Goal: Task Accomplishment & Management: Manage account settings

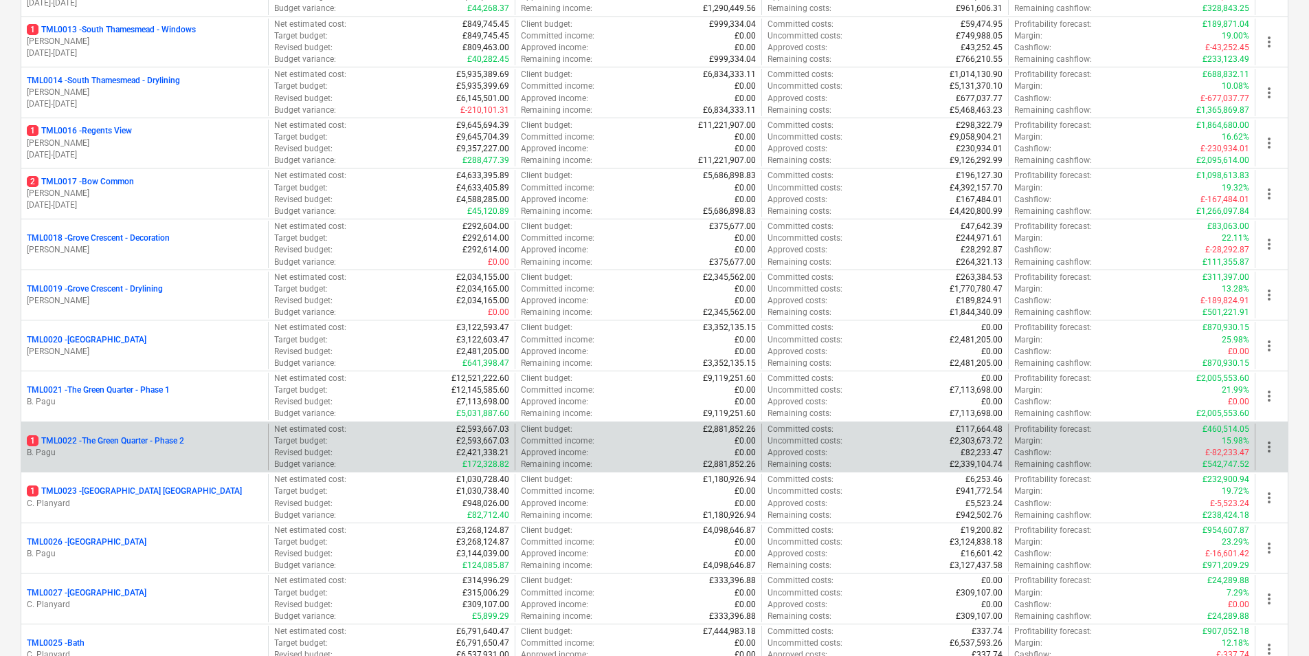
scroll to position [814, 0]
click at [138, 441] on p "1 TML0022 - The Green Quarter - Phase 2" at bounding box center [105, 440] width 157 height 12
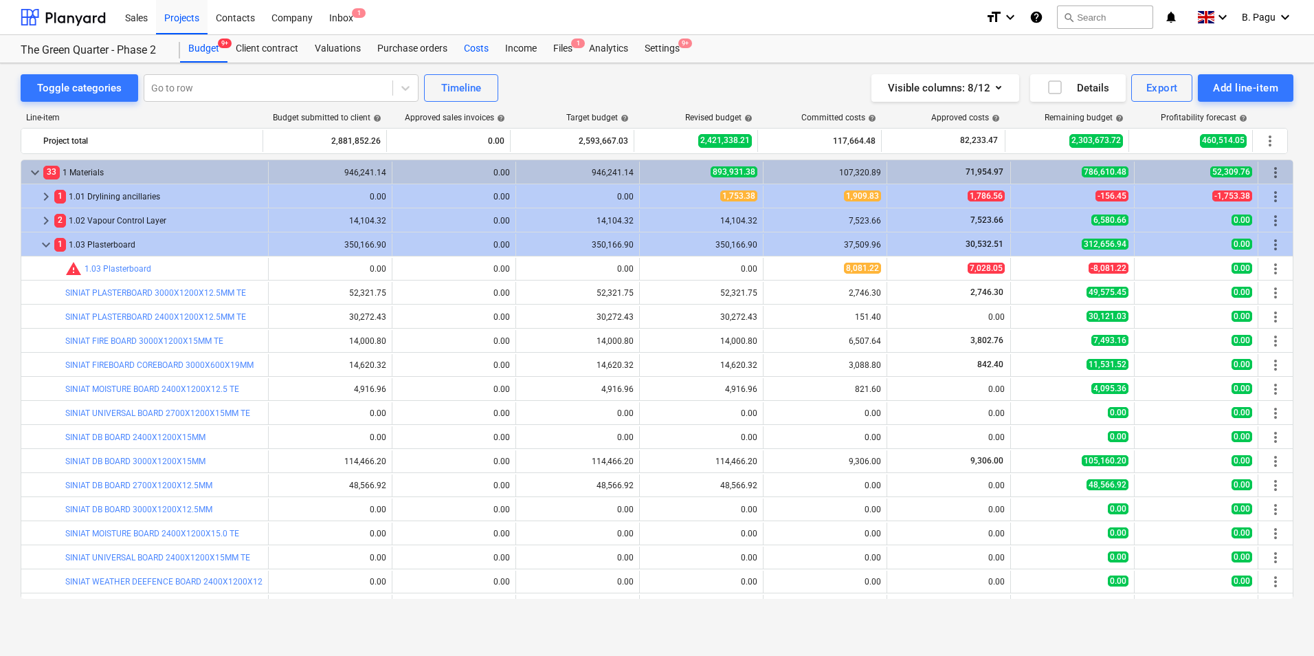
click at [480, 52] on div "Costs" at bounding box center [476, 48] width 41 height 27
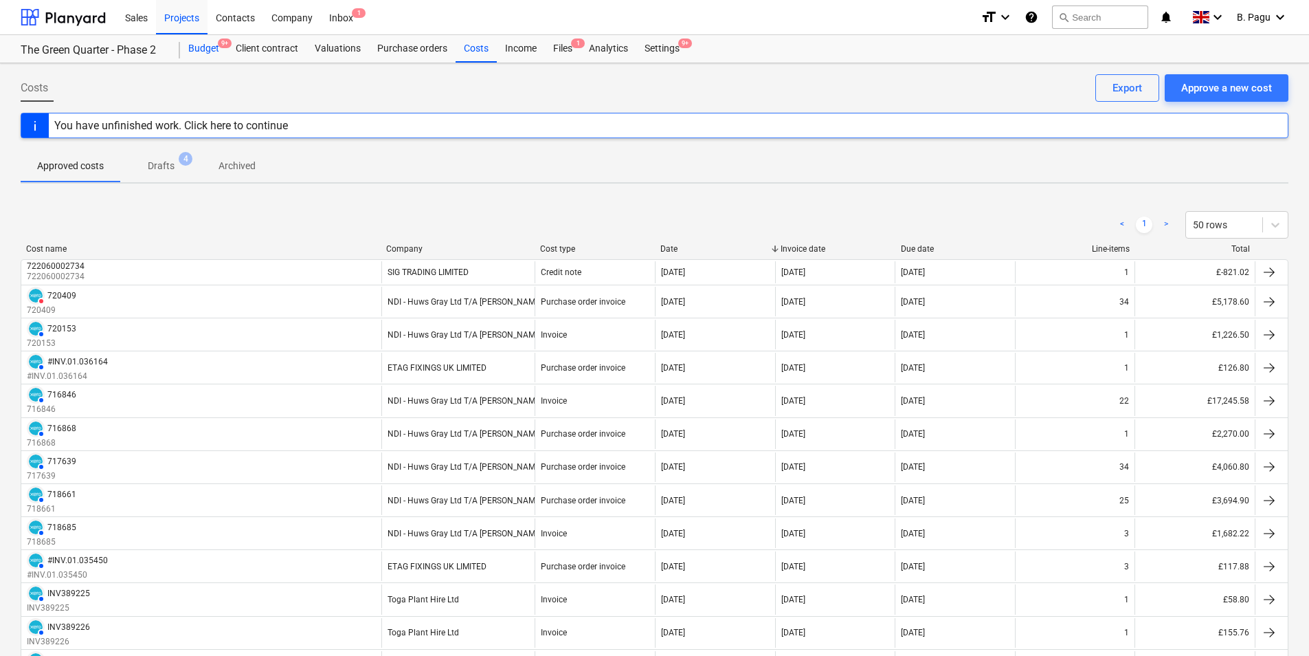
click at [204, 47] on div "Budget 9+" at bounding box center [203, 48] width 47 height 27
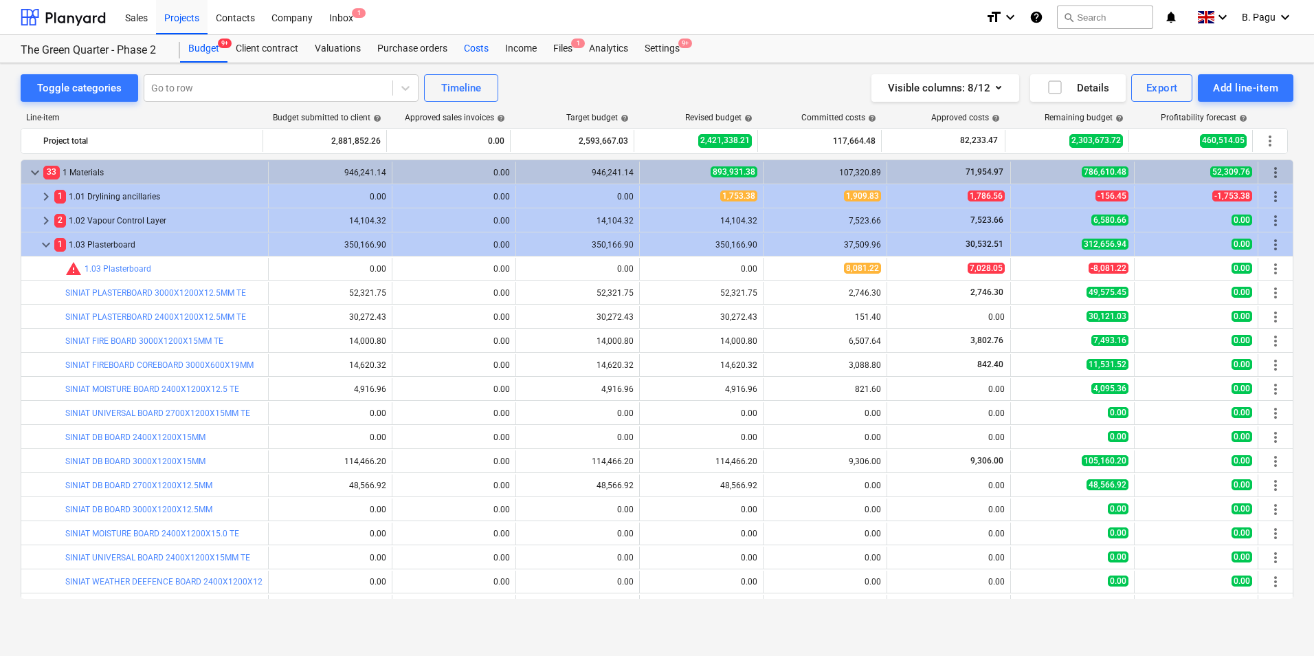
click at [473, 49] on div "Costs" at bounding box center [476, 48] width 41 height 27
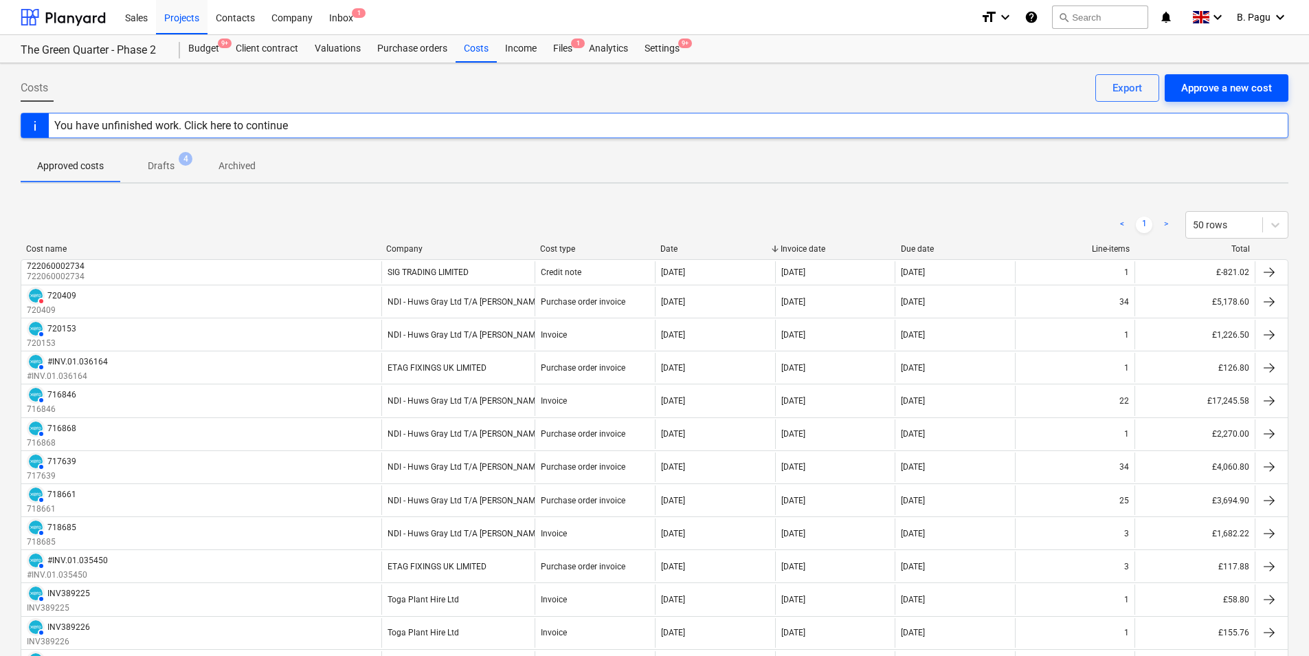
click at [1218, 87] on div "Approve a new cost" at bounding box center [1226, 88] width 91 height 18
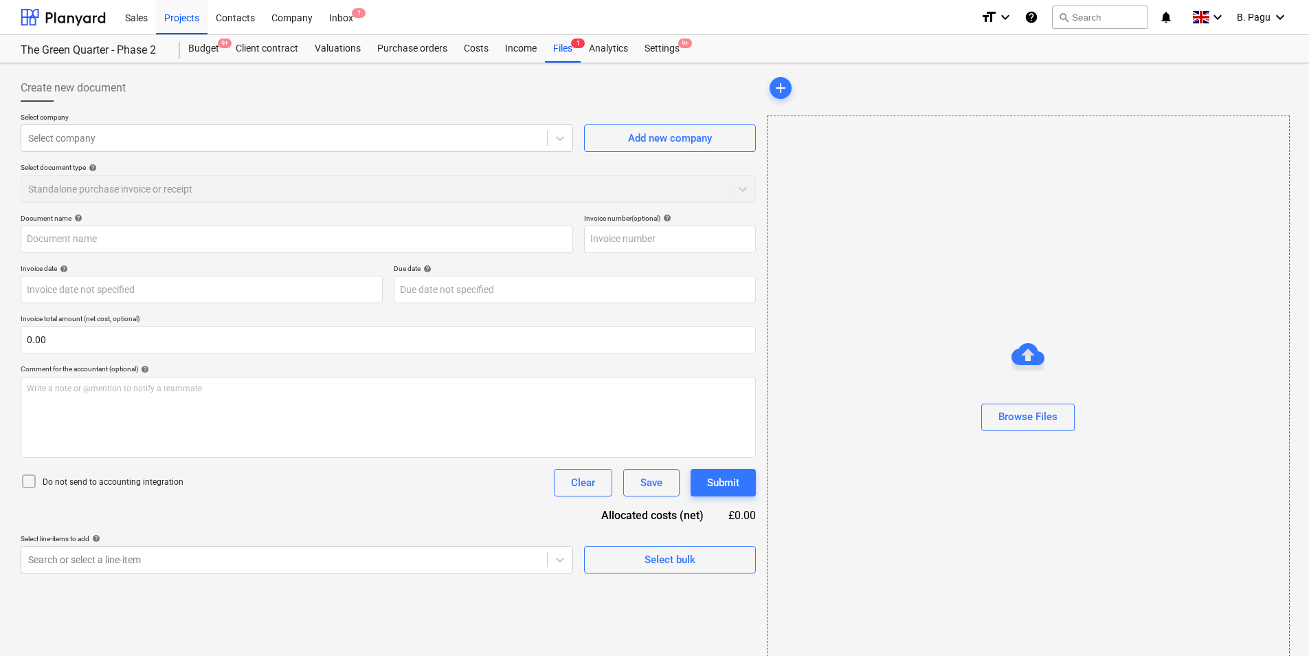
type input "BRAVE DRYLINE LTD invoice No 03. [DATE].TGQ.. G&H.xlsx"
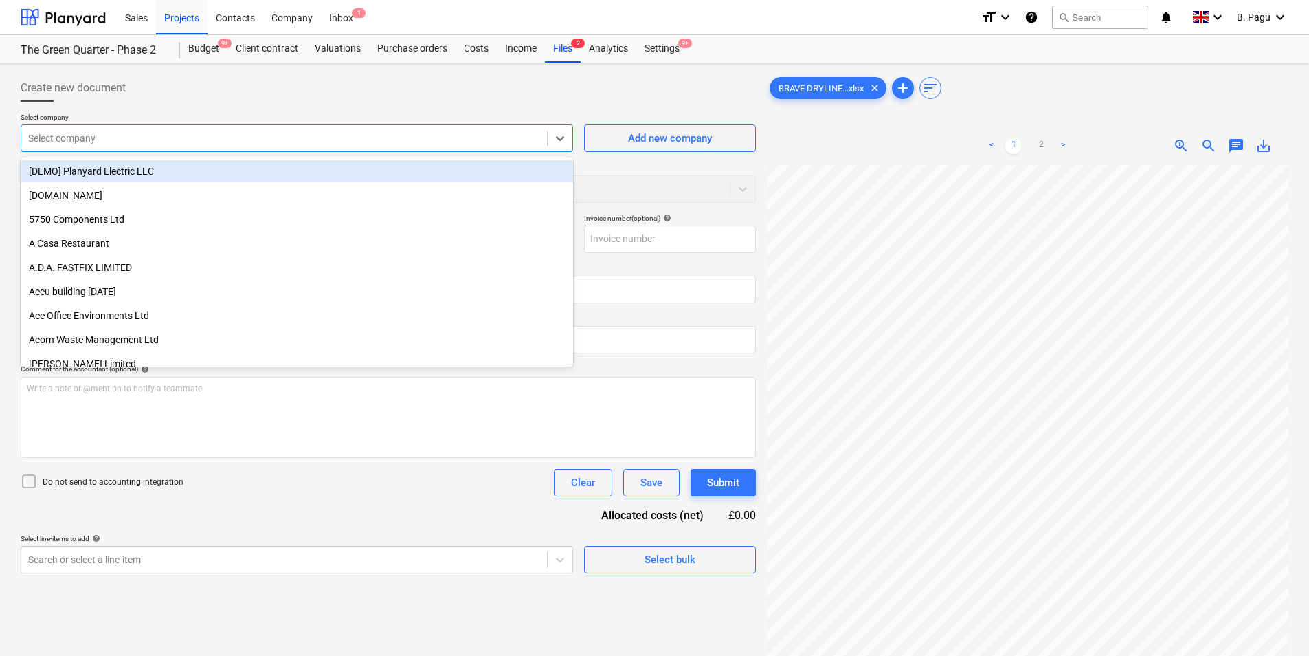
click at [102, 139] on div at bounding box center [284, 138] width 512 height 14
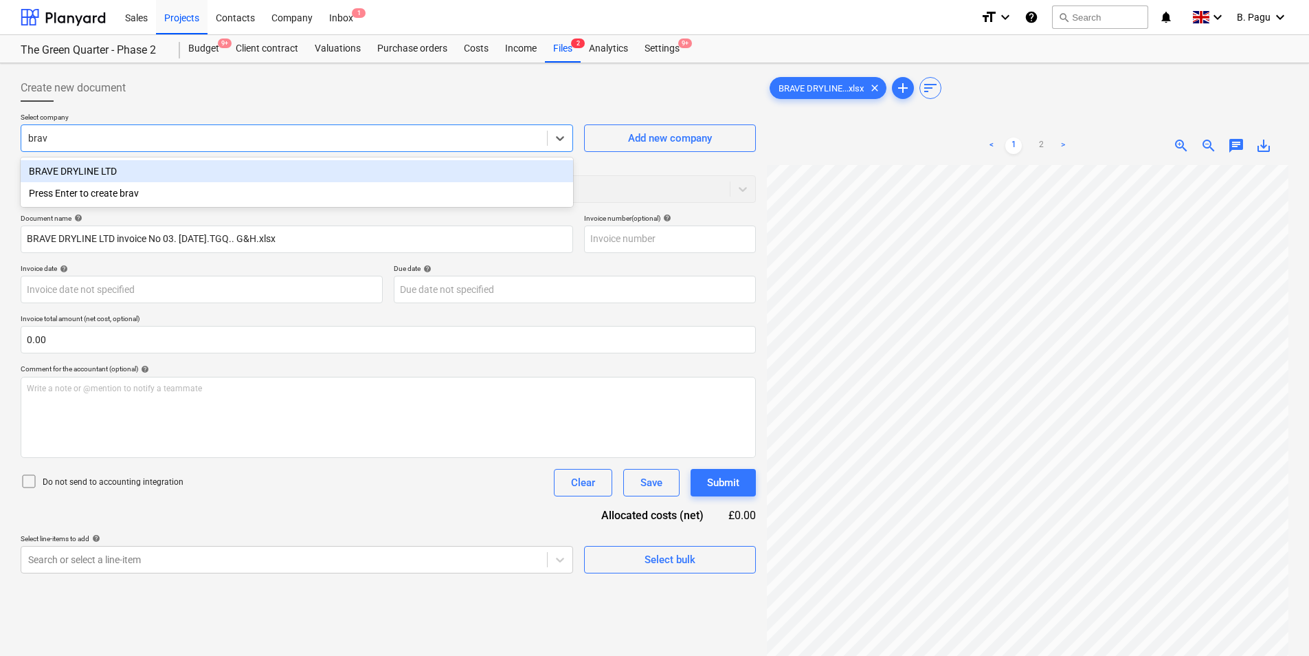
type input "brave"
click at [96, 172] on div "BRAVE DRYLINE LTD" at bounding box center [297, 171] width 552 height 22
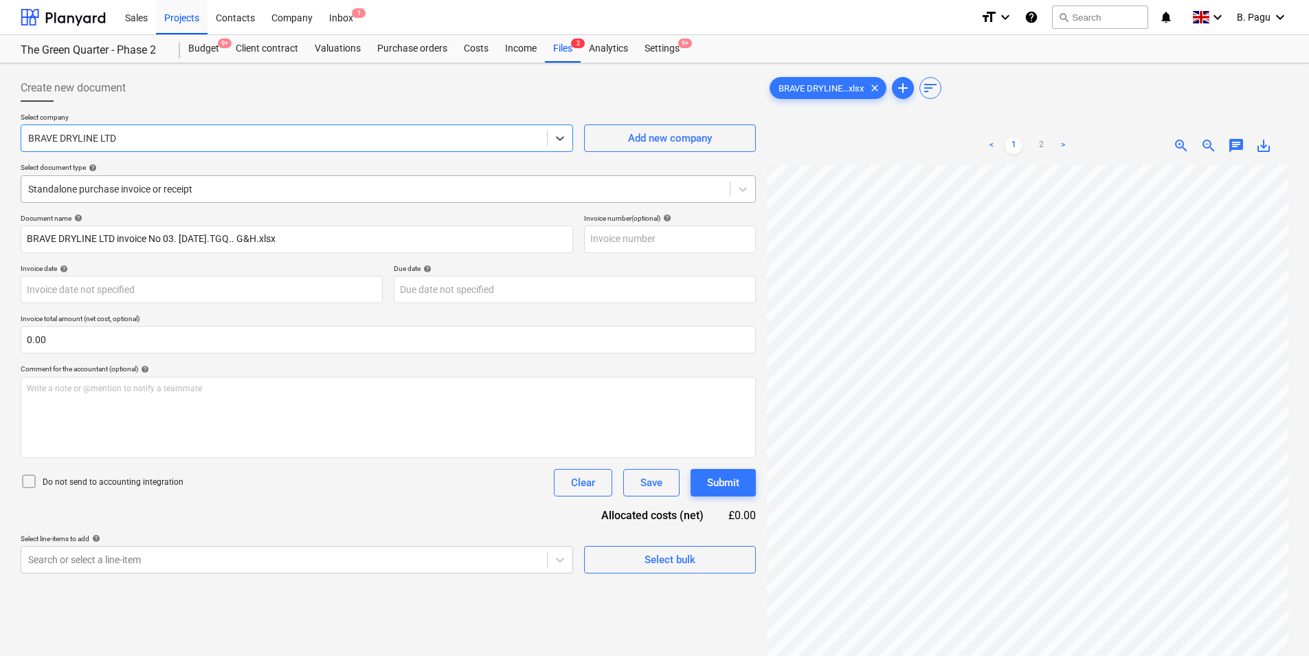
click at [114, 194] on div at bounding box center [375, 189] width 695 height 14
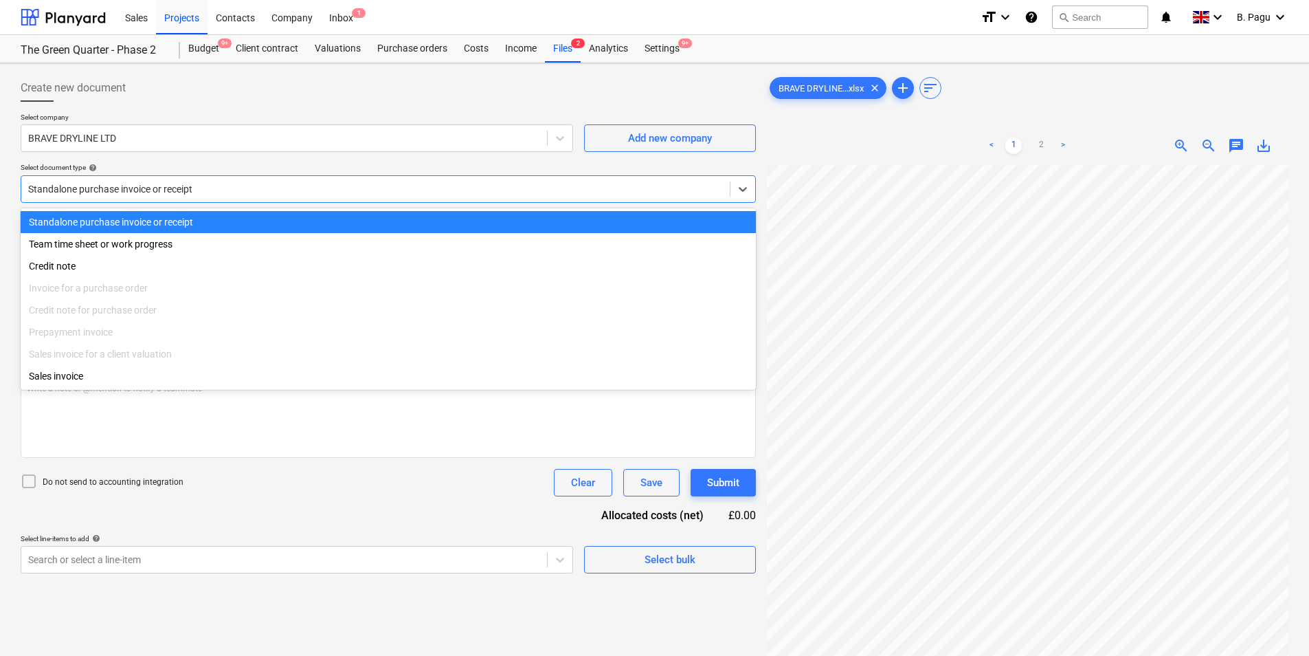
click at [127, 221] on div "Standalone purchase invoice or receipt" at bounding box center [388, 222] width 735 height 22
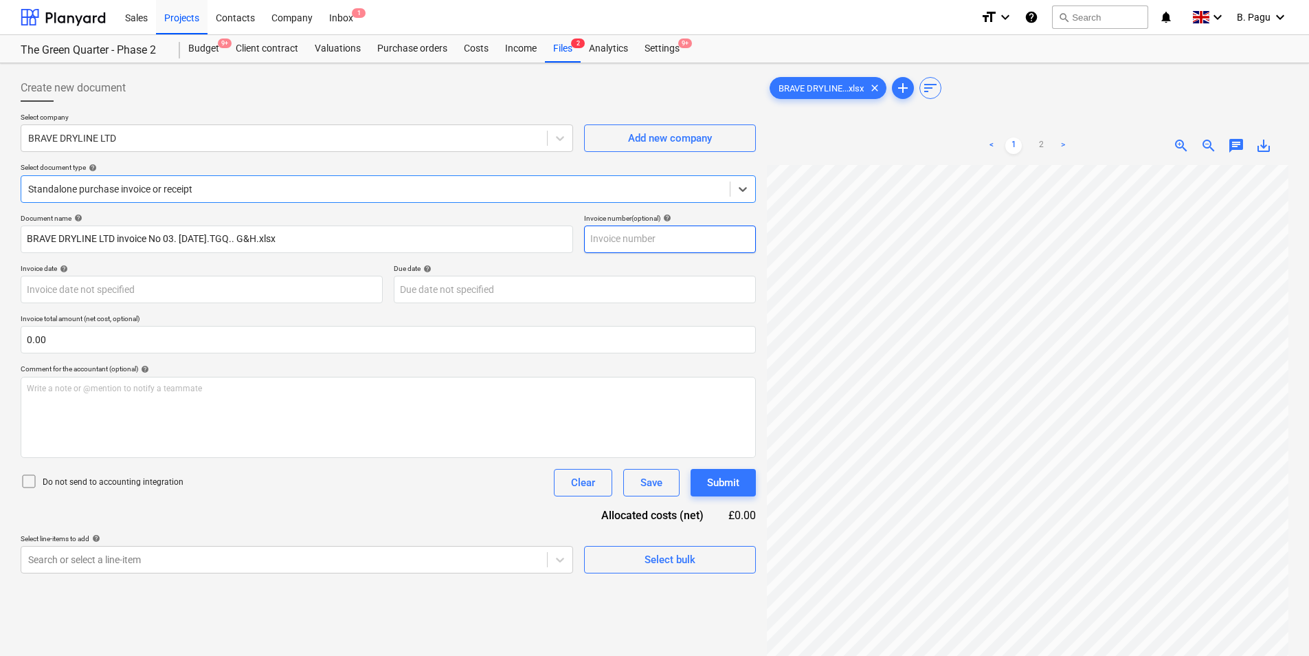
click at [623, 238] on input "text" at bounding box center [670, 238] width 172 height 27
type input "3"
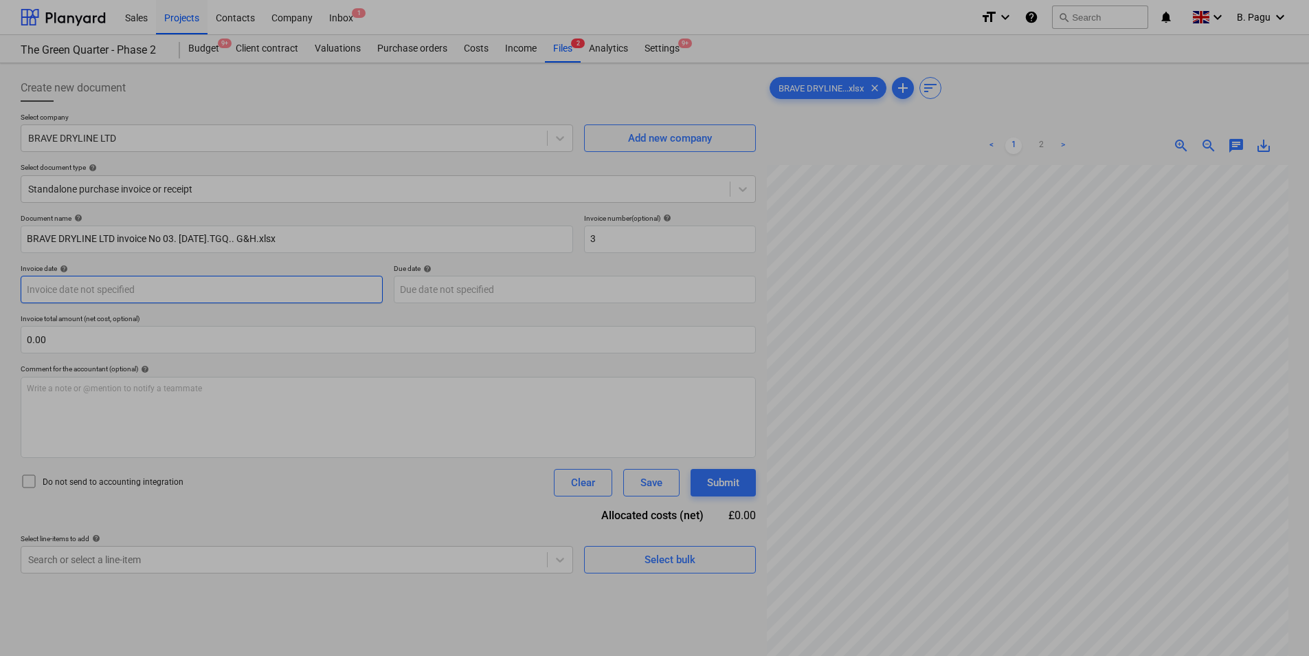
click at [177, 287] on body "Sales Projects Contacts Company Inbox 1 format_size keyboard_arrow_down help se…" at bounding box center [654, 328] width 1309 height 656
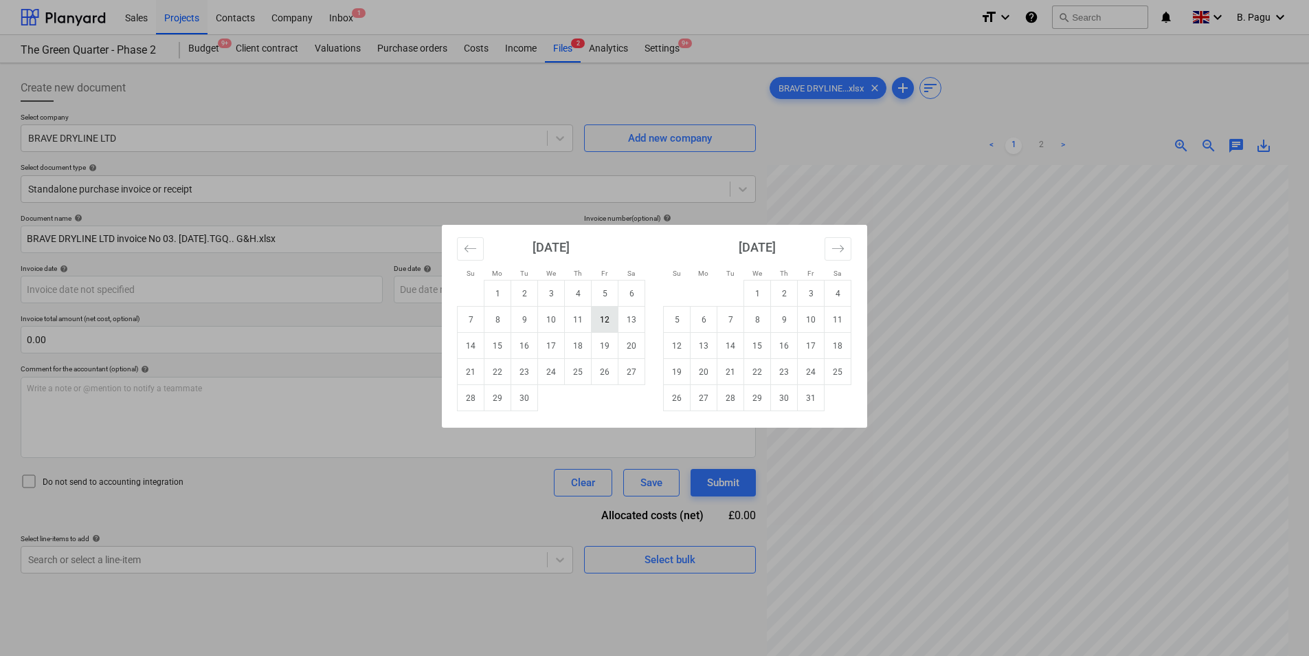
click at [604, 316] on td "12" at bounding box center [605, 319] width 27 height 26
type input "[DATE]"
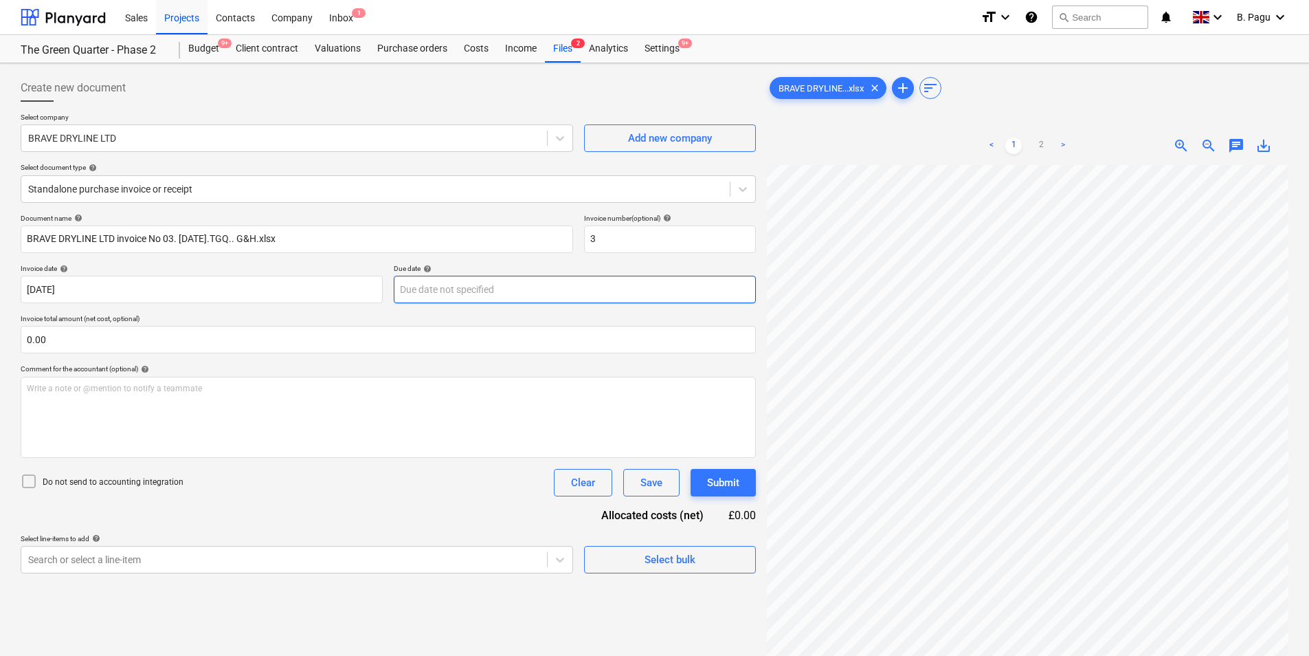
click at [440, 291] on body "Sales Projects Contacts Company Inbox 1 format_size keyboard_arrow_down help se…" at bounding box center [654, 328] width 1309 height 656
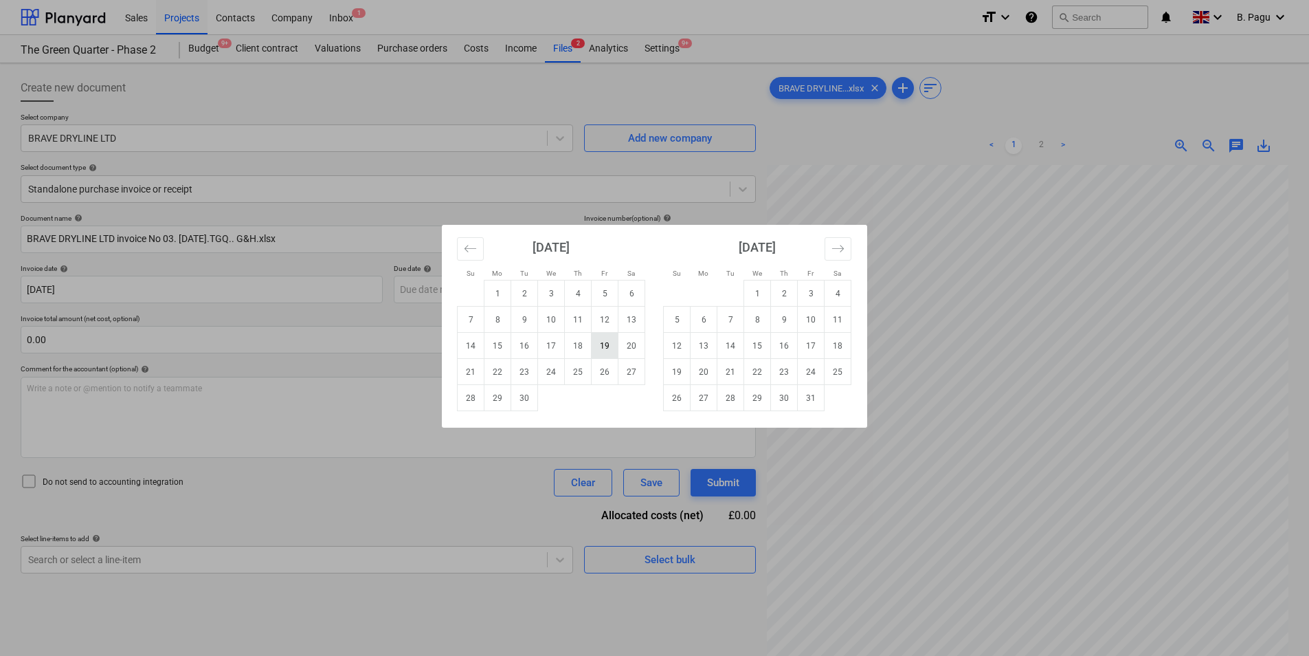
click at [606, 345] on td "19" at bounding box center [605, 346] width 27 height 26
type input "[DATE]"
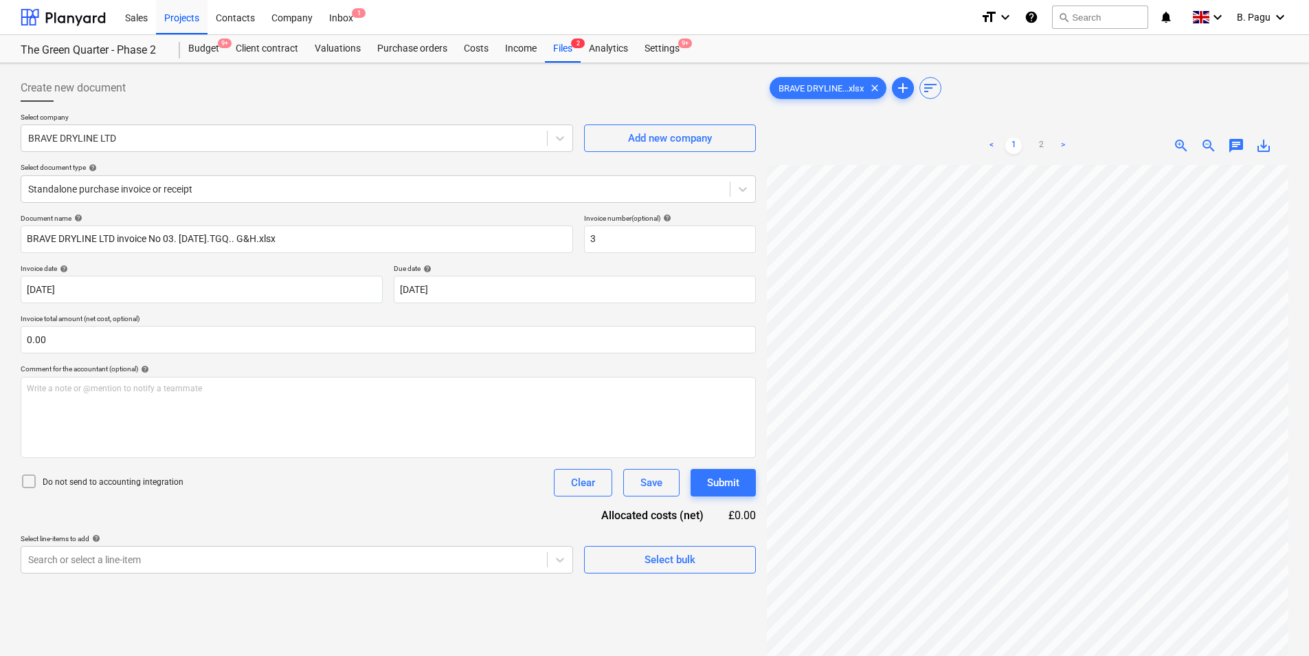
click at [289, 502] on div "Document name help BRAVE DRYLINE LTD invoice No 03. [DATE].TGQ.. G&H.xlsx Invoi…" at bounding box center [388, 393] width 735 height 359
click at [150, 340] on input "text" at bounding box center [388, 339] width 735 height 27
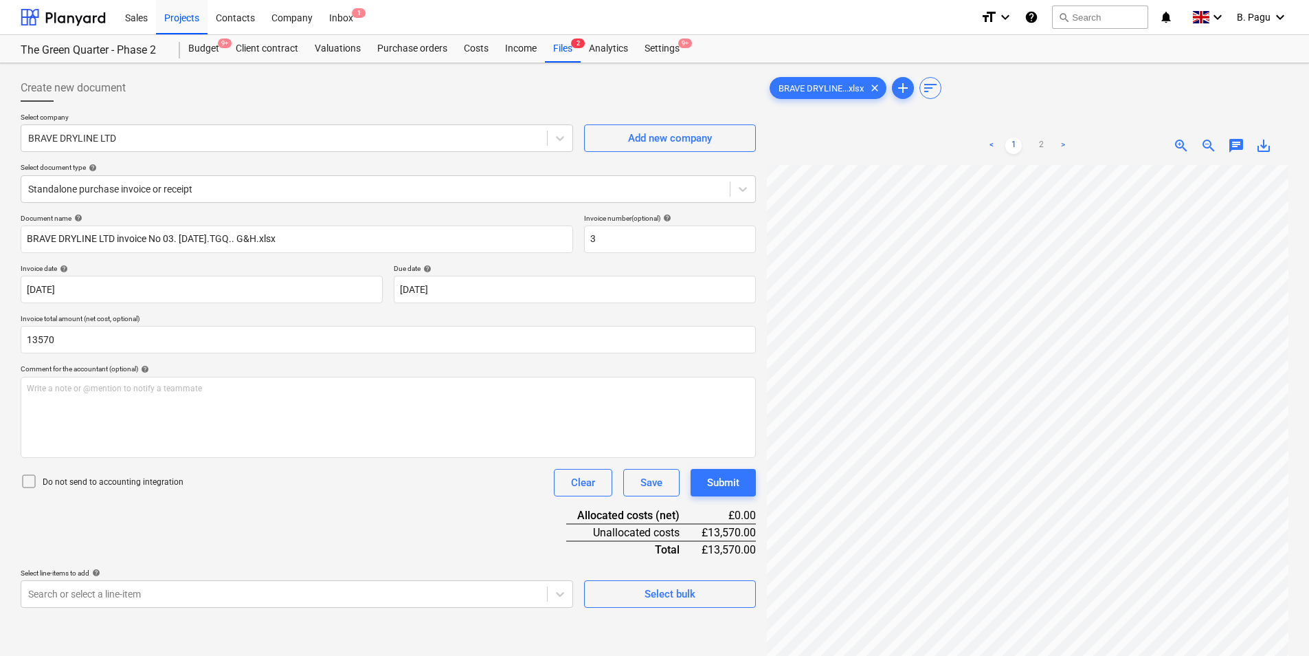
type input "13,570.00"
click at [279, 515] on div "Document name help BRAVE DRYLINE LTD invoice No 03. [DATE].TGQ.. G&H.xlsx Invoi…" at bounding box center [388, 411] width 735 height 394
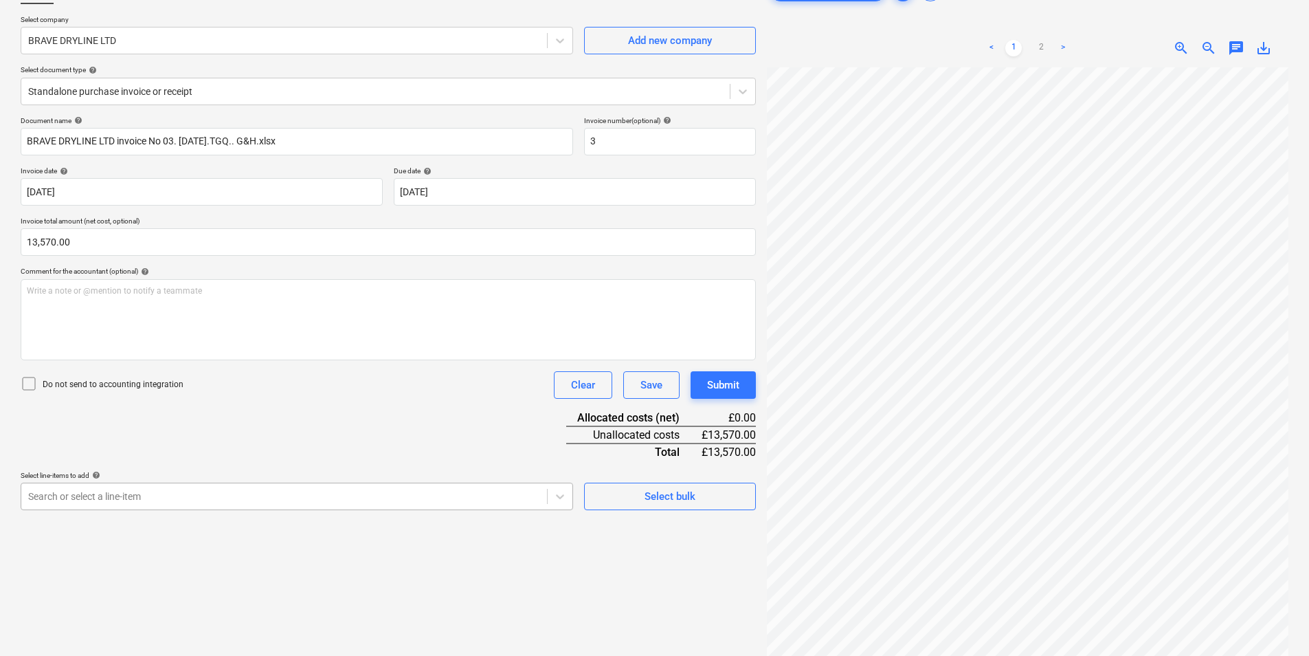
scroll to position [98, 0]
click at [201, 495] on body "Sales Projects Contacts Company Inbox 1 format_size keyboard_arrow_down help se…" at bounding box center [654, 230] width 1309 height 656
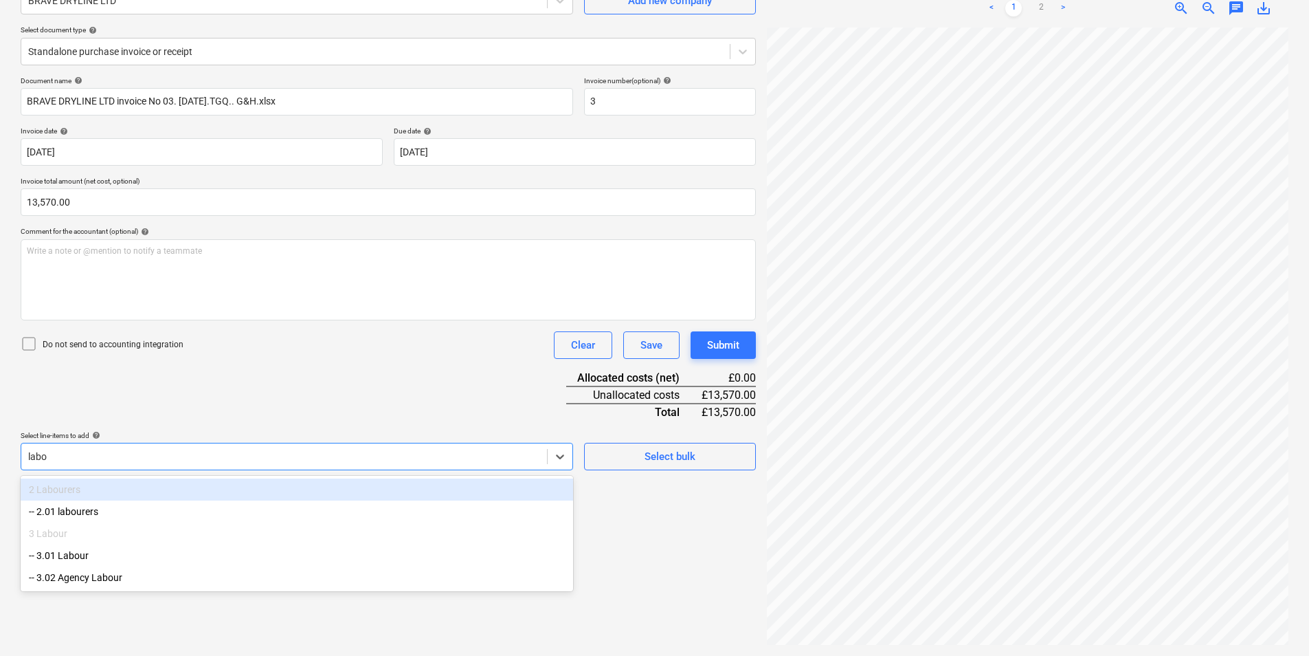
scroll to position [137, 0]
type input "labou"
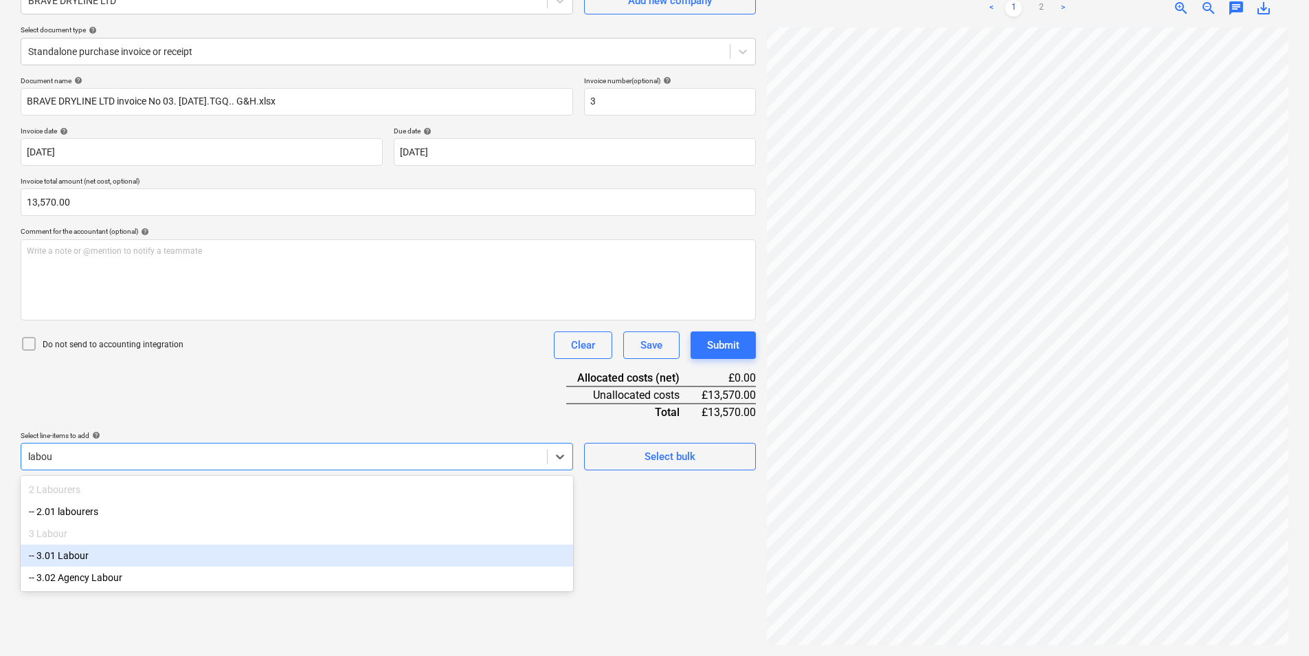
click at [78, 554] on div "-- 3.01 Labour" at bounding box center [297, 555] width 552 height 22
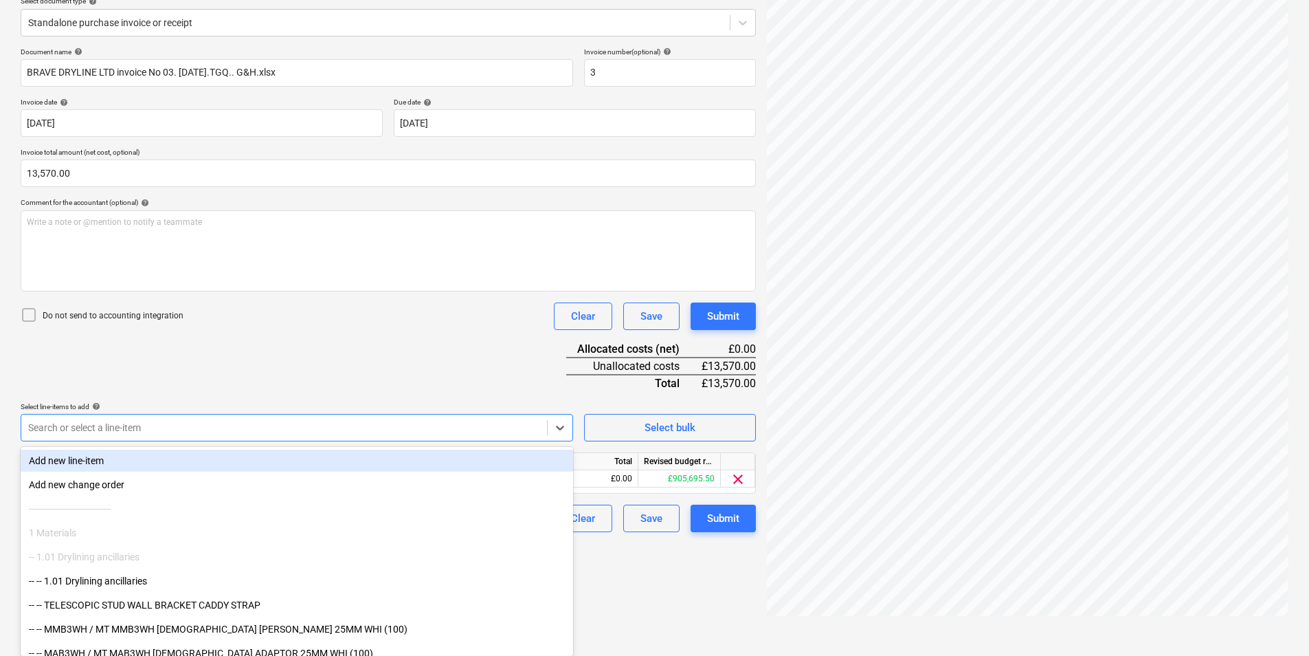
click at [277, 363] on div "Document name help BRAVE DRYLINE LTD invoice No 03. [DATE].TGQ.. G&H.xlsx Invoi…" at bounding box center [388, 289] width 735 height 484
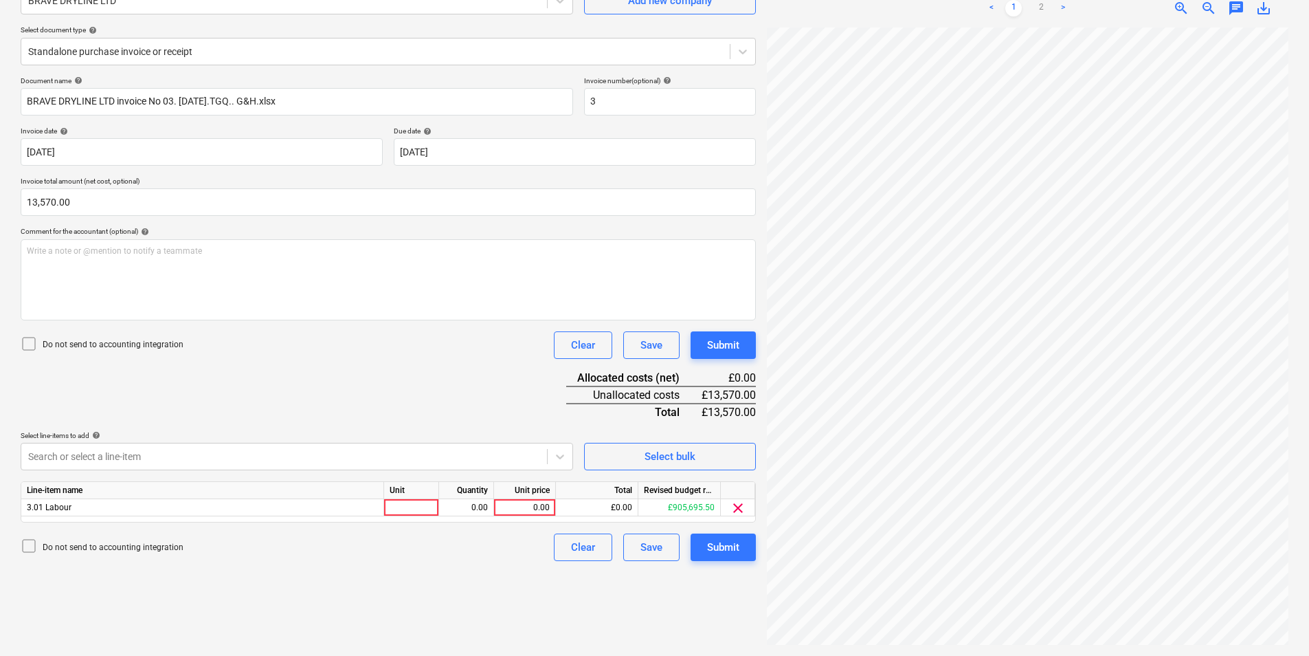
click at [430, 578] on div "Create new document Select company BRAVE DRYLINE LTD Add new company Select doc…" at bounding box center [388, 290] width 746 height 719
click at [528, 507] on div "0.00" at bounding box center [525, 507] width 50 height 17
type input "13570"
click at [493, 576] on div "Create new document Select company BRAVE DRYLINE LTD Add new company Select doc…" at bounding box center [388, 290] width 746 height 719
click at [719, 548] on div "Submit" at bounding box center [723, 547] width 32 height 18
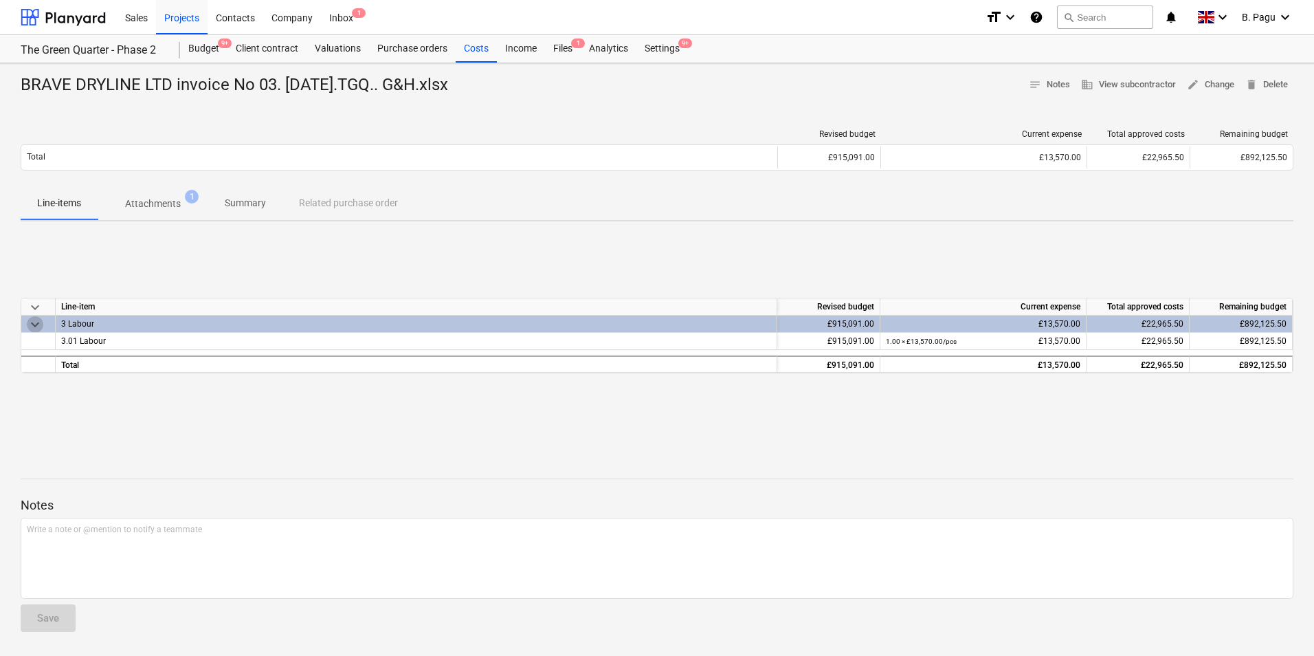
click at [30, 320] on span "keyboard_arrow_down" at bounding box center [35, 324] width 16 height 16
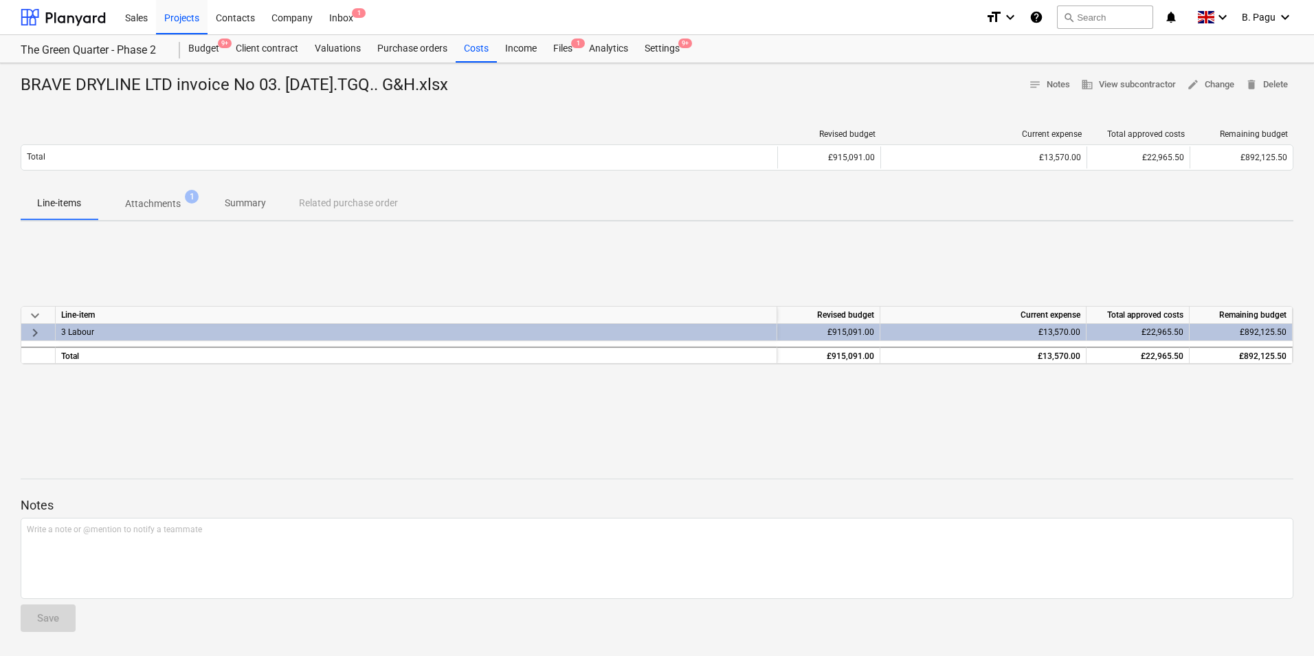
click at [30, 320] on span "keyboard_arrow_down" at bounding box center [35, 315] width 16 height 16
click at [33, 329] on span "keyboard_arrow_right" at bounding box center [35, 332] width 16 height 16
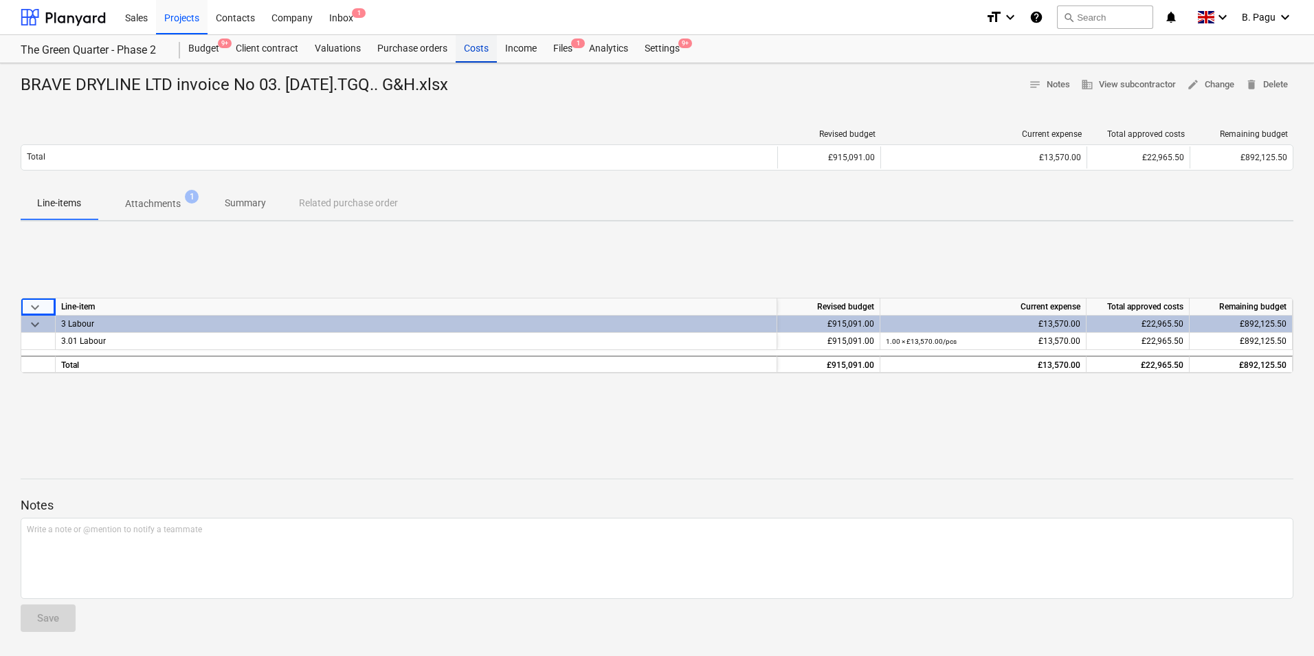
click at [471, 49] on div "Costs" at bounding box center [476, 48] width 41 height 27
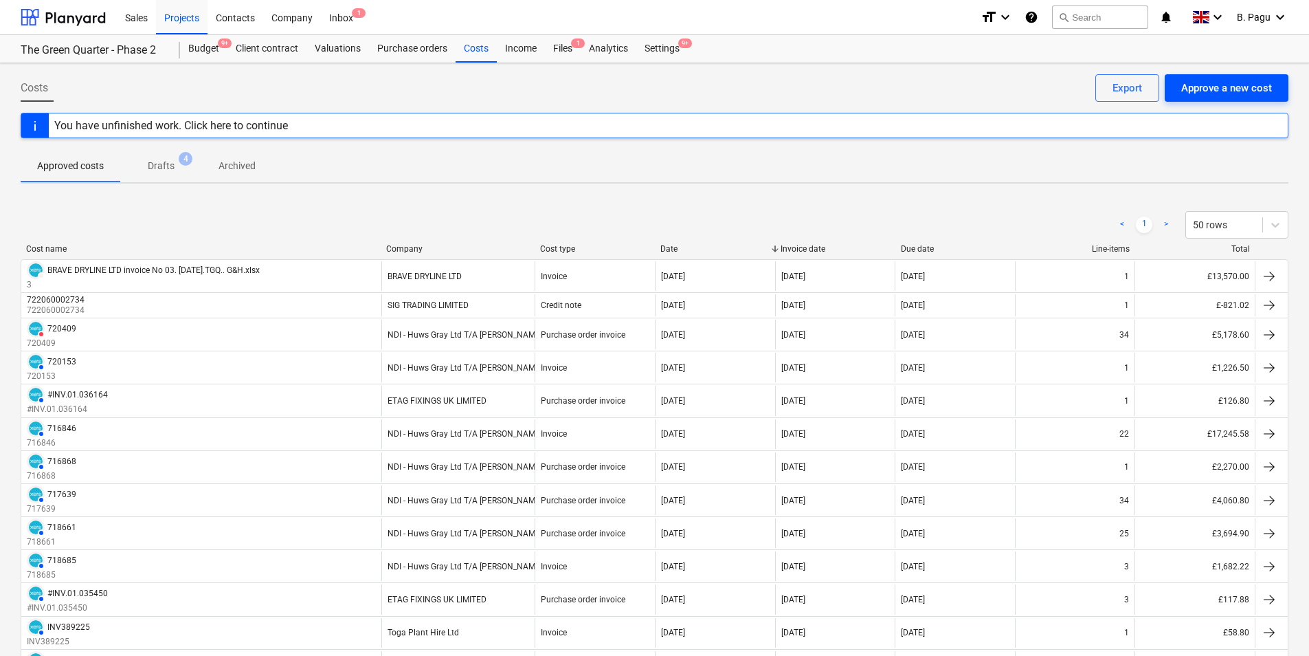
click at [1212, 89] on div "Approve a new cost" at bounding box center [1226, 88] width 91 height 18
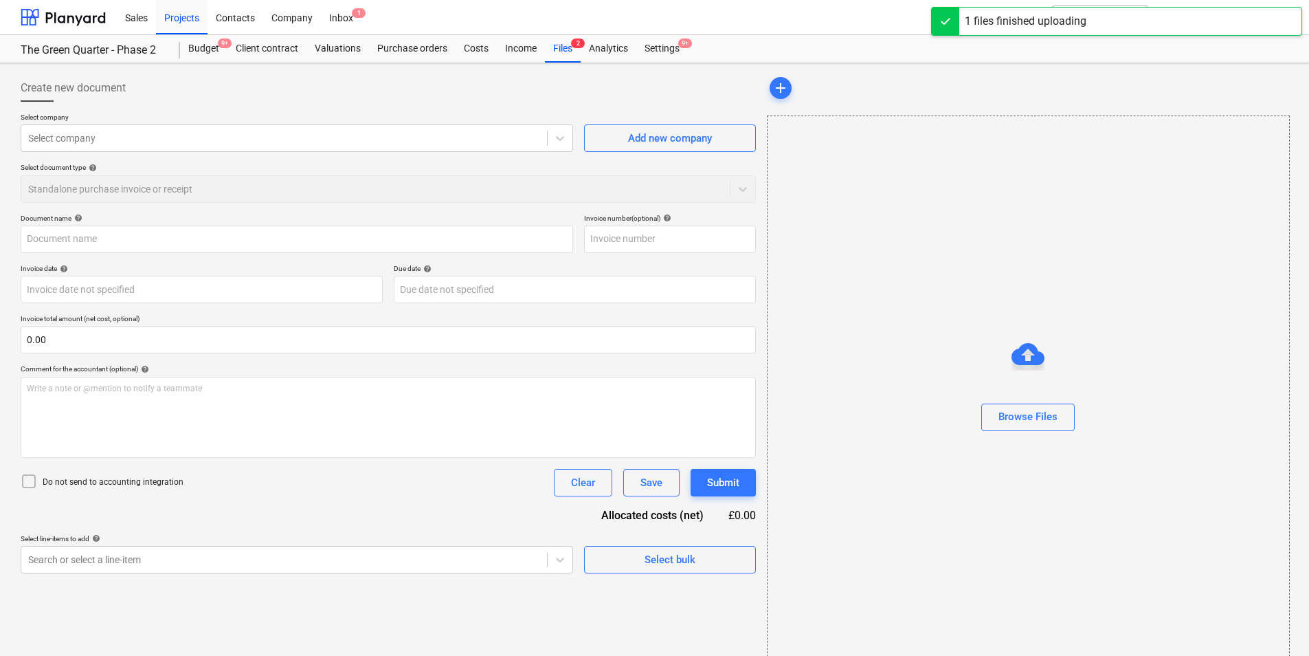
type input "[PERSON_NAME] LTD.xlsx"
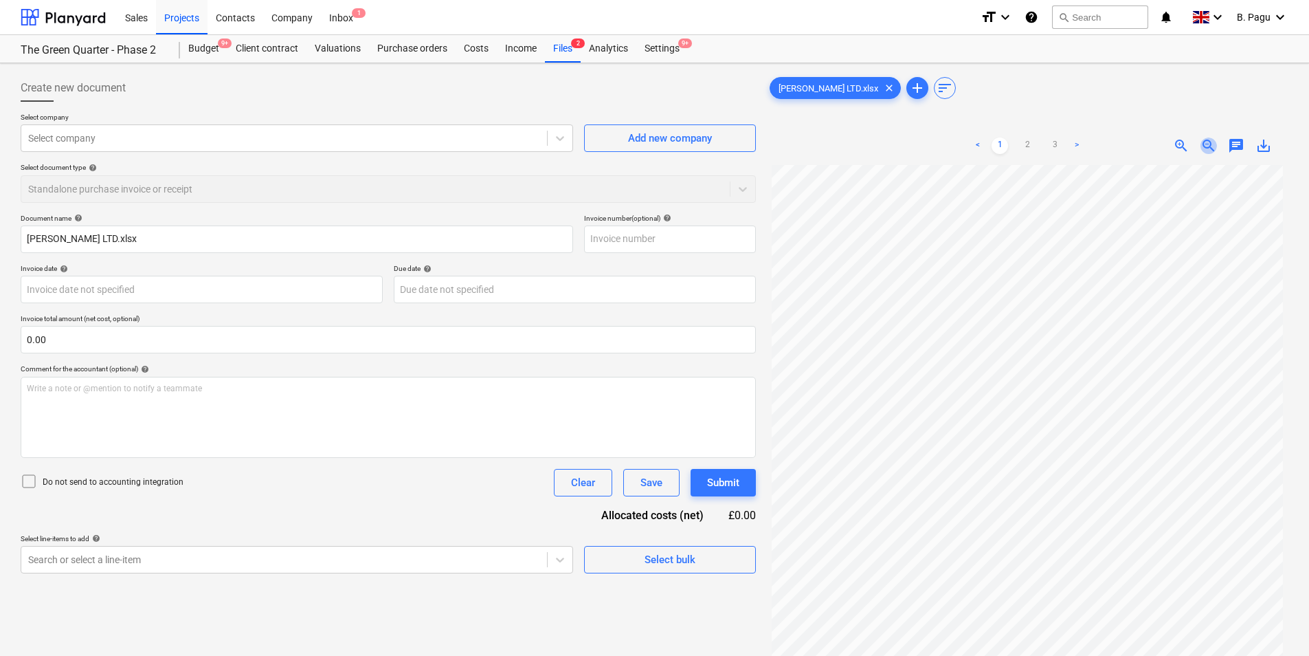
click at [1209, 145] on span "zoom_out" at bounding box center [1208, 145] width 16 height 16
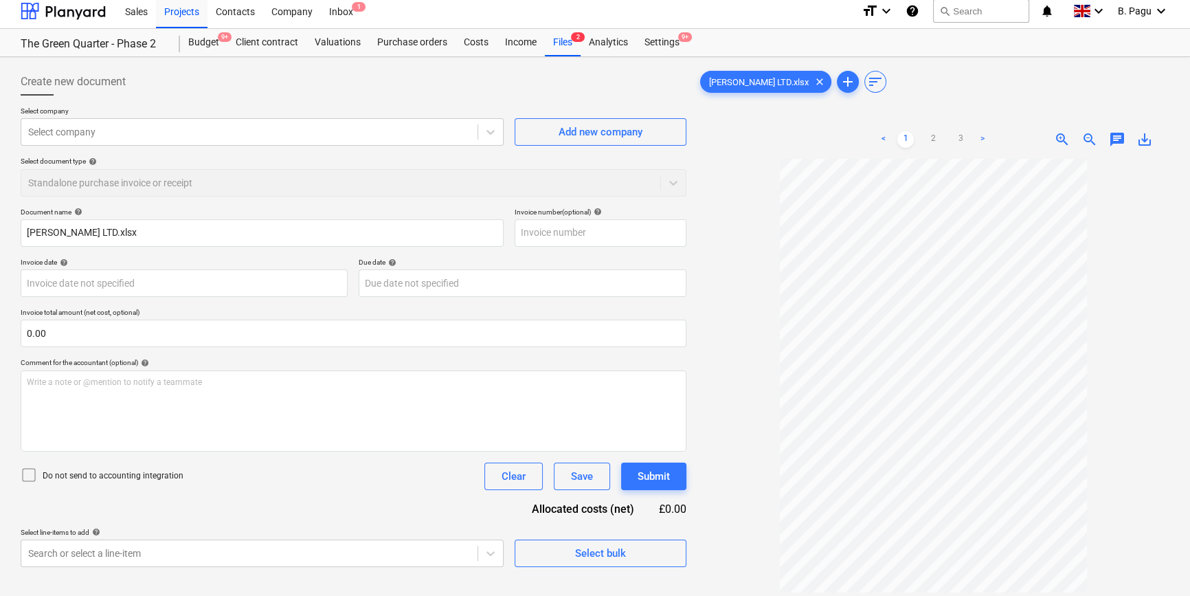
scroll to position [5, 0]
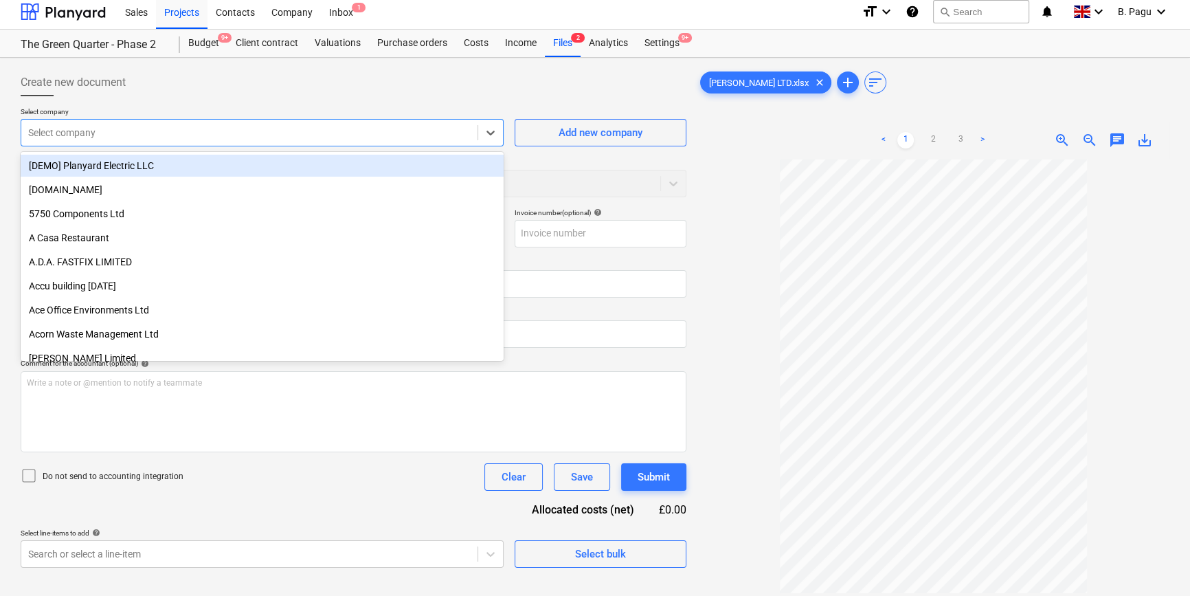
click at [157, 132] on div at bounding box center [249, 133] width 443 height 14
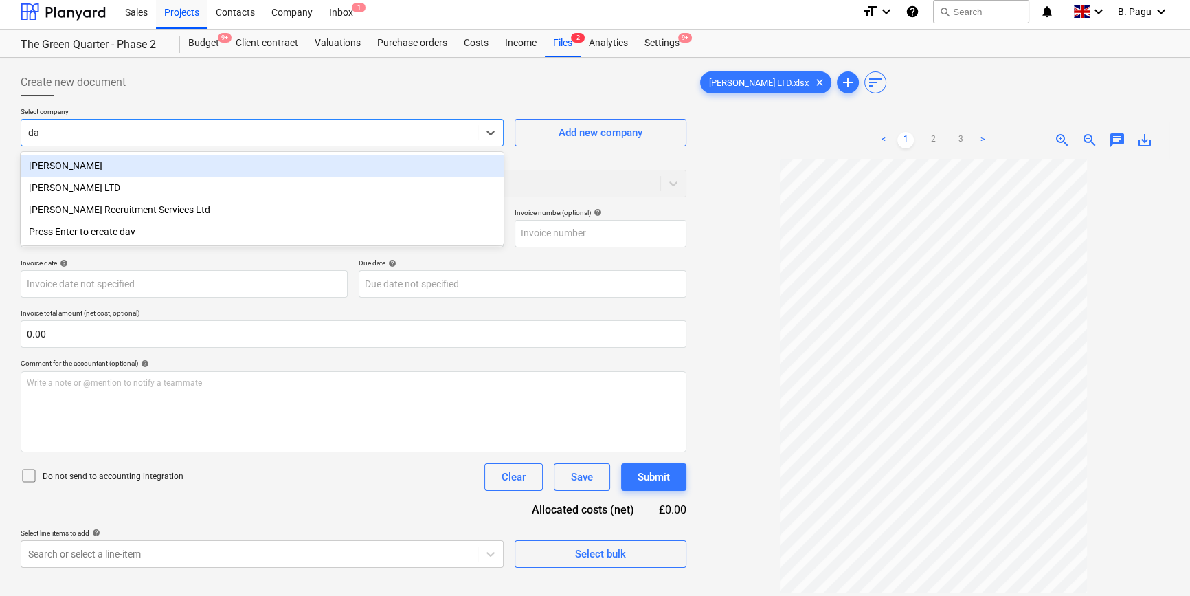
type input "dav"
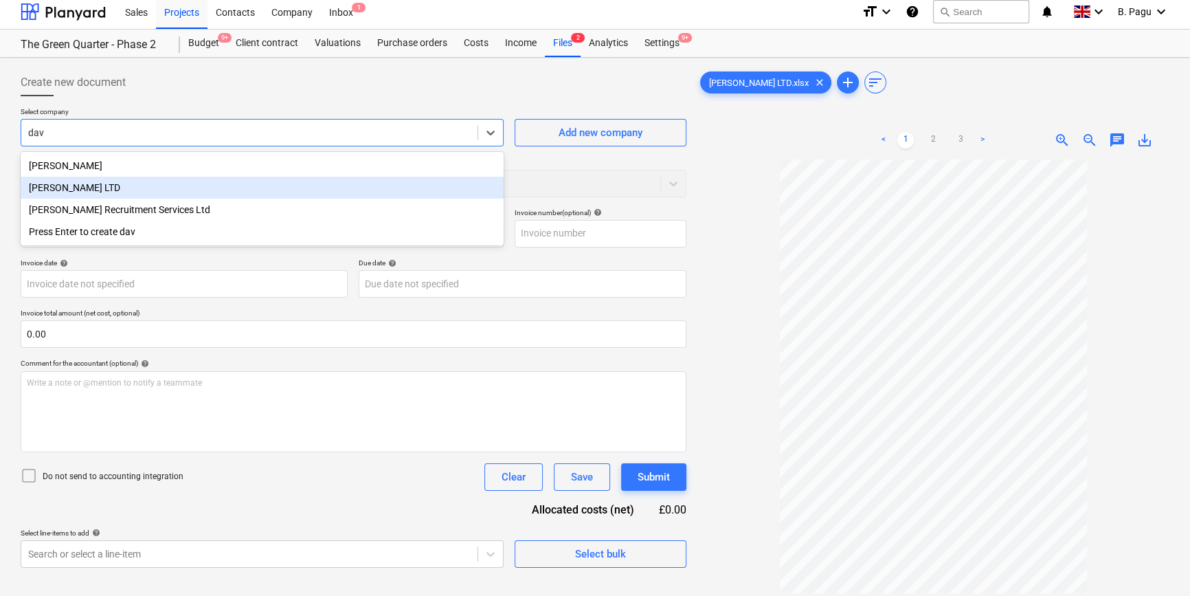
click at [125, 183] on div "[PERSON_NAME] LTD" at bounding box center [262, 188] width 483 height 22
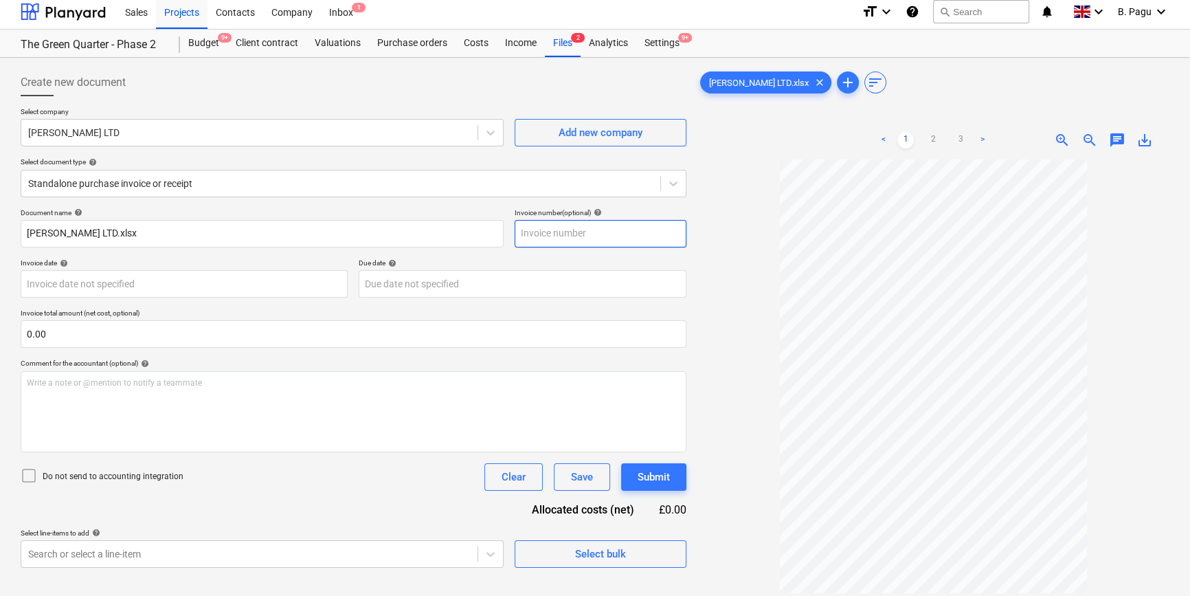
click at [571, 237] on input "text" at bounding box center [601, 233] width 172 height 27
type input "2"
click at [719, 244] on div at bounding box center [933, 437] width 472 height 557
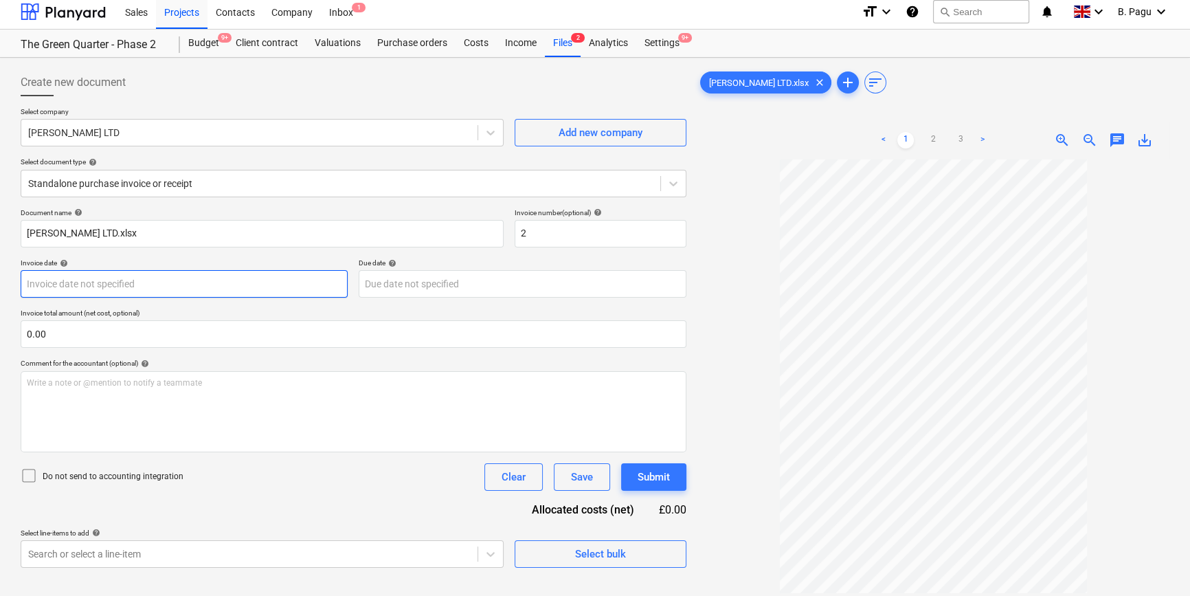
click at [262, 285] on body "Sales Projects Contacts Company Inbox 1 format_size keyboard_arrow_down help se…" at bounding box center [595, 293] width 1190 height 596
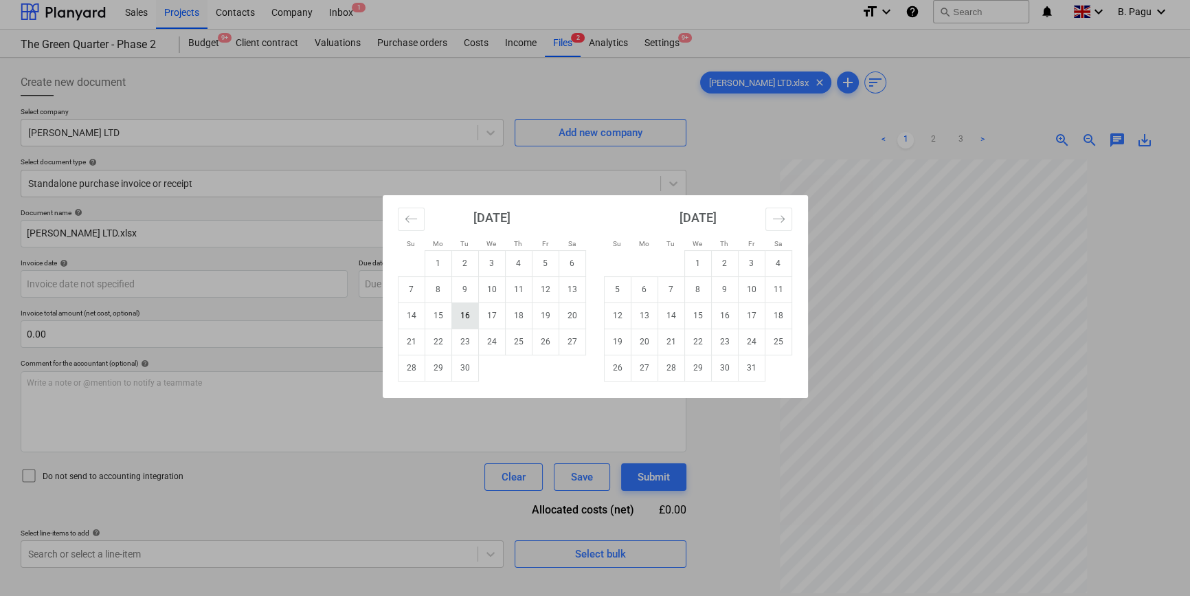
click at [462, 313] on td "16" at bounding box center [464, 315] width 27 height 26
type input "[DATE]"
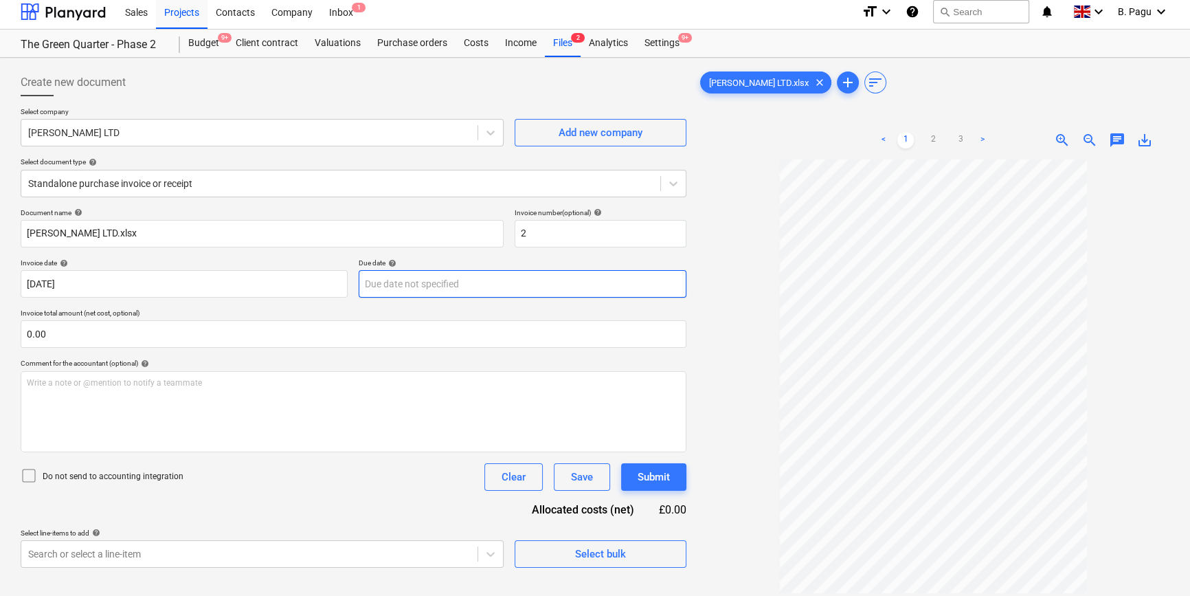
click at [445, 287] on body "Sales Projects Contacts Company Inbox 1 format_size keyboard_arrow_down help se…" at bounding box center [595, 293] width 1190 height 596
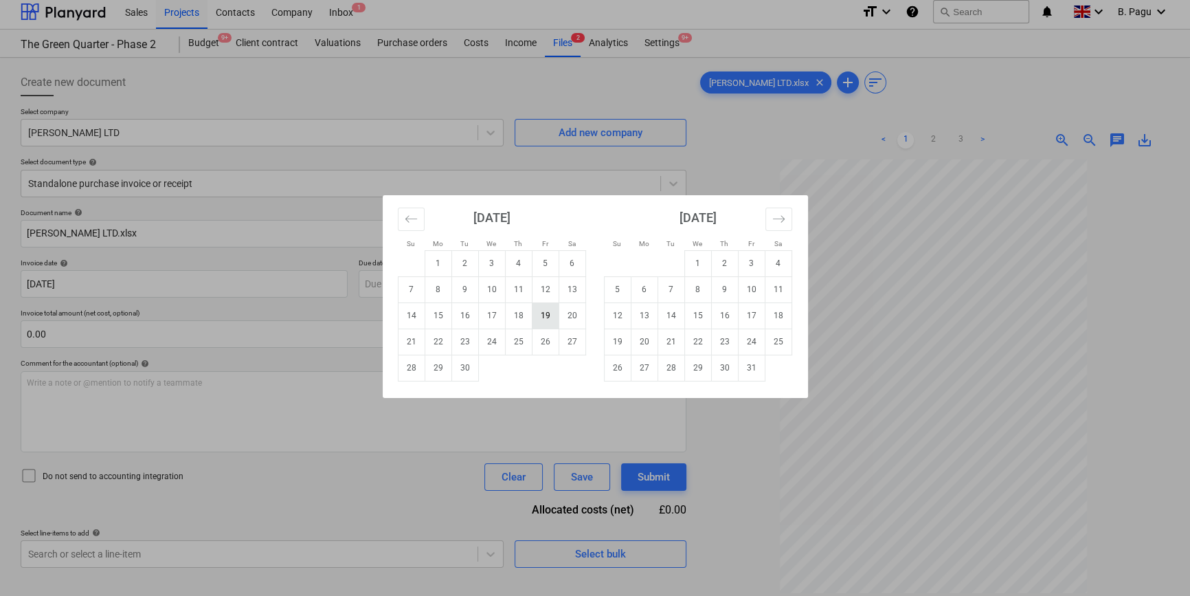
click at [548, 314] on td "19" at bounding box center [545, 315] width 27 height 26
type input "[DATE]"
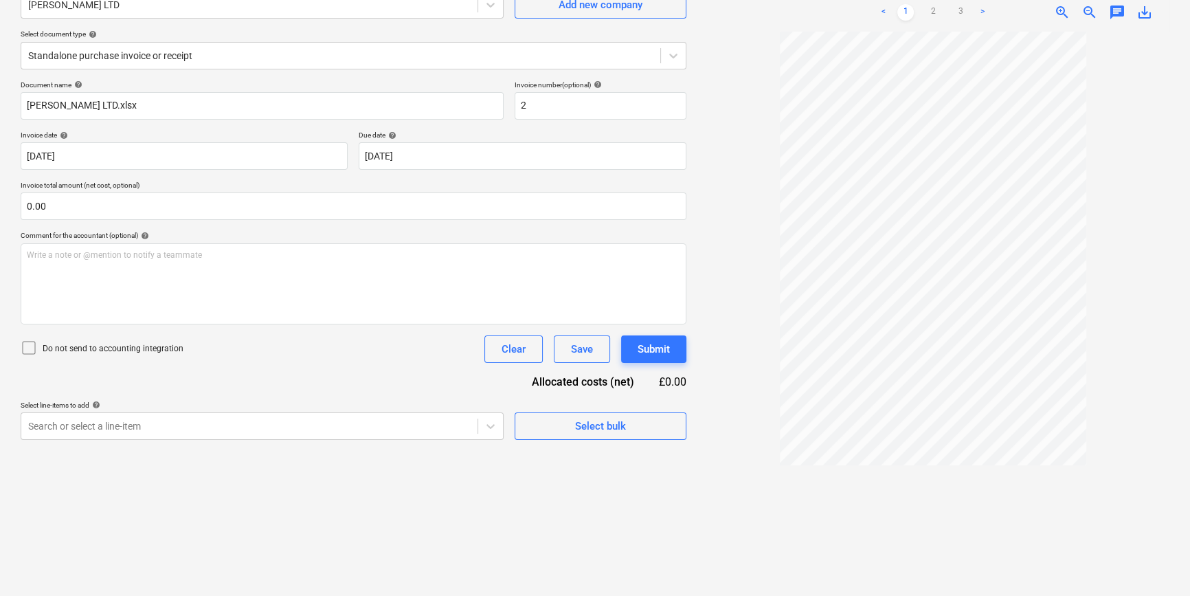
scroll to position [137, 0]
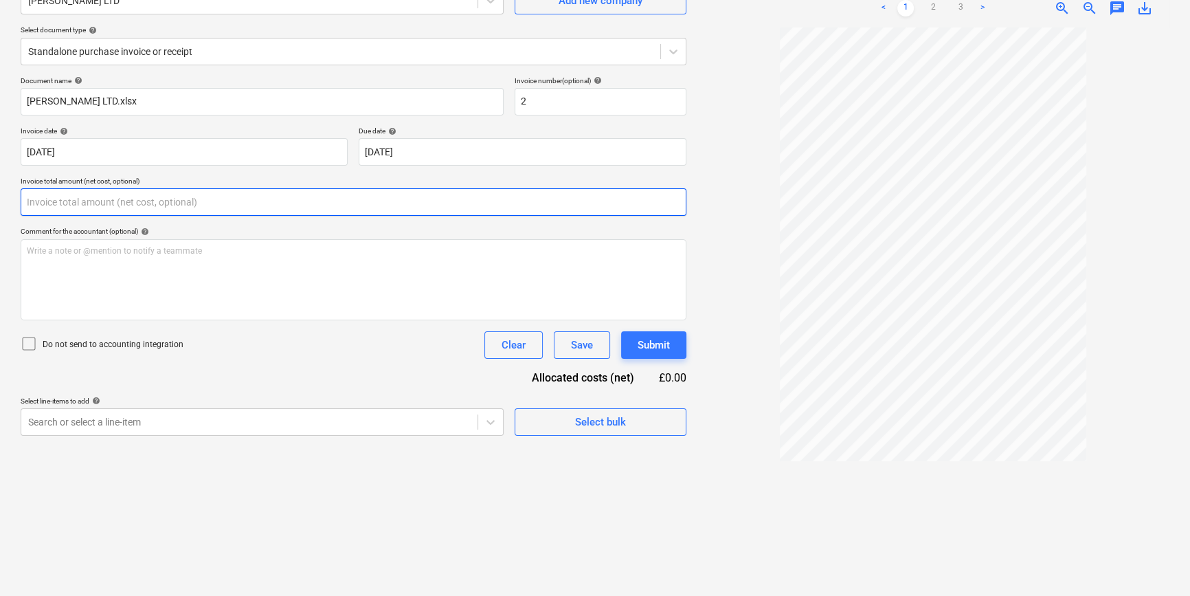
click at [166, 205] on input "text" at bounding box center [354, 201] width 666 height 27
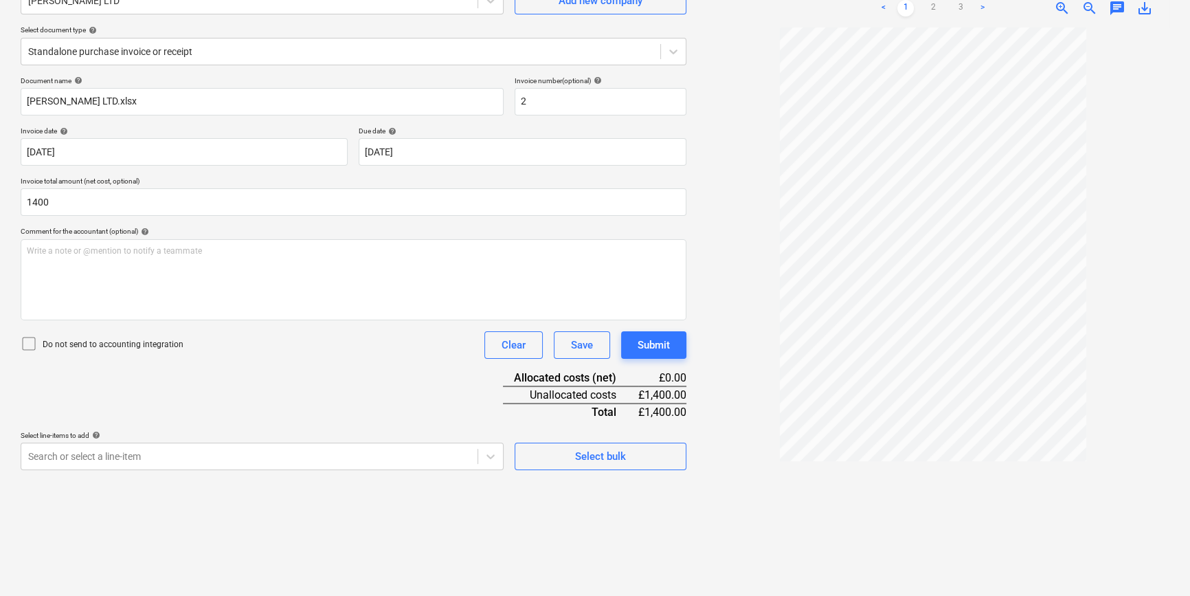
type input "1,400.00"
click at [227, 392] on div "Document name help [PERSON_NAME] LTD.xlsx Invoice number (optional) help 2 Invo…" at bounding box center [354, 273] width 666 height 394
click at [238, 458] on body "Sales Projects Contacts Company Inbox 1 format_size keyboard_arrow_down help se…" at bounding box center [595, 161] width 1190 height 596
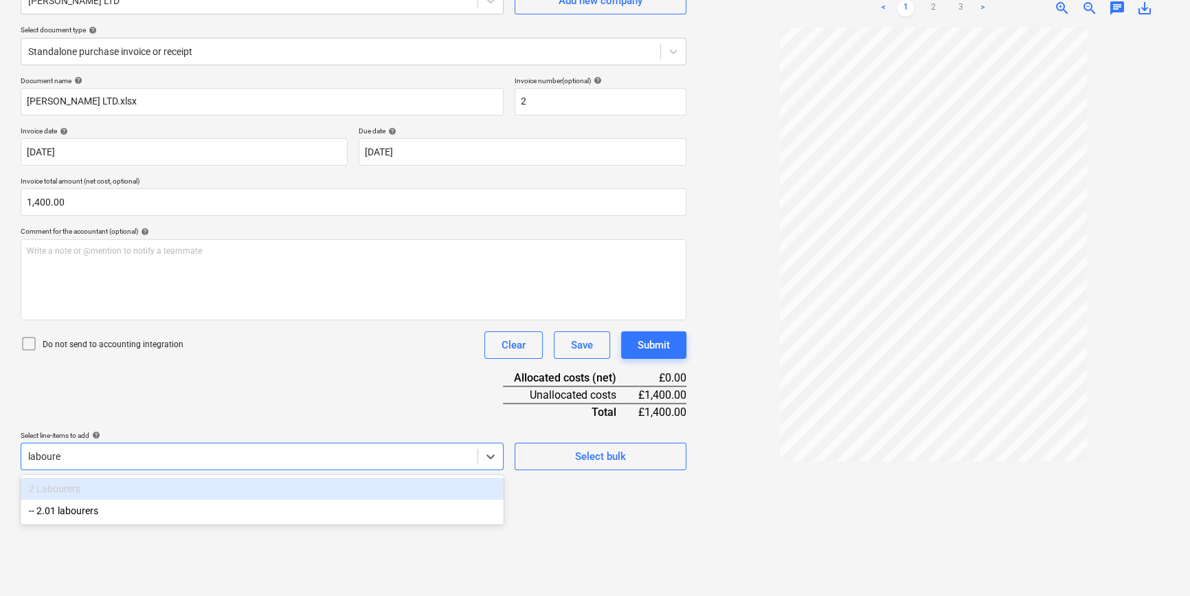
type input "labourer"
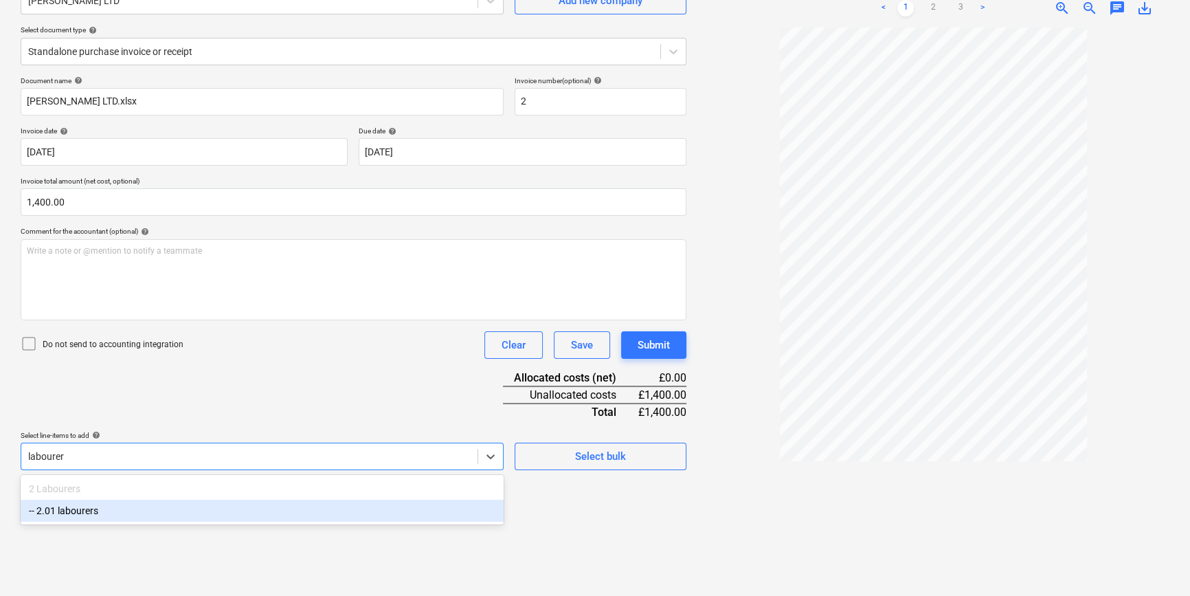
click at [82, 508] on div "-- 2.01 labourers" at bounding box center [262, 511] width 483 height 22
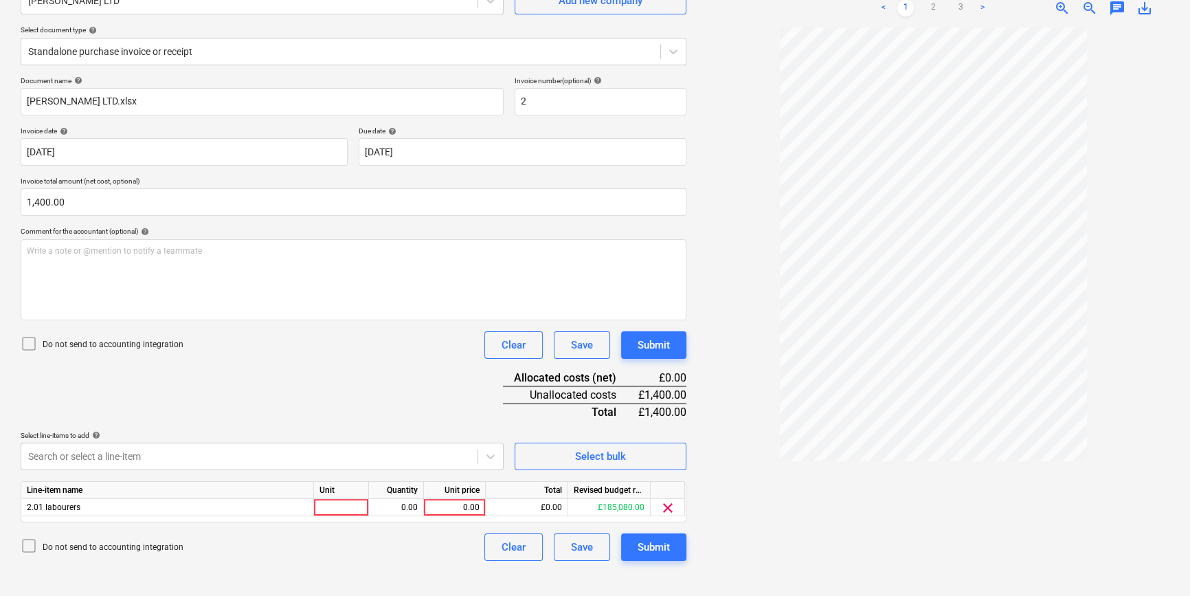
click at [773, 535] on div at bounding box center [933, 305] width 472 height 557
click at [470, 508] on div "0.00" at bounding box center [454, 507] width 50 height 17
type input "1400"
click at [417, 390] on div "Document name help [PERSON_NAME] LTD.xlsx Invoice number (optional) help 2 Invo…" at bounding box center [354, 318] width 666 height 484
click at [653, 548] on div "Submit" at bounding box center [654, 547] width 32 height 18
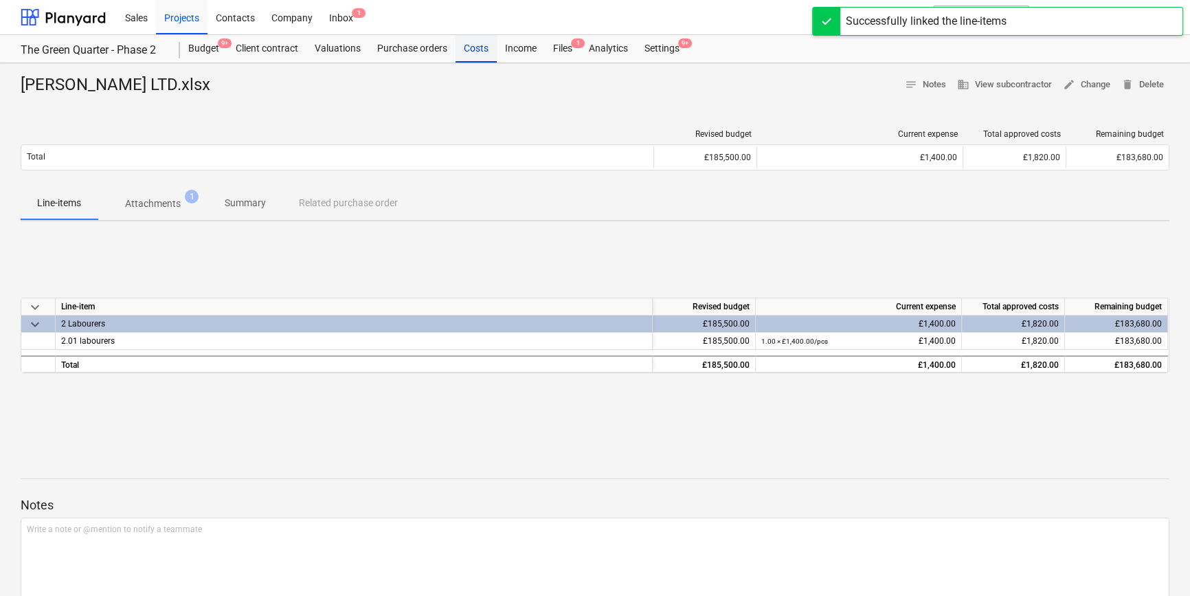
click at [485, 50] on div "Costs" at bounding box center [476, 48] width 41 height 27
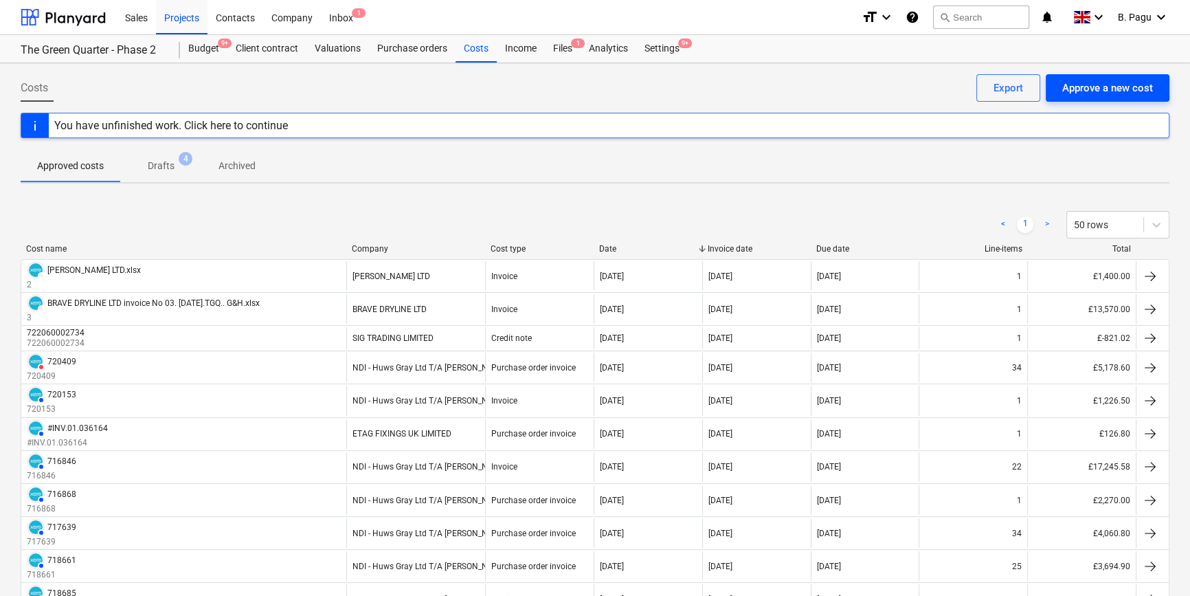
click at [1094, 86] on div "Approve a new cost" at bounding box center [1107, 88] width 91 height 18
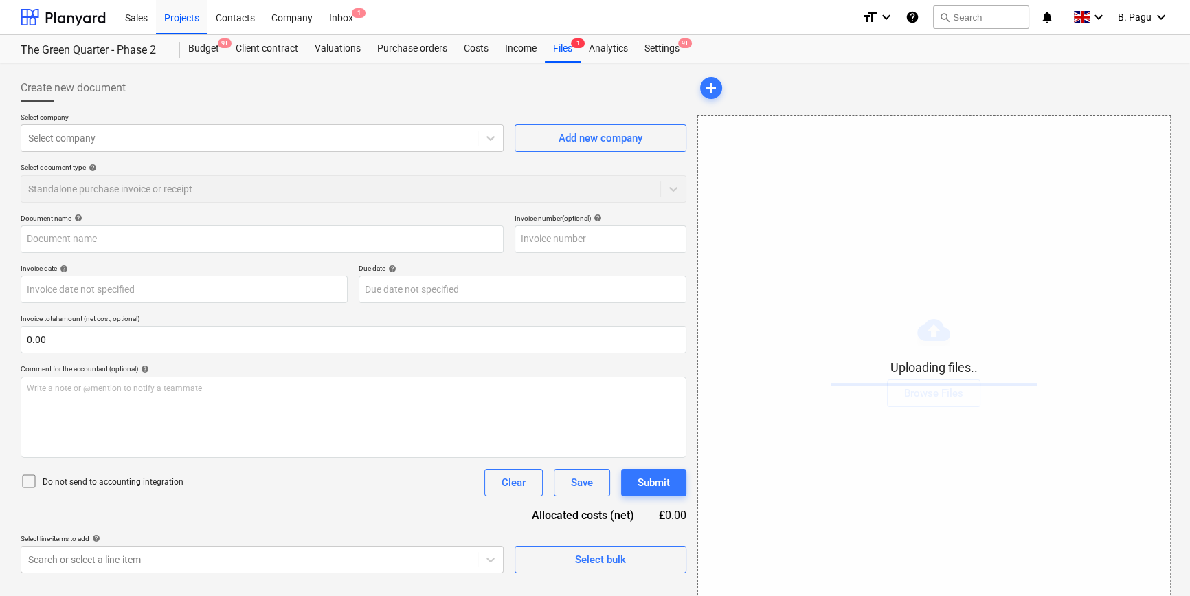
type input "GD contracts invoice for Tudor May. T.G.Q. [DATE].xlsx"
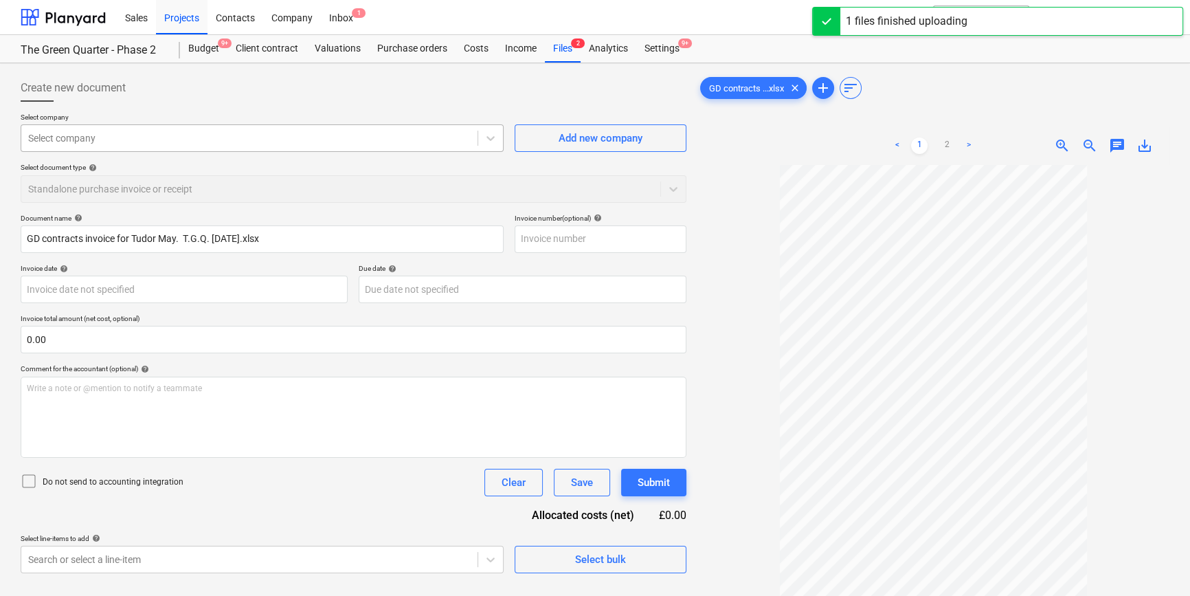
click at [230, 137] on div at bounding box center [249, 138] width 443 height 14
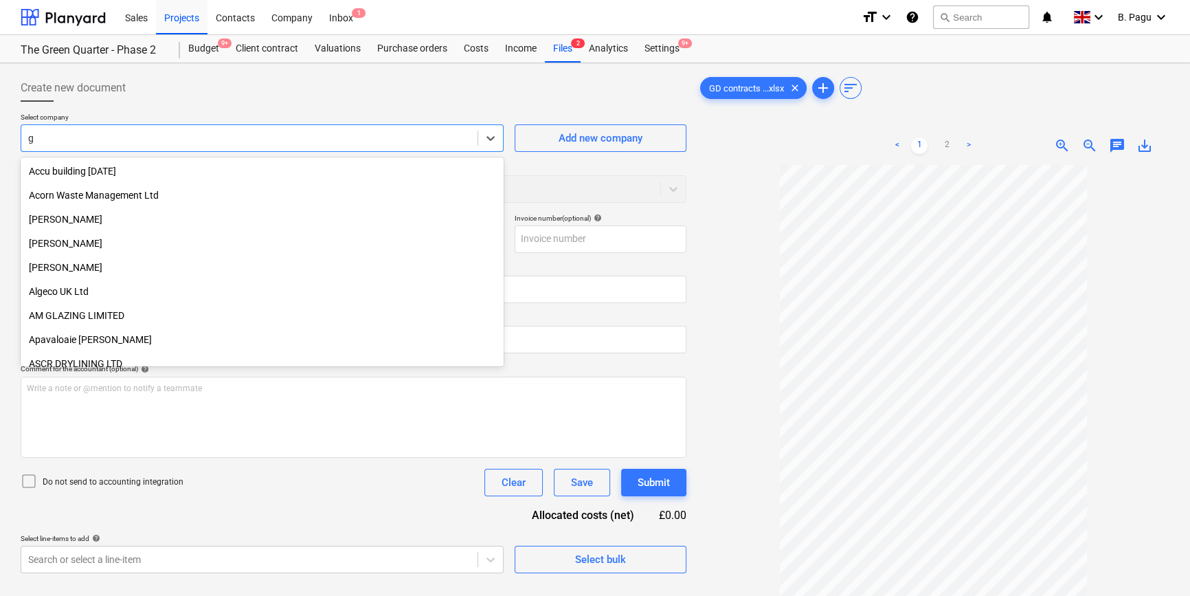
type input "g&"
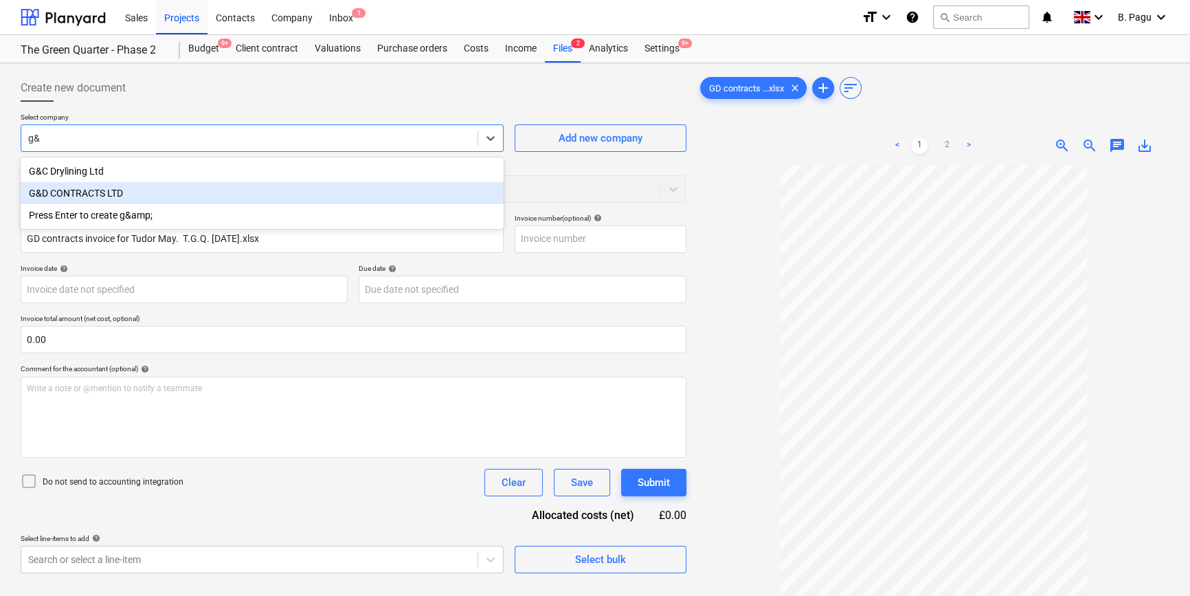
click at [124, 197] on div "G&D CONTRACTS LTD" at bounding box center [262, 193] width 483 height 22
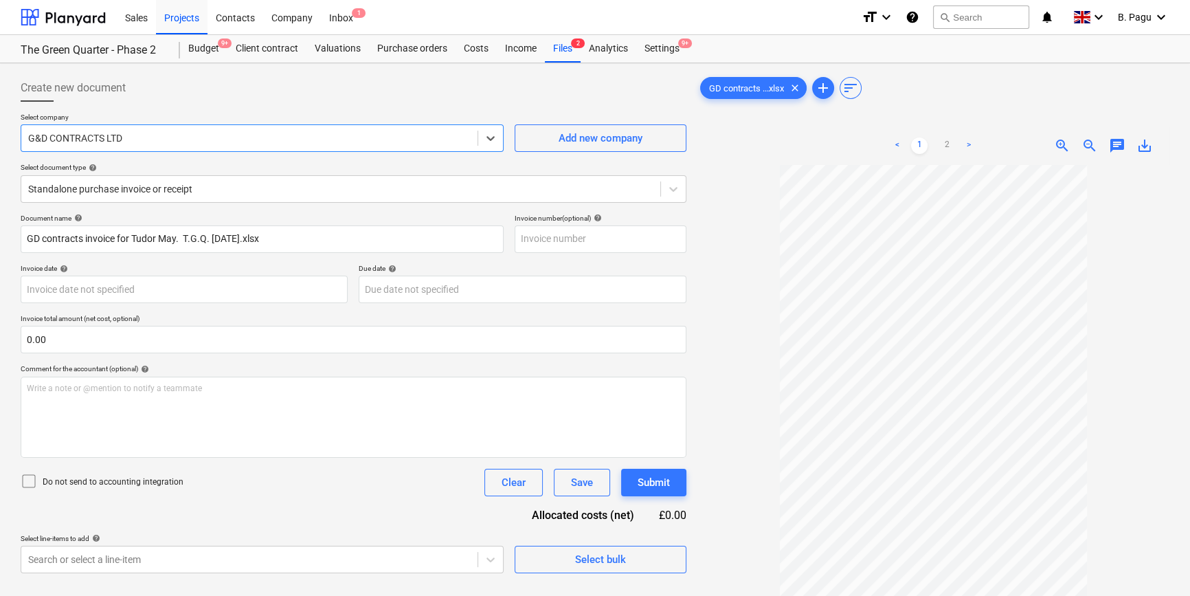
click at [1062, 142] on span "zoom_in" at bounding box center [1062, 145] width 16 height 16
click at [598, 240] on input "text" at bounding box center [601, 238] width 172 height 27
click at [560, 238] on input "text" at bounding box center [601, 238] width 172 height 27
type input "3"
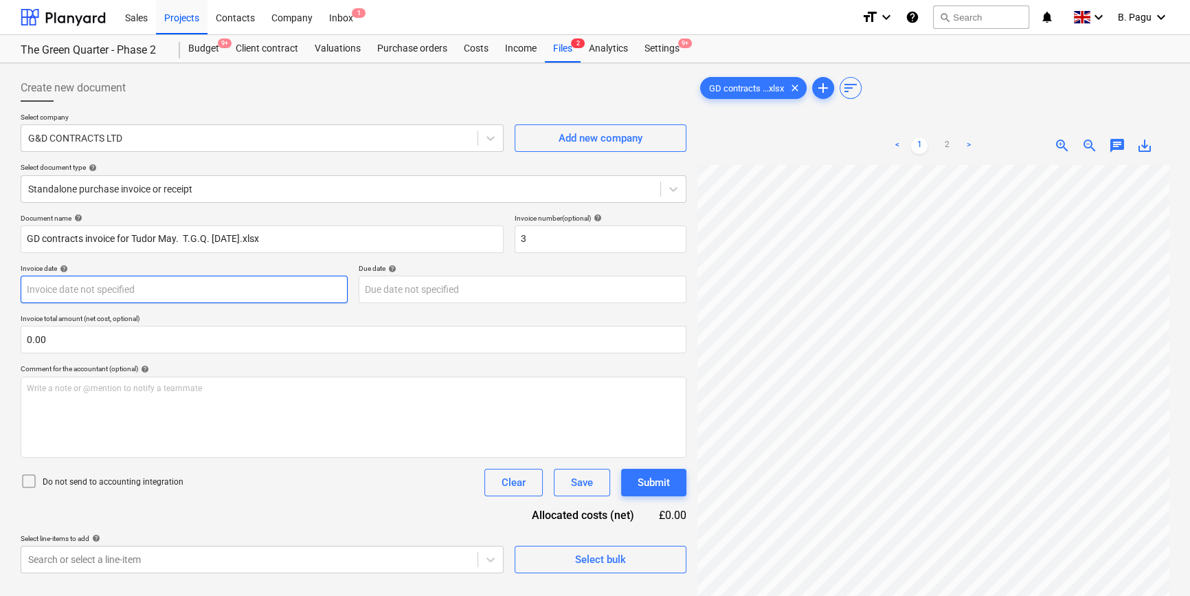
click at [227, 280] on body "Sales Projects Contacts Company Inbox 1 format_size keyboard_arrow_down help se…" at bounding box center [595, 298] width 1190 height 596
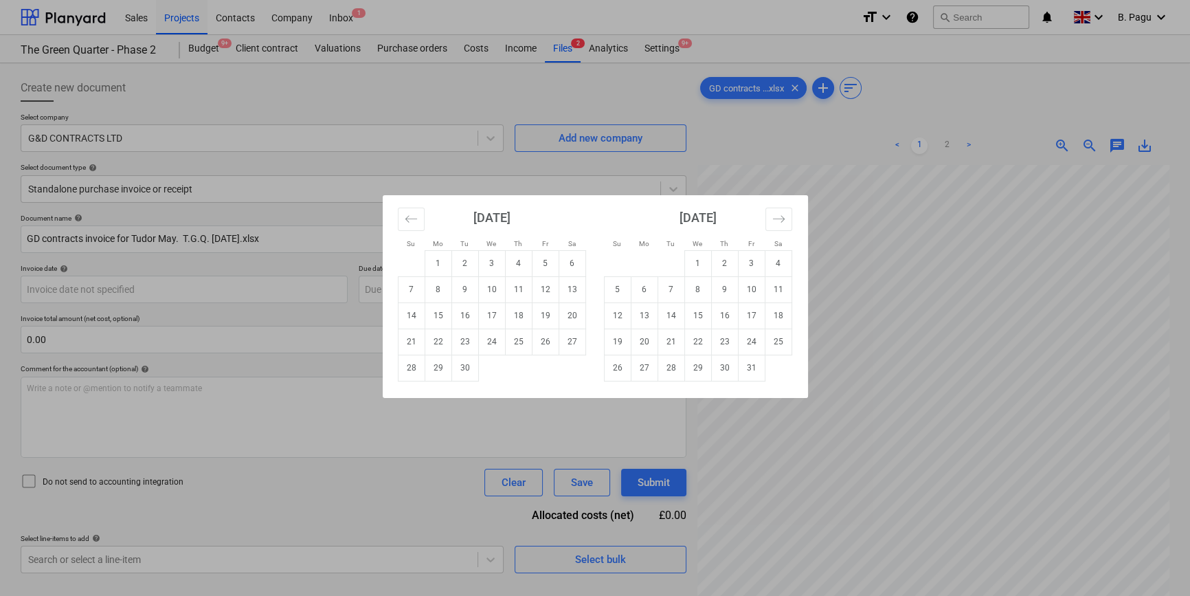
click at [442, 315] on td "15" at bounding box center [438, 315] width 27 height 26
type input "[DATE]"
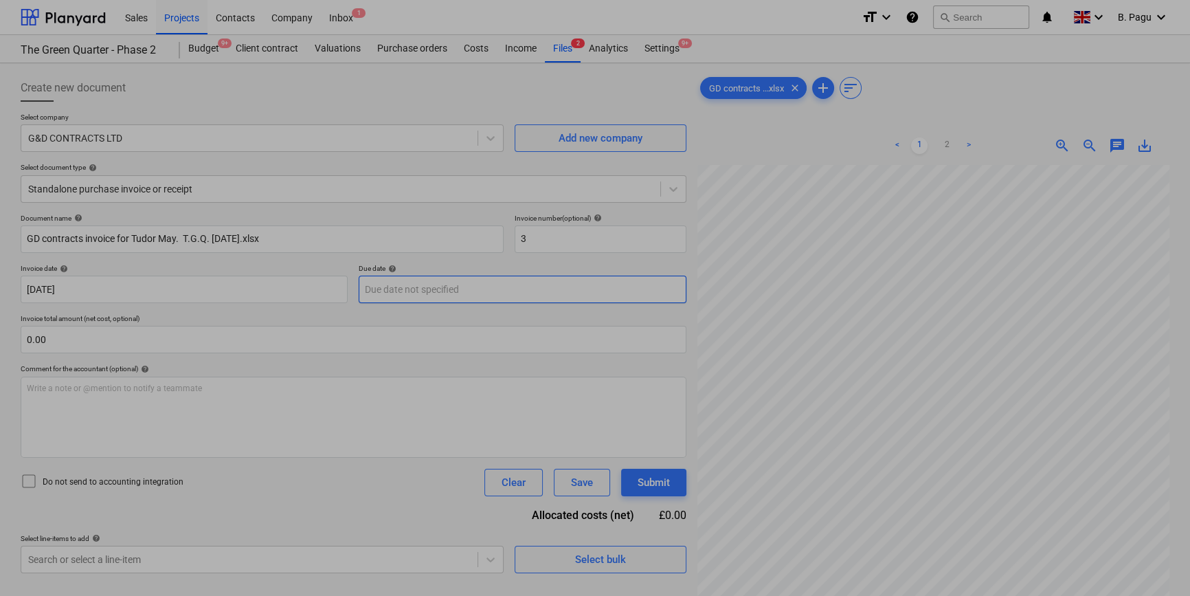
click at [443, 289] on body "Sales Projects Contacts Company Inbox 1 format_size keyboard_arrow_down help se…" at bounding box center [595, 298] width 1190 height 596
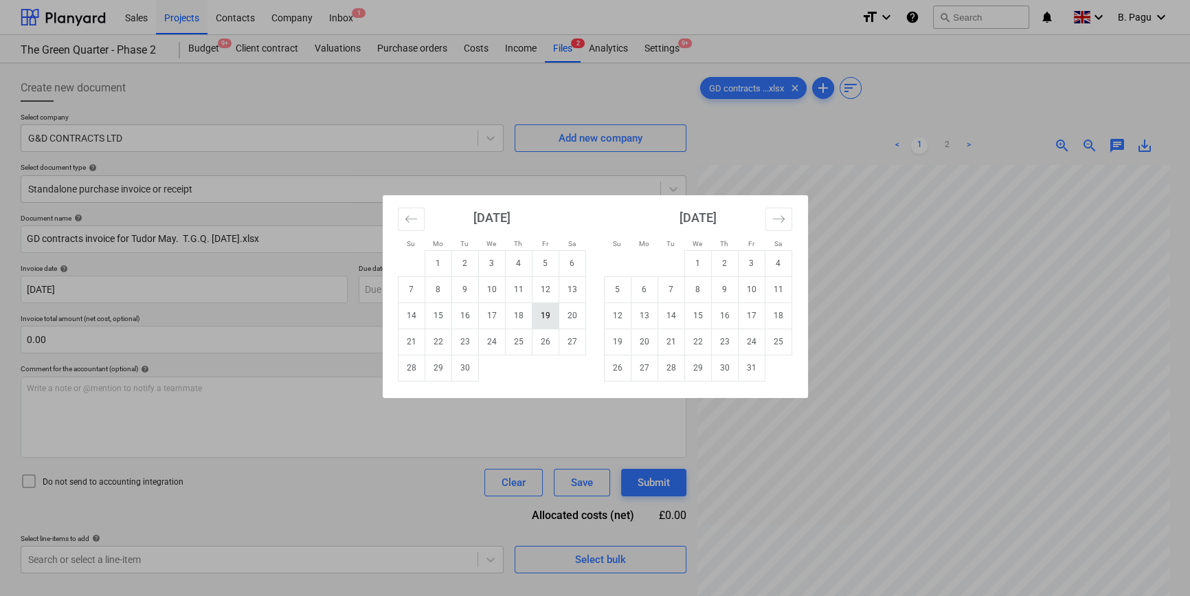
click at [548, 315] on td "19" at bounding box center [545, 315] width 27 height 26
type input "[DATE]"
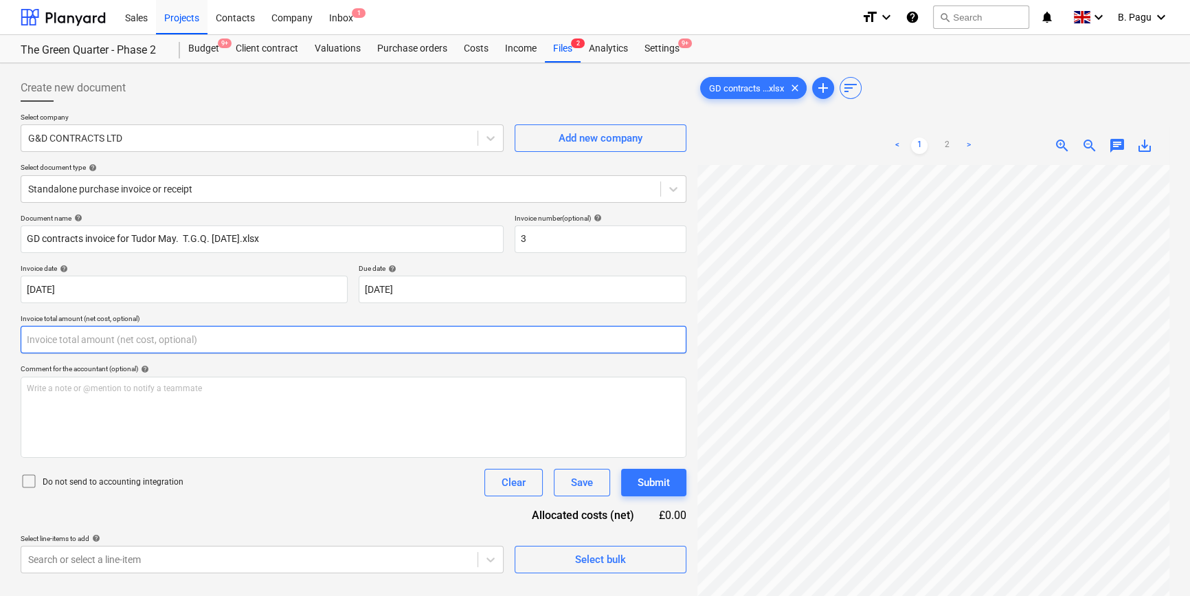
click at [113, 341] on input "text" at bounding box center [354, 339] width 666 height 27
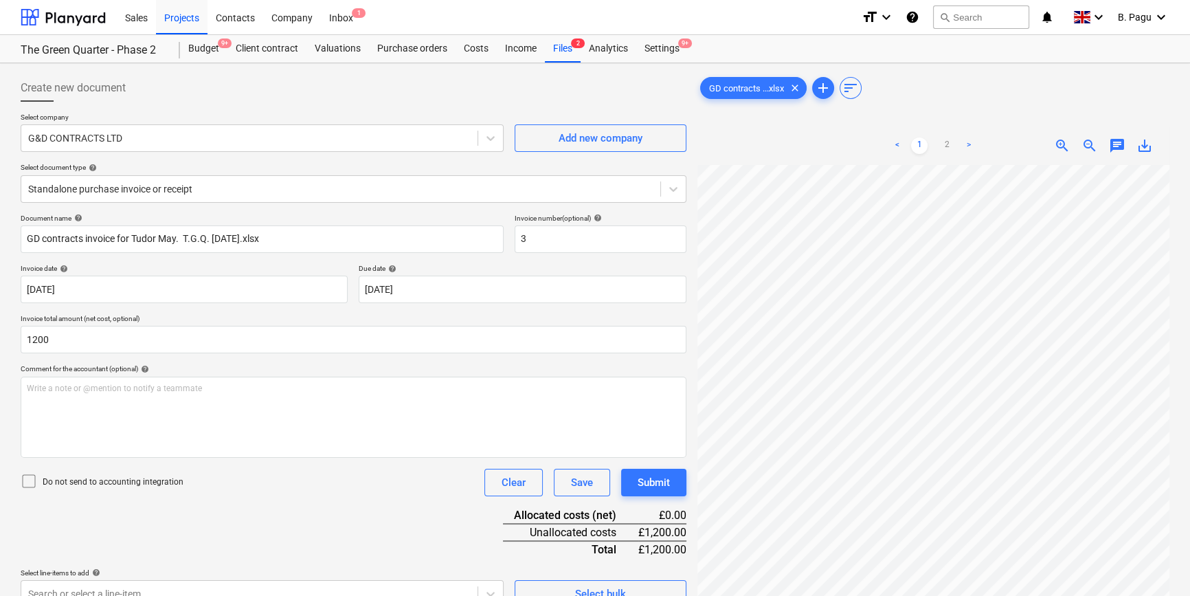
type input "1,200.00"
click at [268, 503] on div "Document name help GD contracts invoice for [PERSON_NAME]. T.G.Q. [DATE].xlsx I…" at bounding box center [354, 411] width 666 height 394
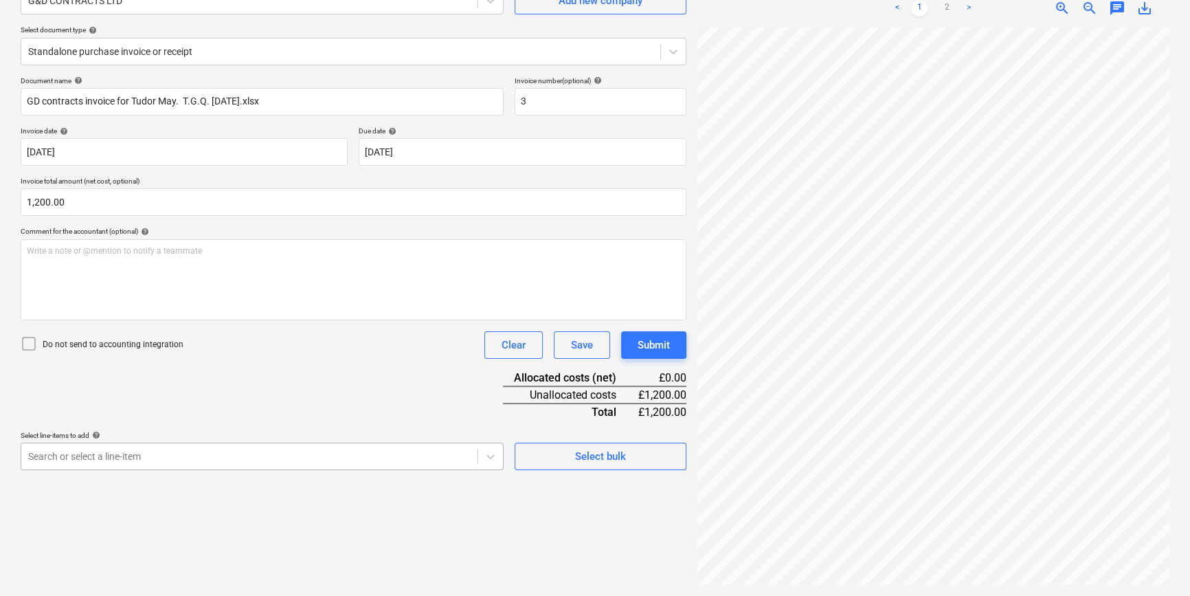
scroll to position [225, 0]
click at [342, 456] on body "Sales Projects Contacts Company Inbox 1 format_size keyboard_arrow_down help se…" at bounding box center [595, 161] width 1190 height 596
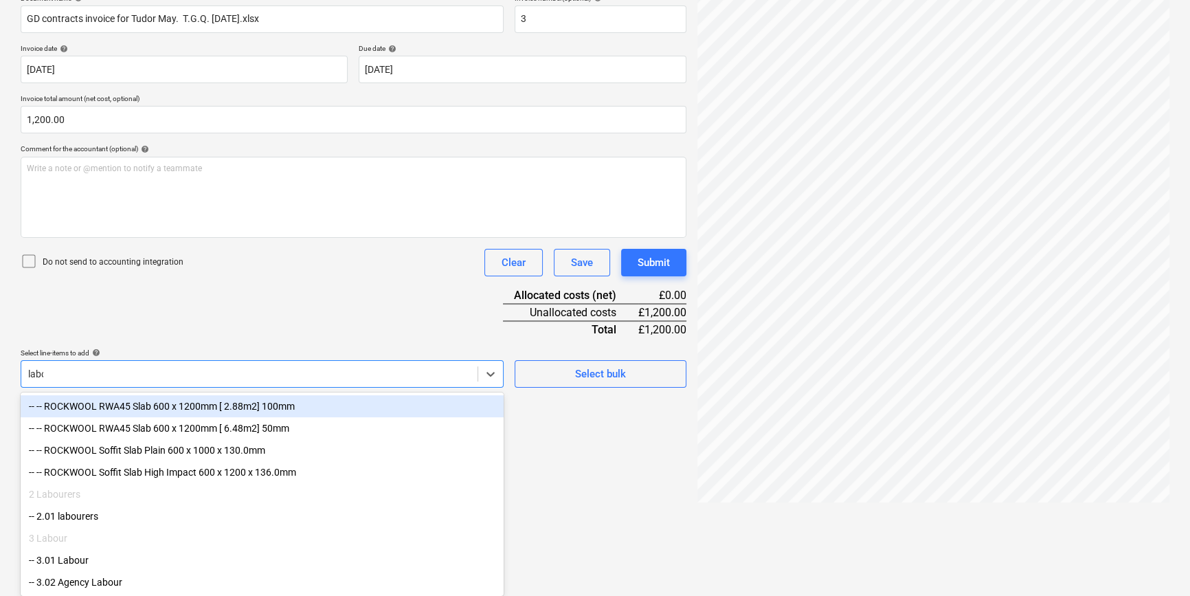
scroll to position [137, 0]
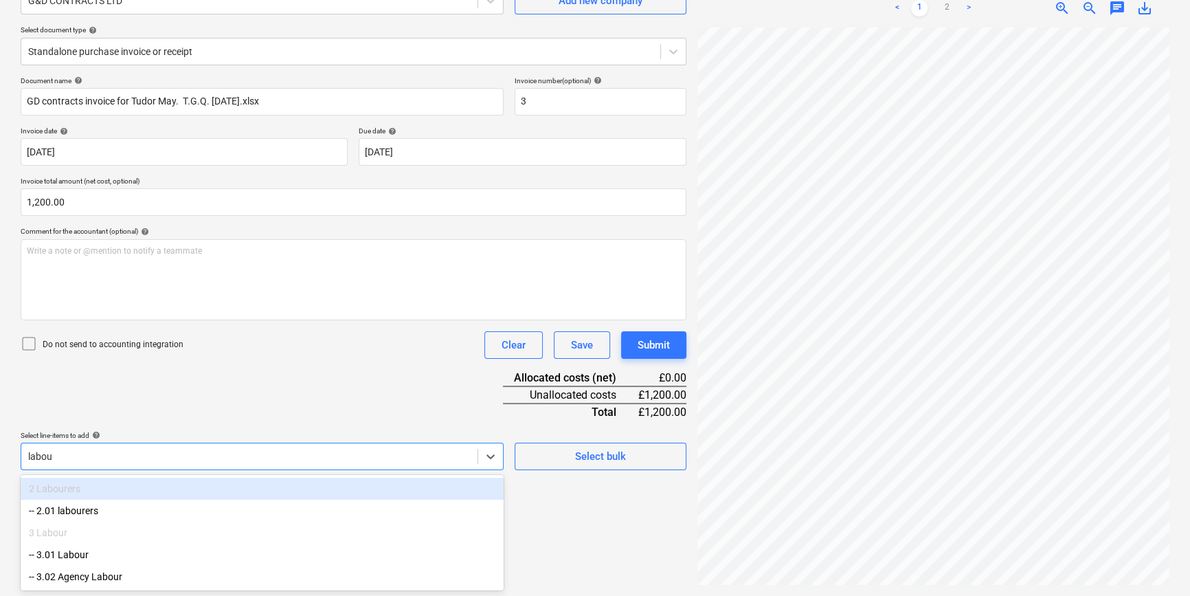
type input "labour"
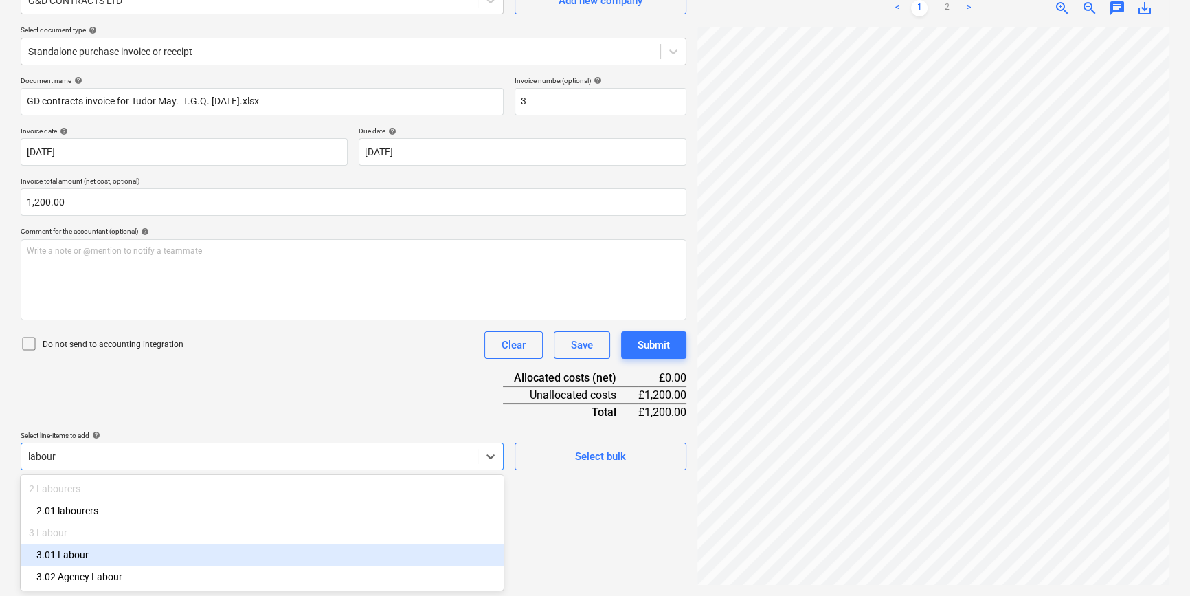
click at [95, 561] on div "-- 3.01 Labour" at bounding box center [262, 555] width 483 height 22
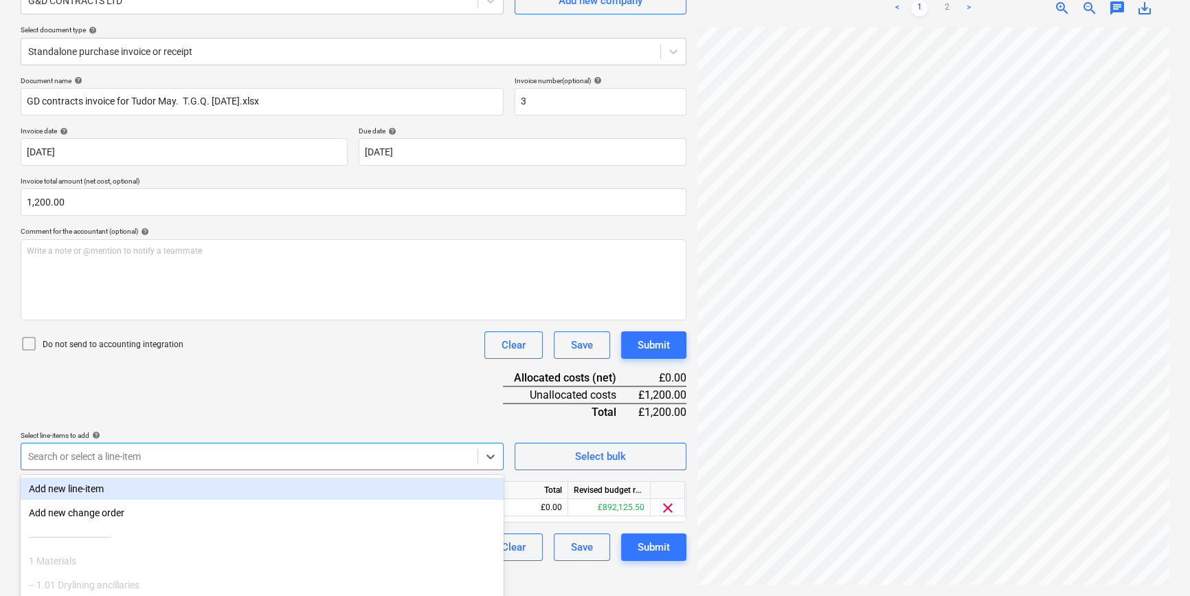
scroll to position [0, 0]
click at [236, 406] on div "Document name help GD contracts invoice for [PERSON_NAME]. T.G.Q. [DATE].xlsx I…" at bounding box center [354, 318] width 666 height 484
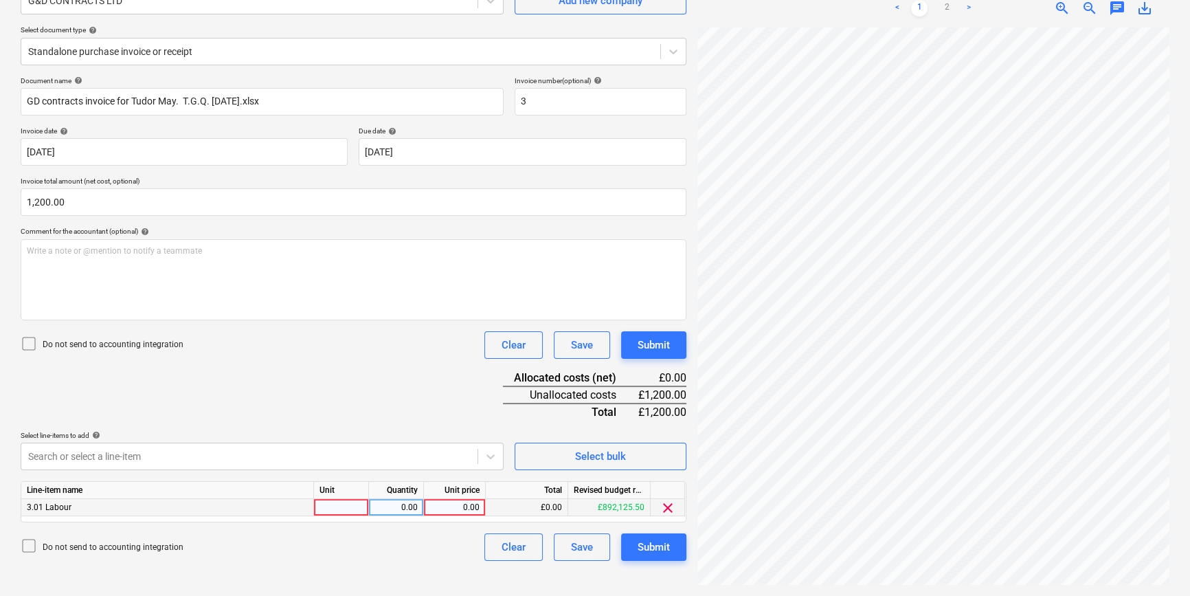
click at [456, 506] on div "0.00" at bounding box center [454, 507] width 50 height 17
type input "1200"
click at [408, 403] on div "Document name help GD contracts invoice for [PERSON_NAME]. T.G.Q. [DATE].xlsx I…" at bounding box center [354, 318] width 666 height 484
click at [658, 553] on div "Submit" at bounding box center [654, 547] width 32 height 18
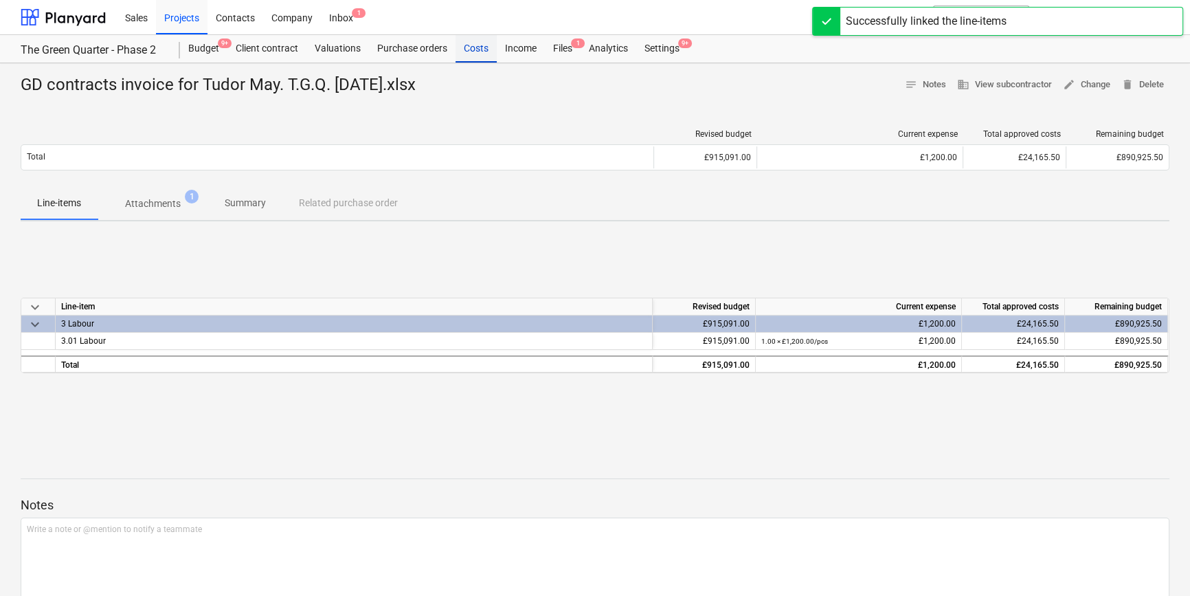
click at [475, 47] on div "Costs" at bounding box center [476, 48] width 41 height 27
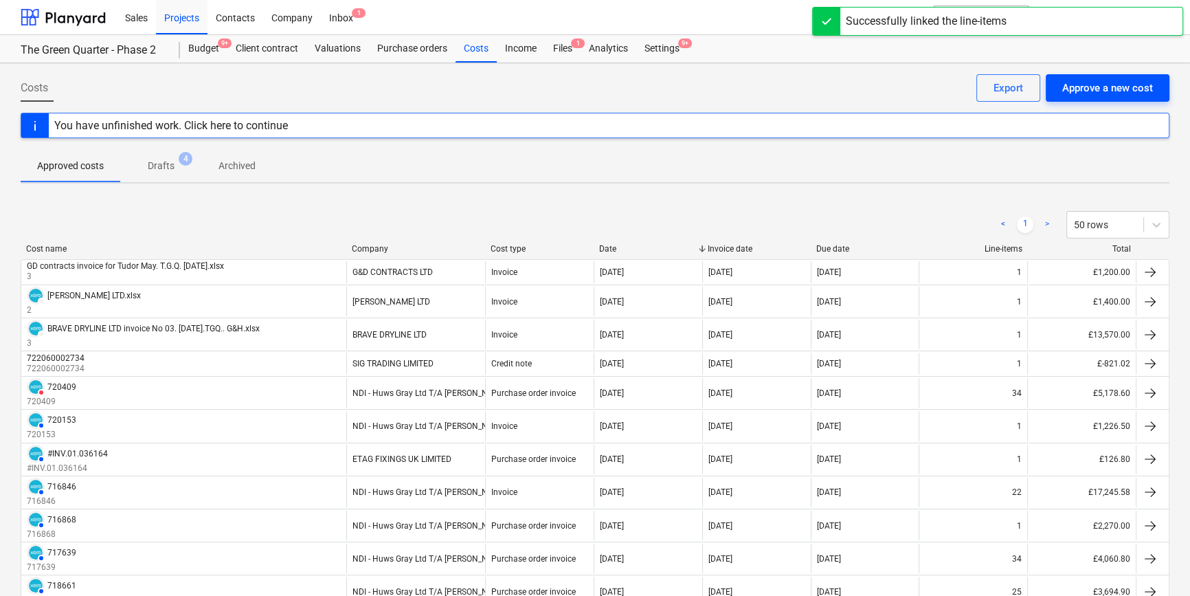
click at [1086, 89] on div "Approve a new cost" at bounding box center [1107, 88] width 91 height 18
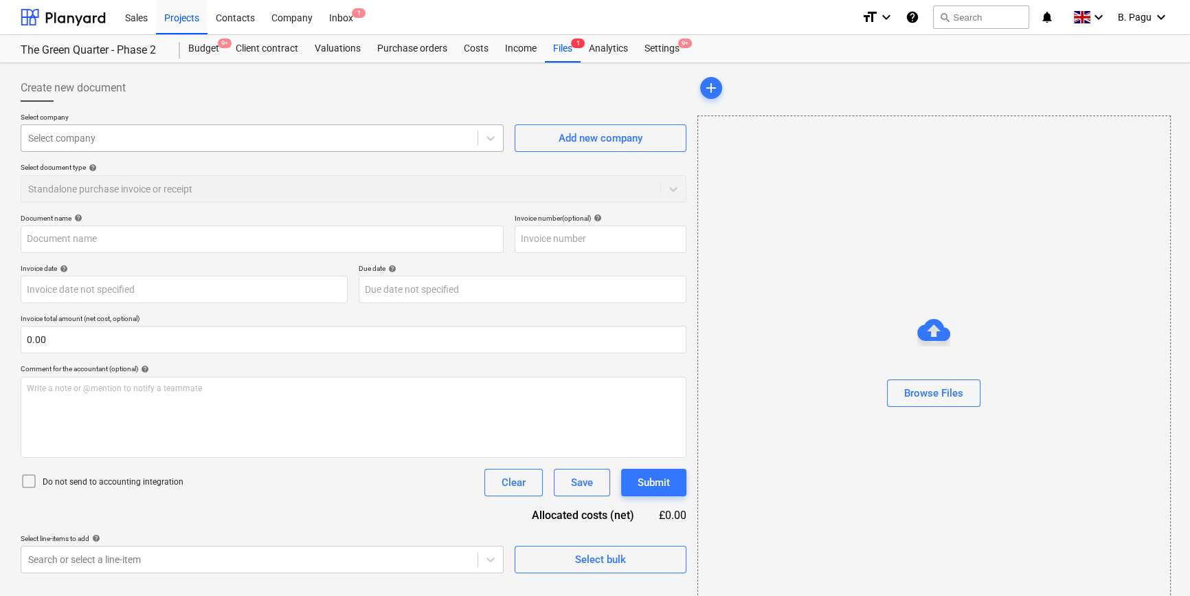
type input "[PERSON_NAME] invoice 1 tml0022.xlsx"
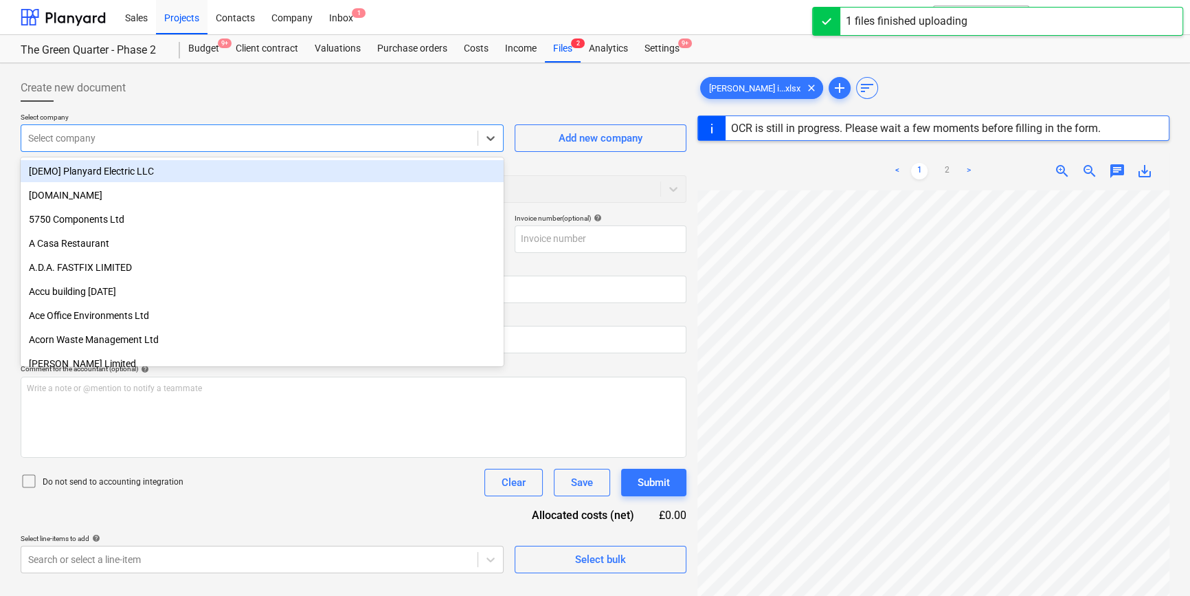
click at [206, 142] on div at bounding box center [249, 138] width 443 height 14
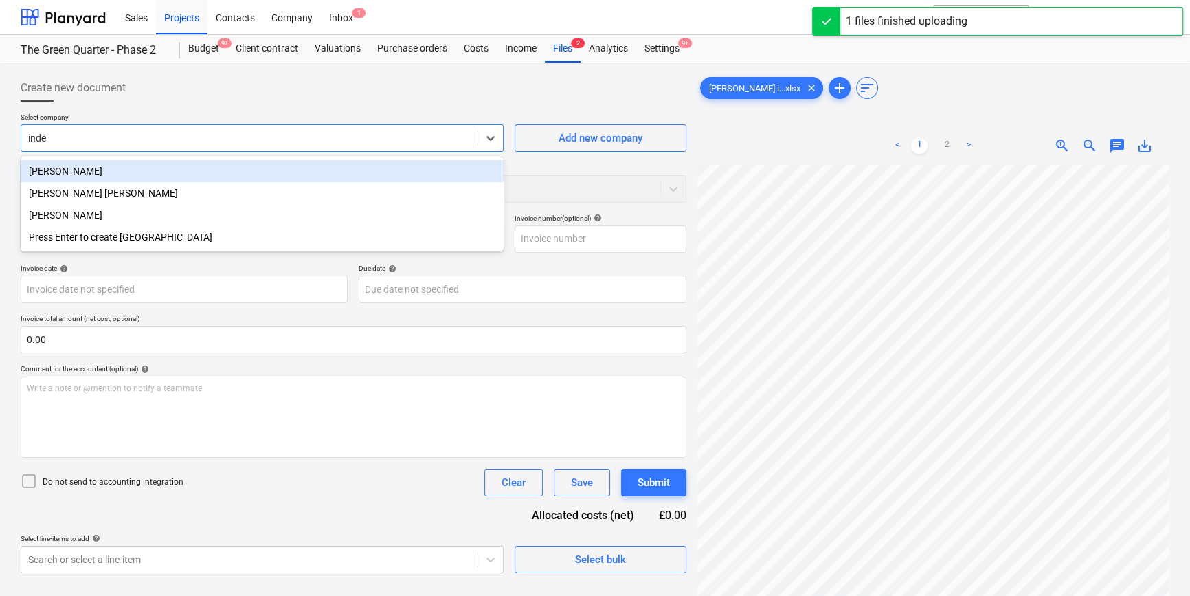
type input "[PERSON_NAME]"
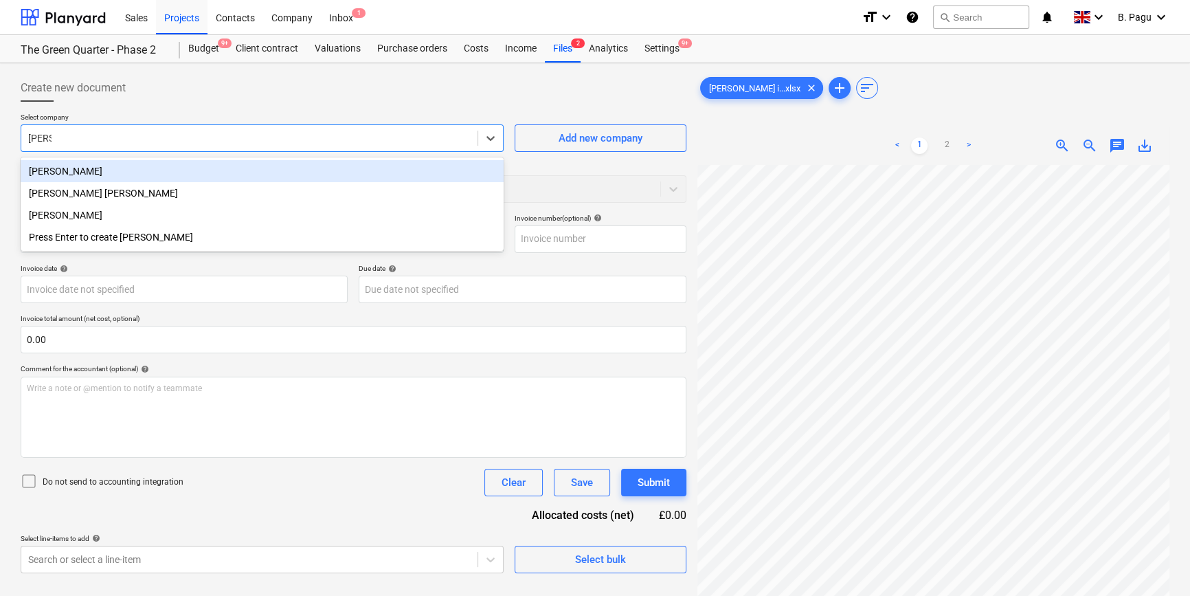
click at [88, 168] on div "[PERSON_NAME]" at bounding box center [262, 171] width 483 height 22
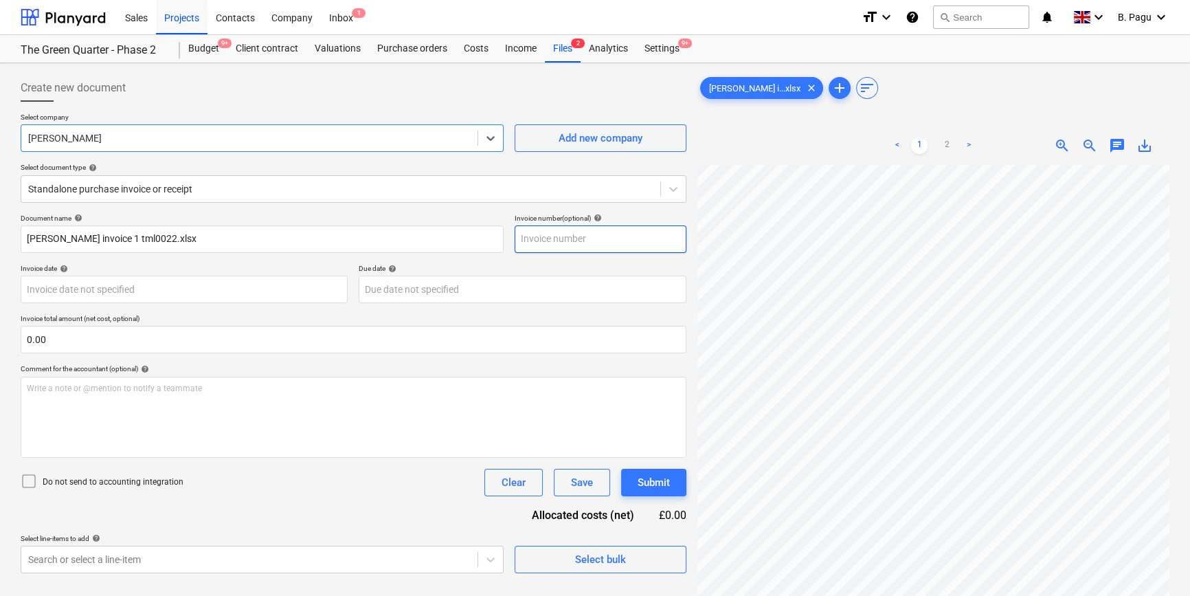
click at [570, 237] on input "text" at bounding box center [601, 238] width 172 height 27
type input "1"
click at [213, 289] on body "Sales Projects Contacts Company Inbox 1 format_size keyboard_arrow_down help se…" at bounding box center [595, 298] width 1190 height 596
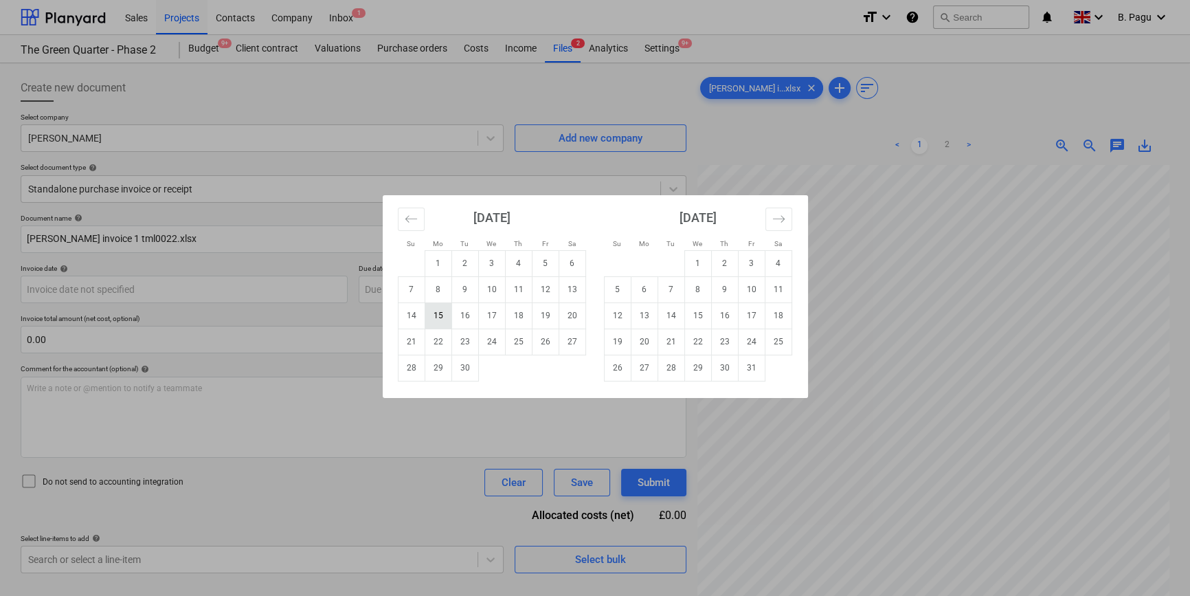
click at [440, 315] on td "15" at bounding box center [438, 315] width 27 height 26
type input "[DATE]"
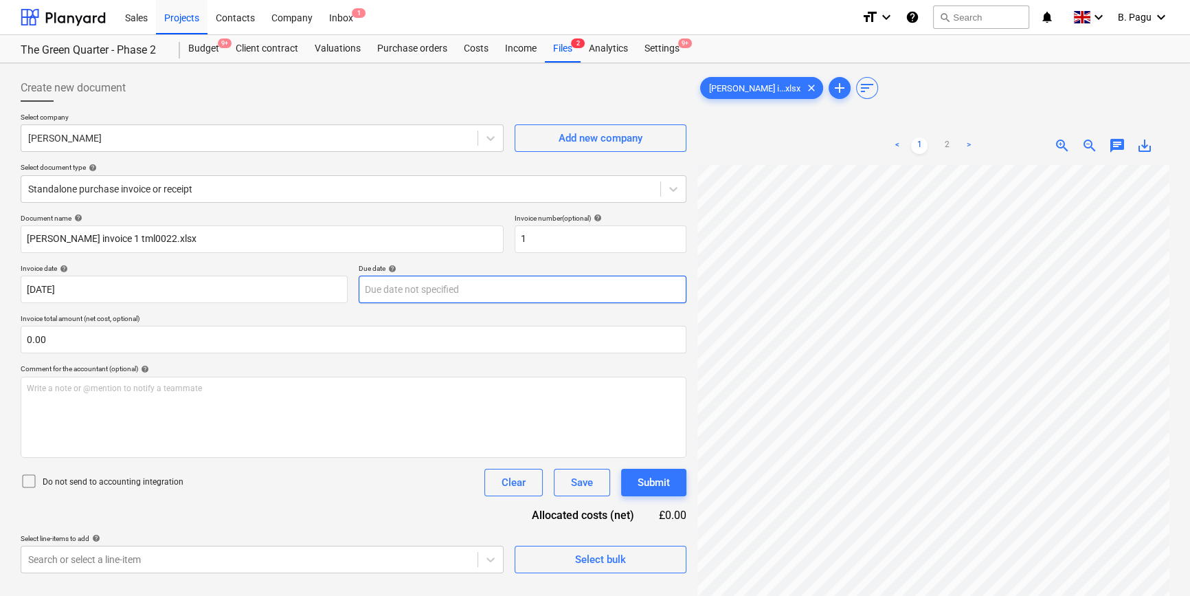
click at [447, 291] on body "Sales Projects Contacts Company Inbox 1 format_size keyboard_arrow_down help se…" at bounding box center [595, 298] width 1190 height 596
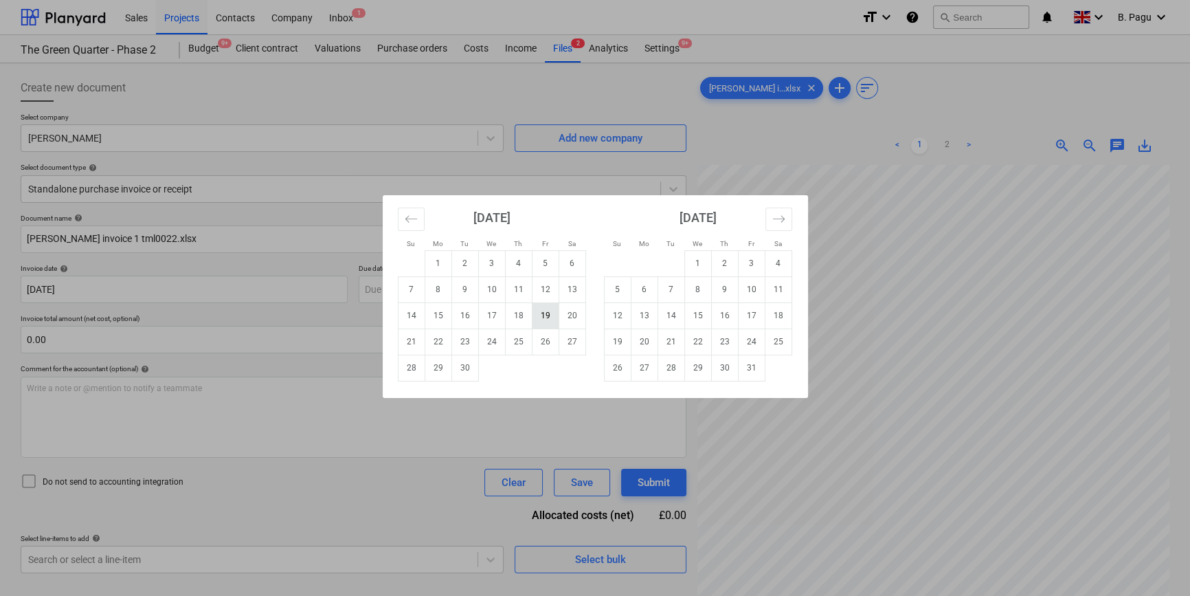
click at [547, 315] on td "19" at bounding box center [545, 315] width 27 height 26
type input "[DATE]"
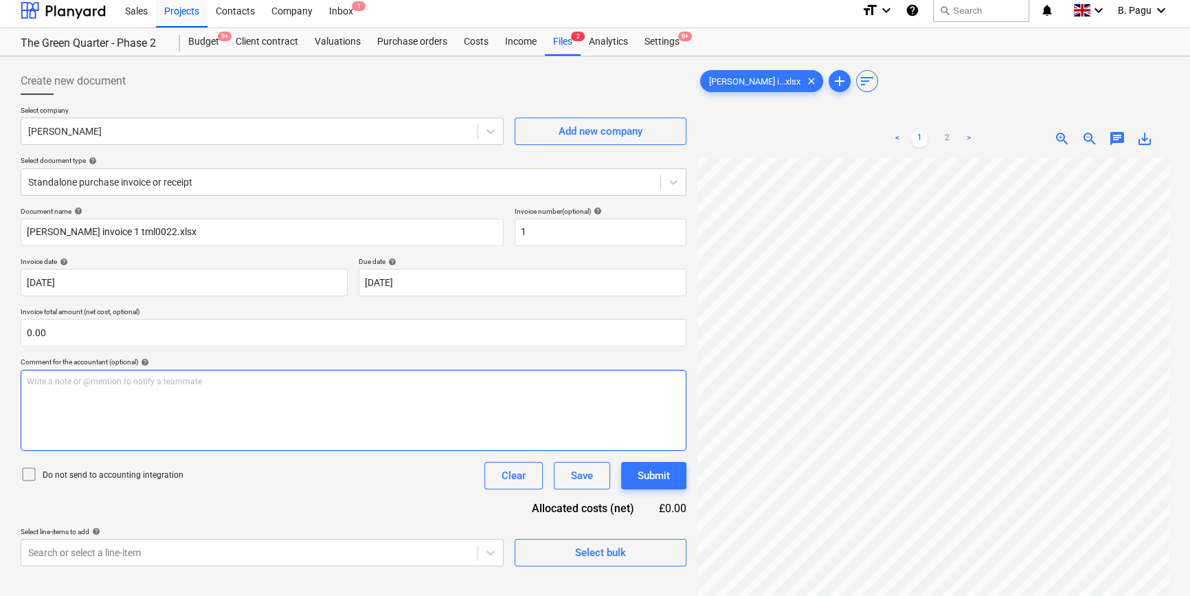
scroll to position [7, 0]
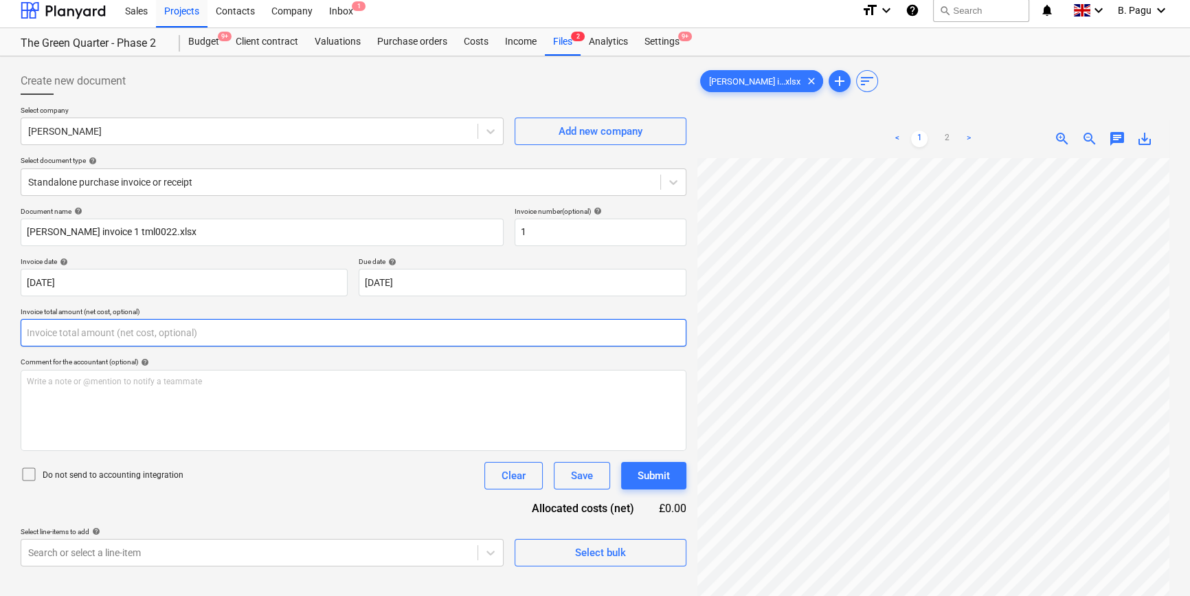
click at [160, 332] on input "text" at bounding box center [354, 332] width 666 height 27
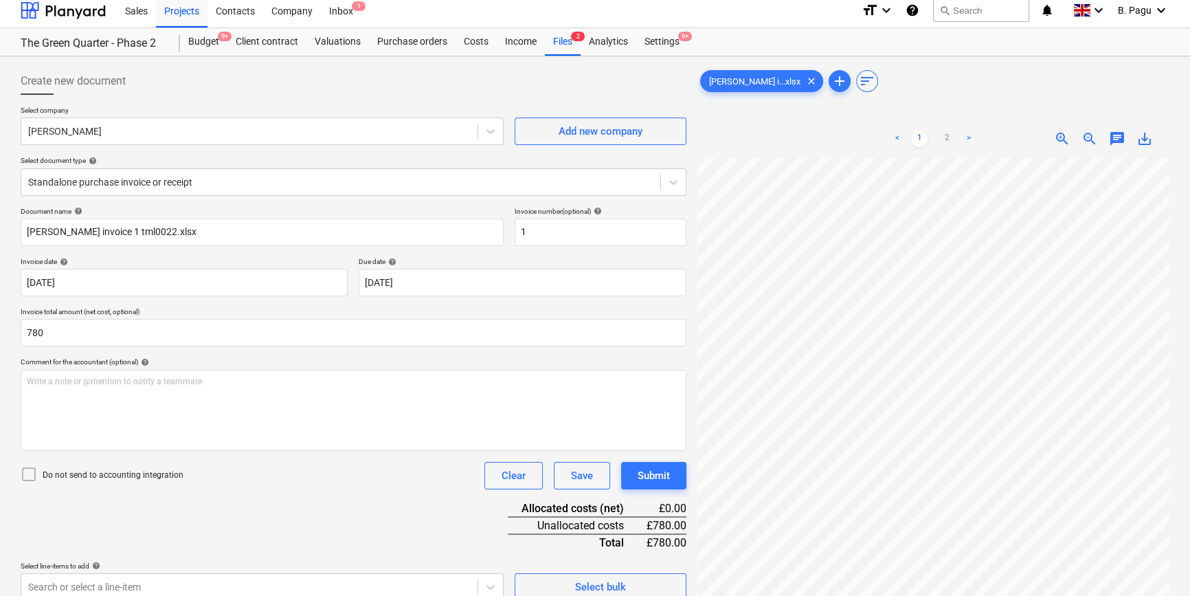
type input "780.00"
click at [226, 491] on div "Document name help [PERSON_NAME] invoice 1 tml0022.xlsx Invoice number (optiona…" at bounding box center [354, 404] width 666 height 394
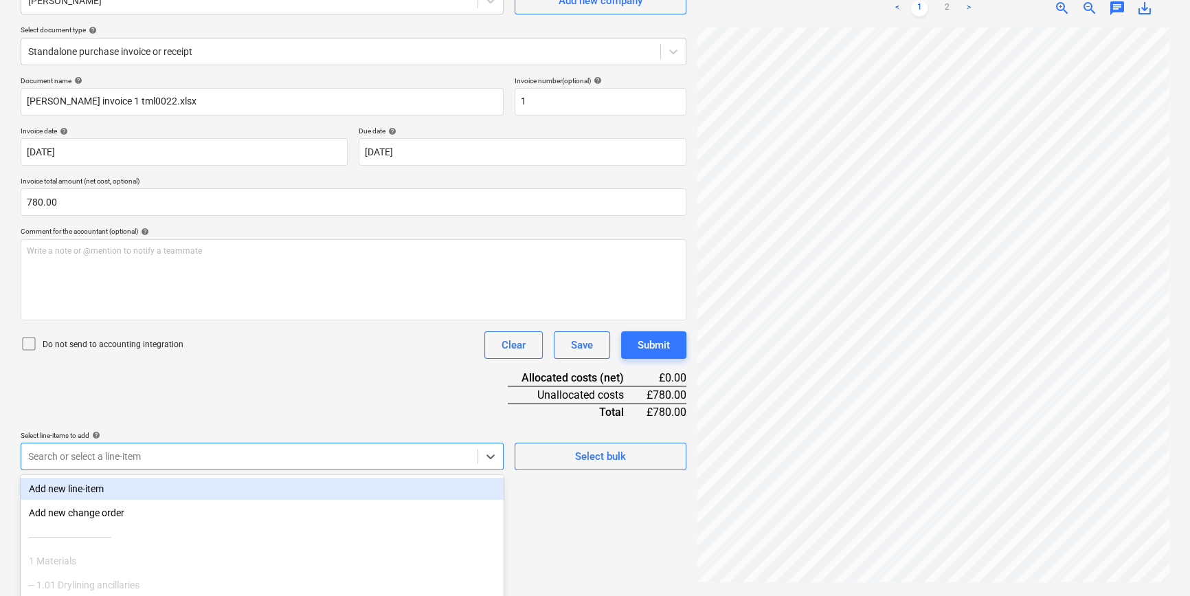
scroll to position [225, 0]
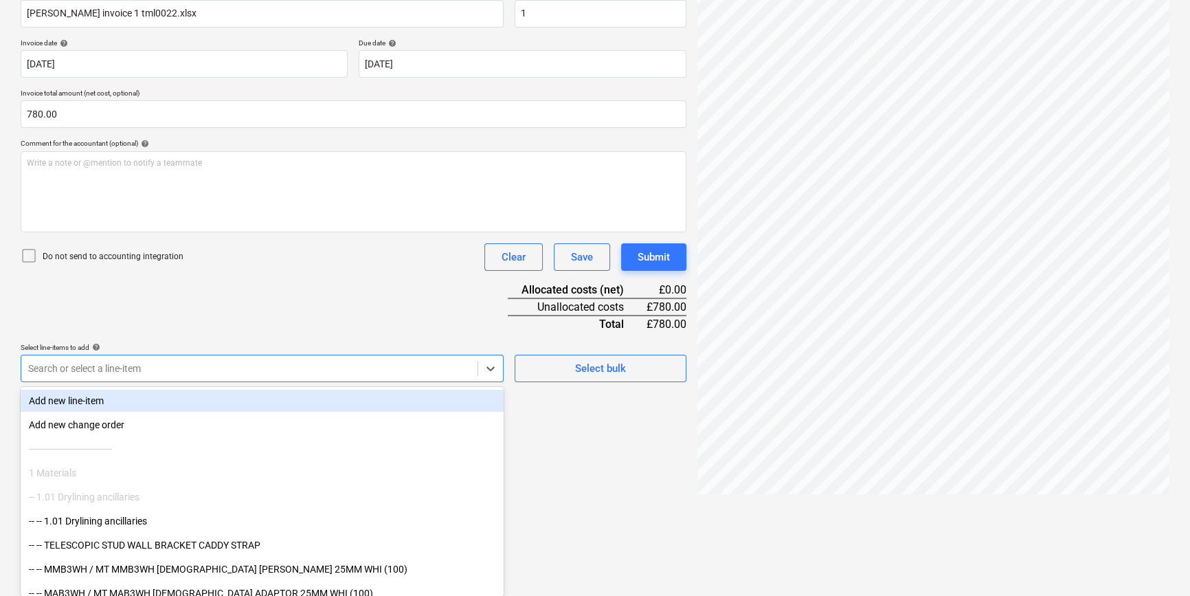
click at [203, 370] on body "Sales Projects Contacts Company Inbox 1 format_size keyboard_arrow_down help se…" at bounding box center [595, 73] width 1190 height 596
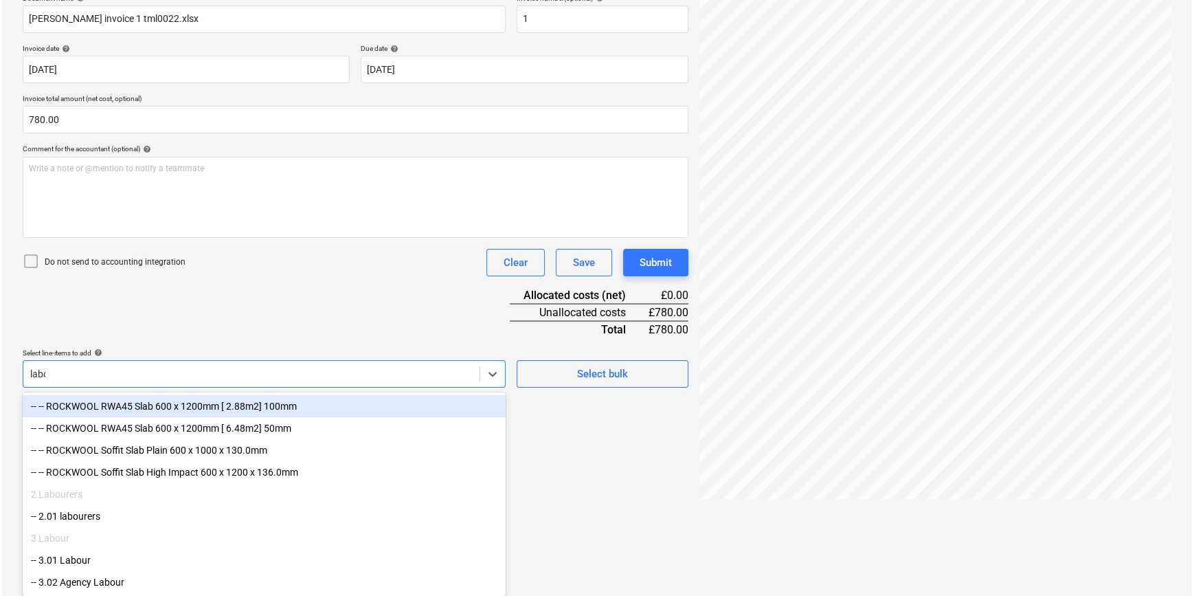
scroll to position [137, 0]
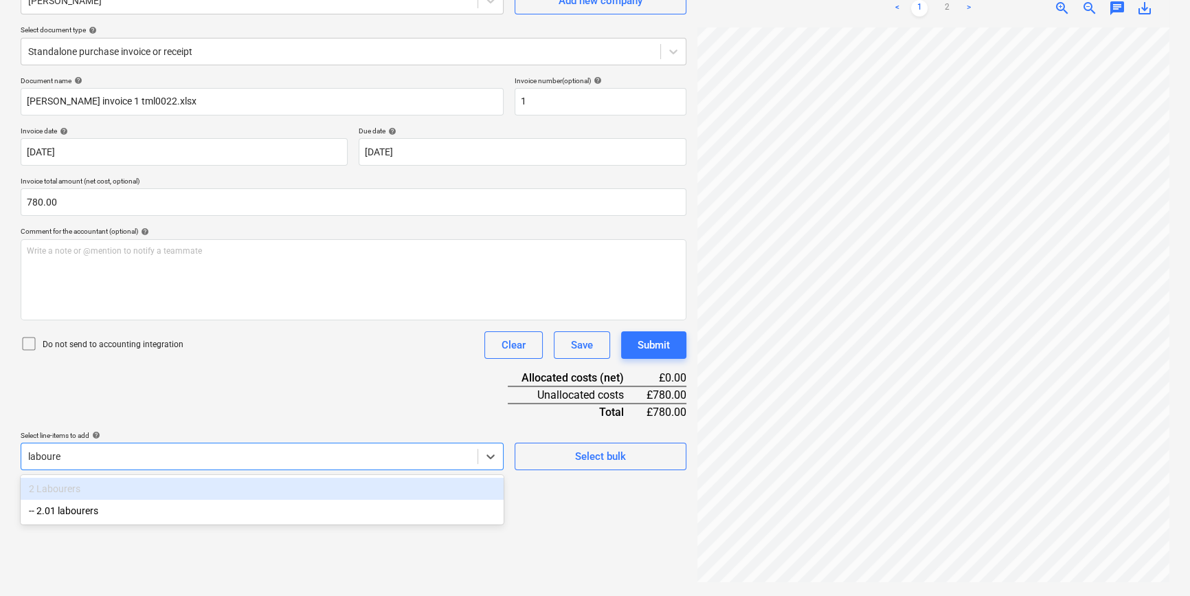
type input "labourer"
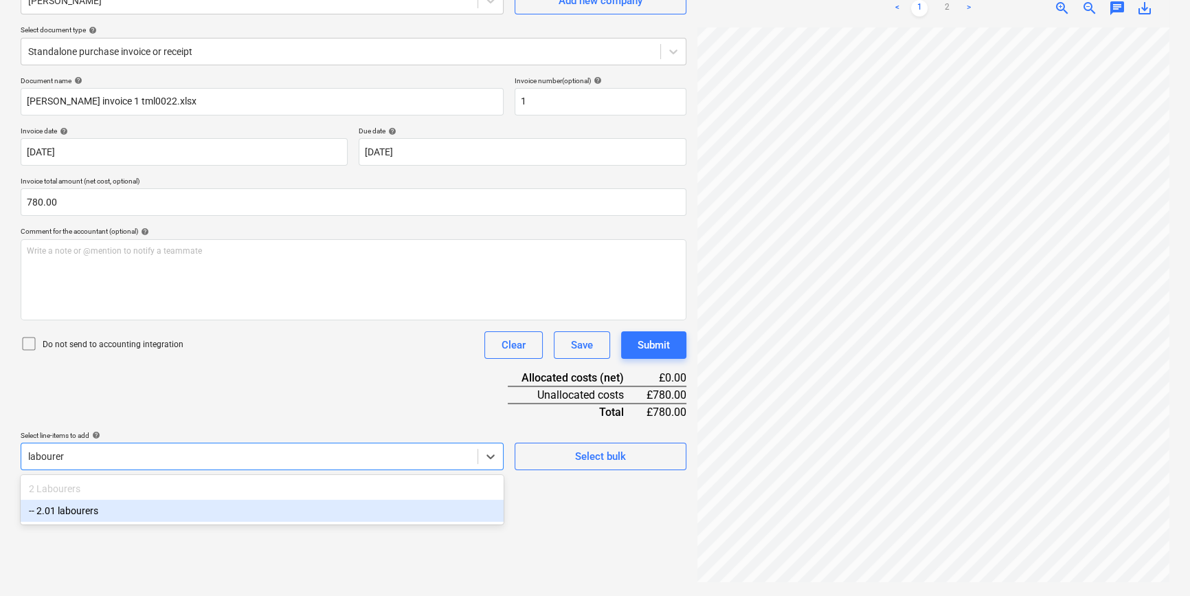
click at [63, 512] on div "-- 2.01 labourers" at bounding box center [262, 511] width 483 height 22
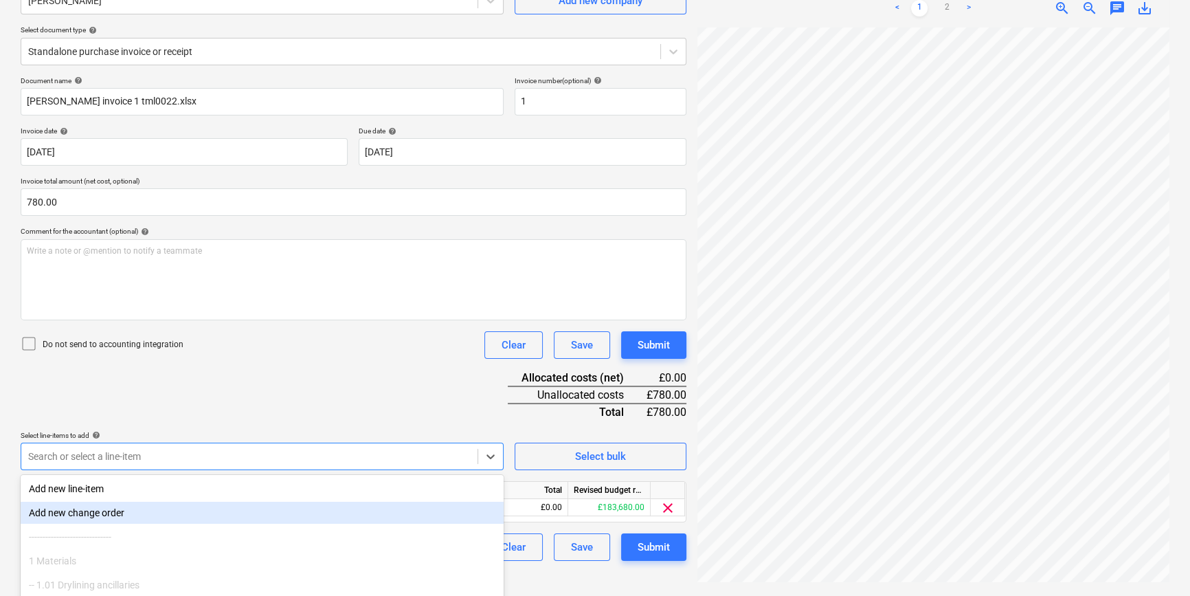
click at [399, 385] on div "Document name help [PERSON_NAME] invoice 1 tml0022.xlsx Invoice number (optiona…" at bounding box center [354, 318] width 666 height 484
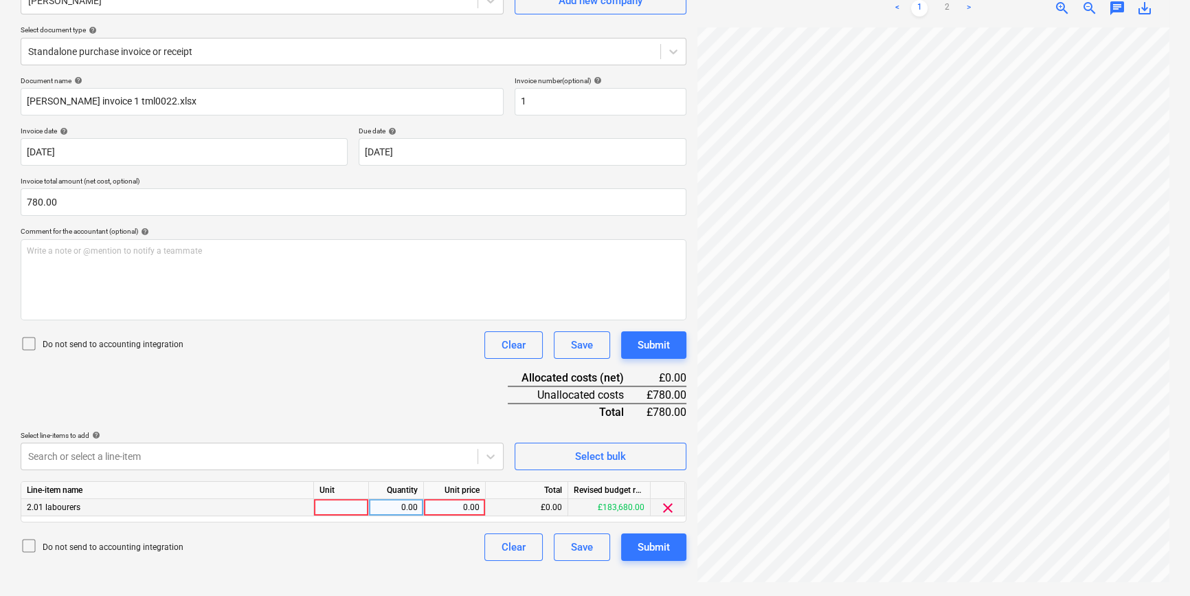
click at [475, 508] on div "0.00" at bounding box center [454, 507] width 50 height 17
type input "780"
click at [431, 397] on div "Document name help [PERSON_NAME] invoice 1 tml0022.xlsx Invoice number (optiona…" at bounding box center [354, 318] width 666 height 484
click at [653, 550] on div "Submit" at bounding box center [654, 547] width 32 height 18
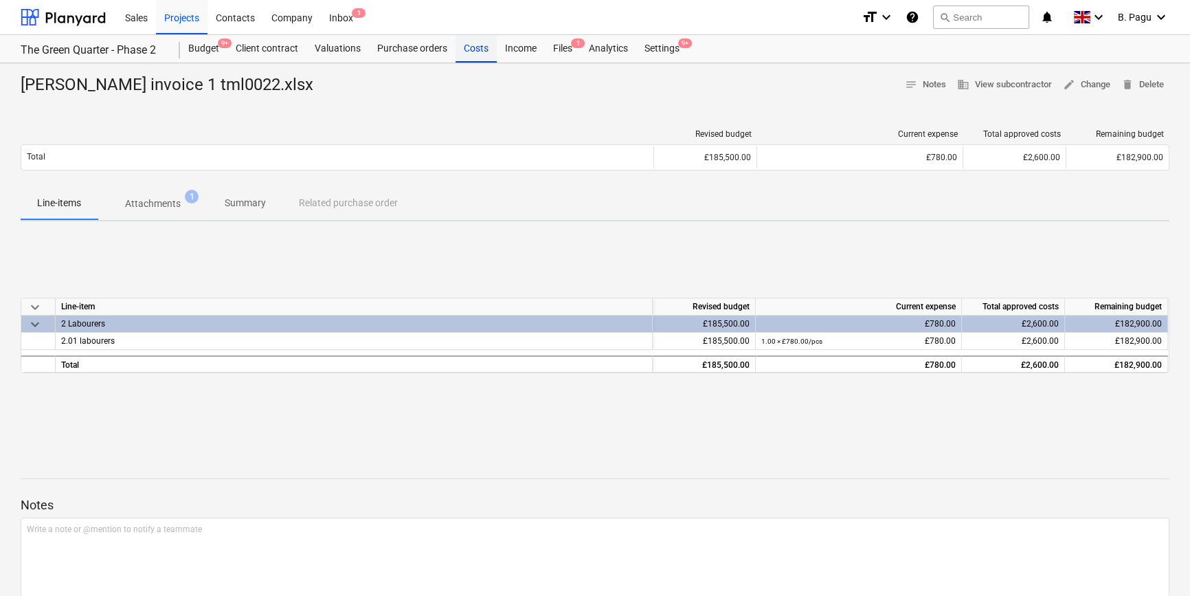
click at [474, 48] on div "Costs" at bounding box center [476, 48] width 41 height 27
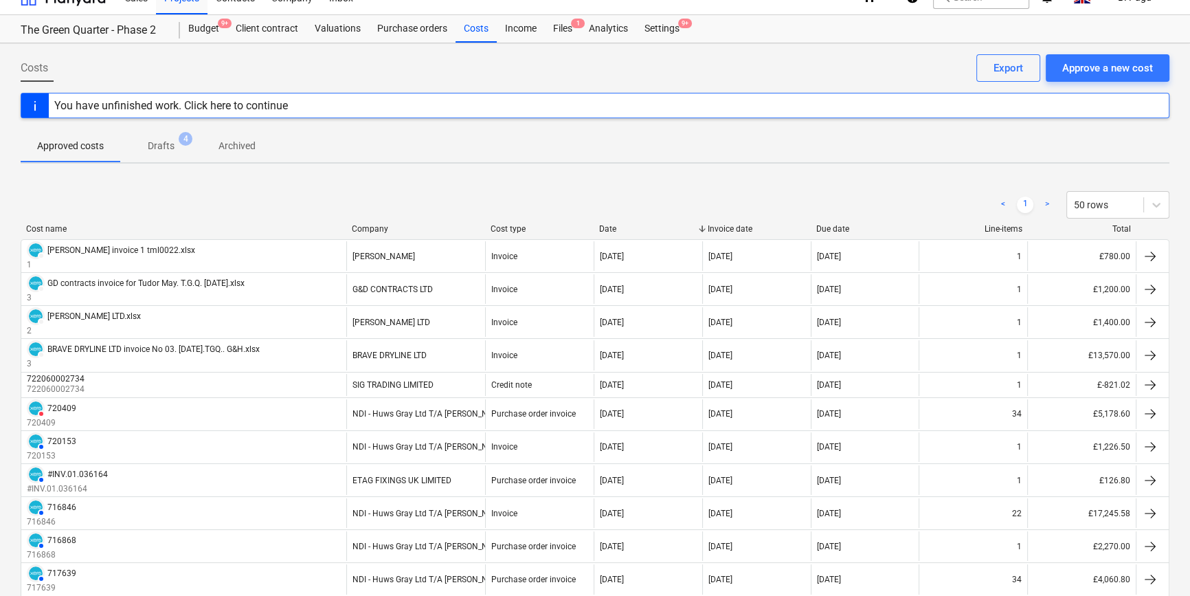
scroll to position [19, 0]
click at [379, 227] on div "Company" at bounding box center [416, 230] width 128 height 10
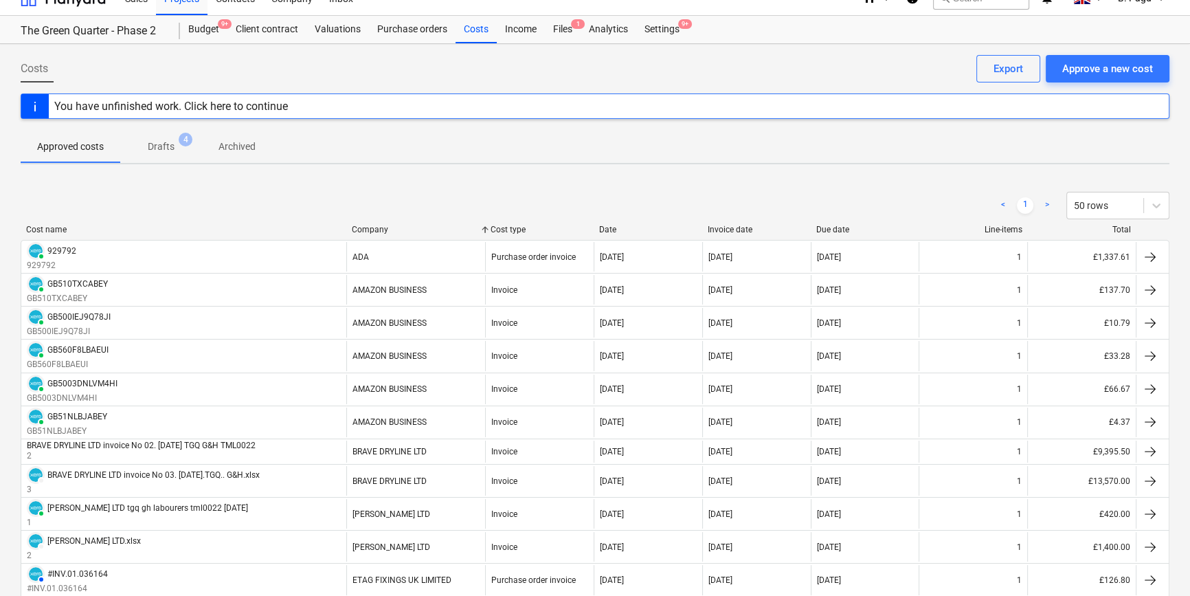
click at [381, 227] on div "Company" at bounding box center [416, 230] width 128 height 10
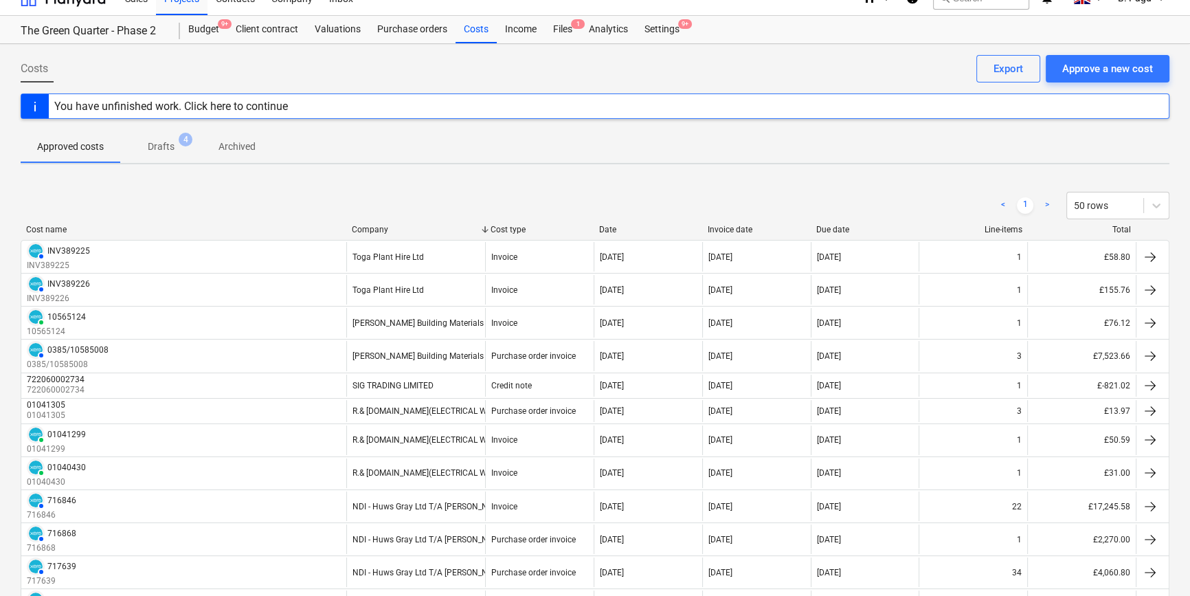
click at [378, 228] on div "Company" at bounding box center [416, 230] width 128 height 10
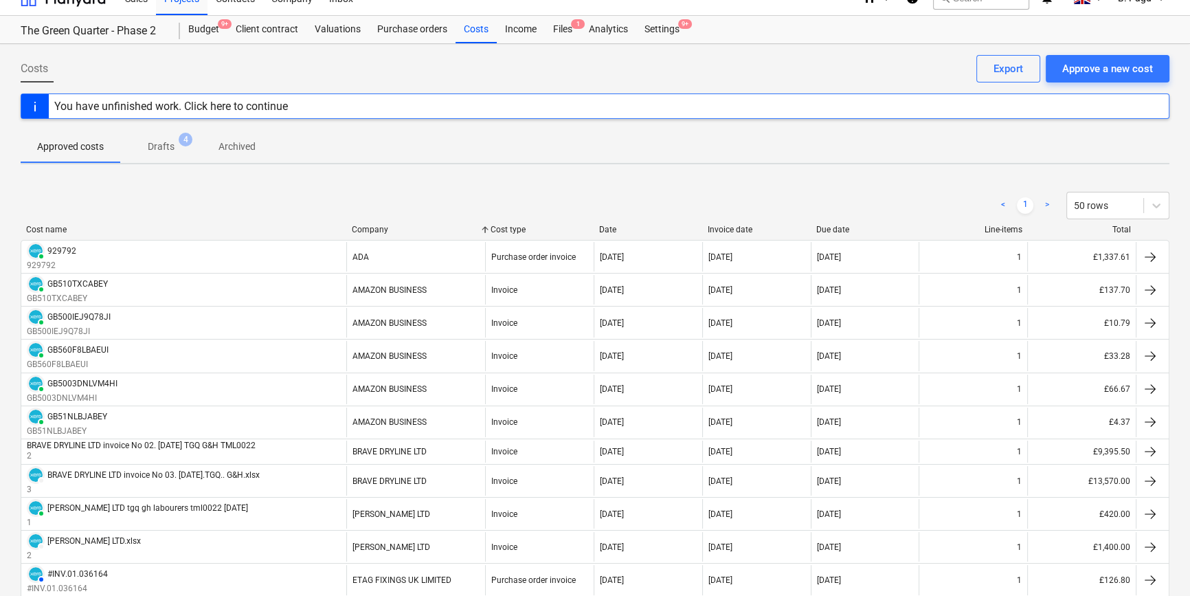
click at [49, 227] on div "Cost name" at bounding box center [183, 230] width 315 height 10
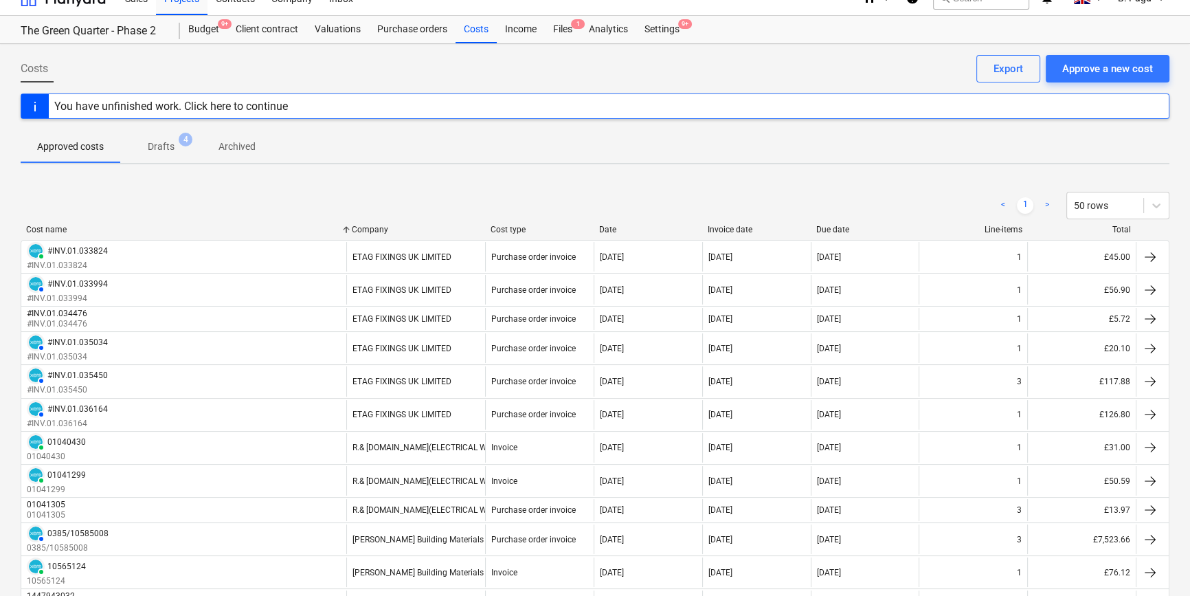
click at [49, 227] on div "Cost name" at bounding box center [183, 230] width 315 height 10
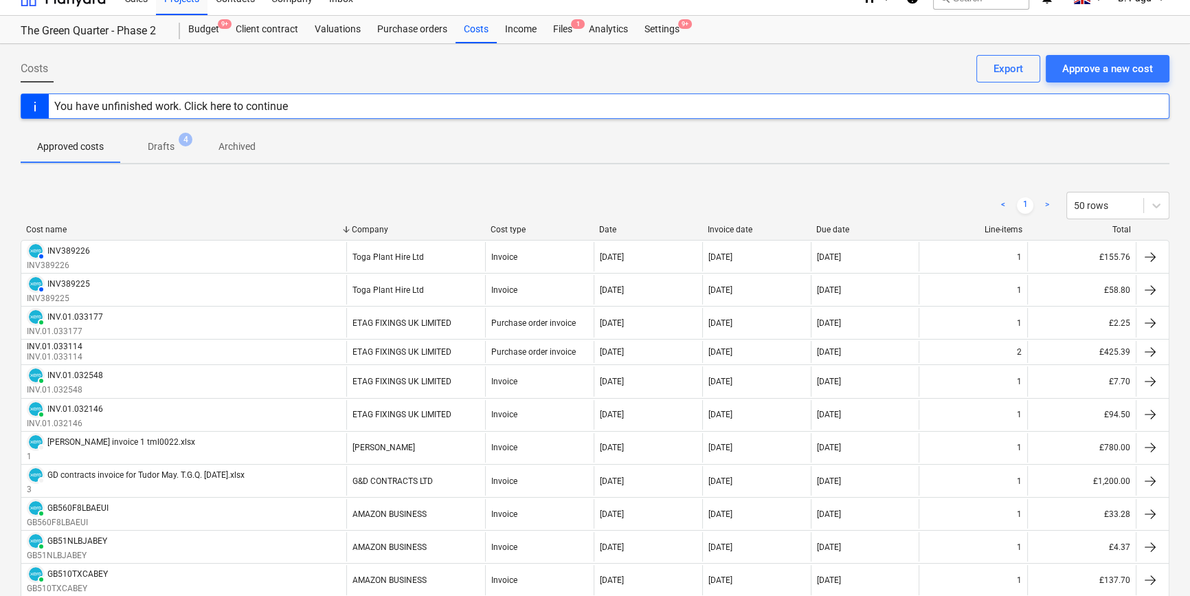
click at [606, 231] on div "Date" at bounding box center [648, 230] width 98 height 10
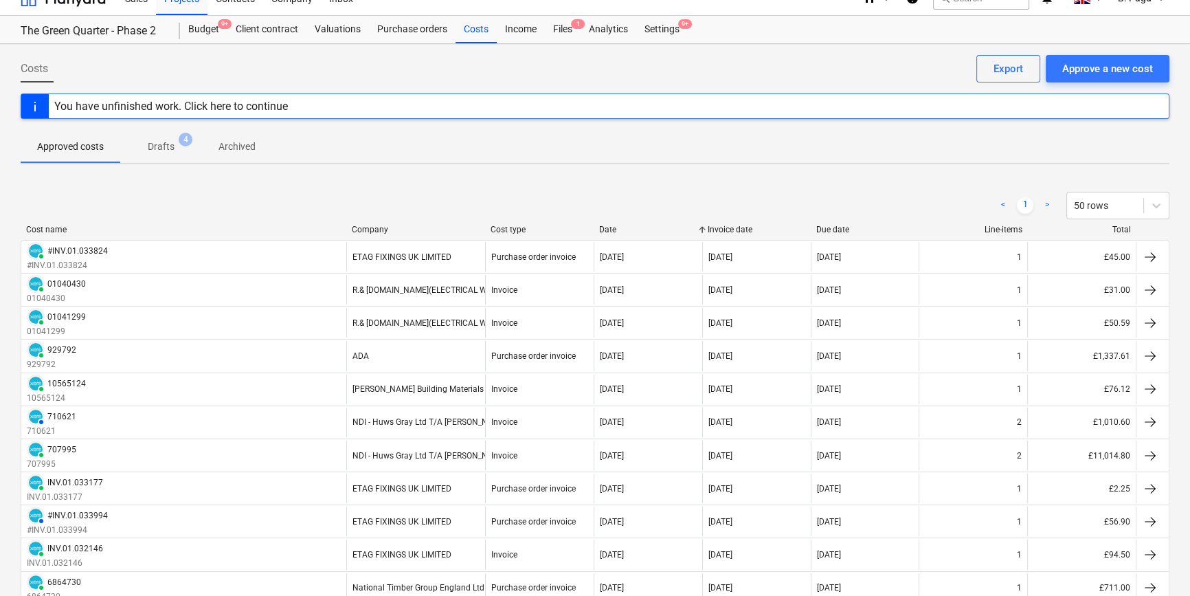
click at [607, 231] on div "Date" at bounding box center [648, 230] width 98 height 10
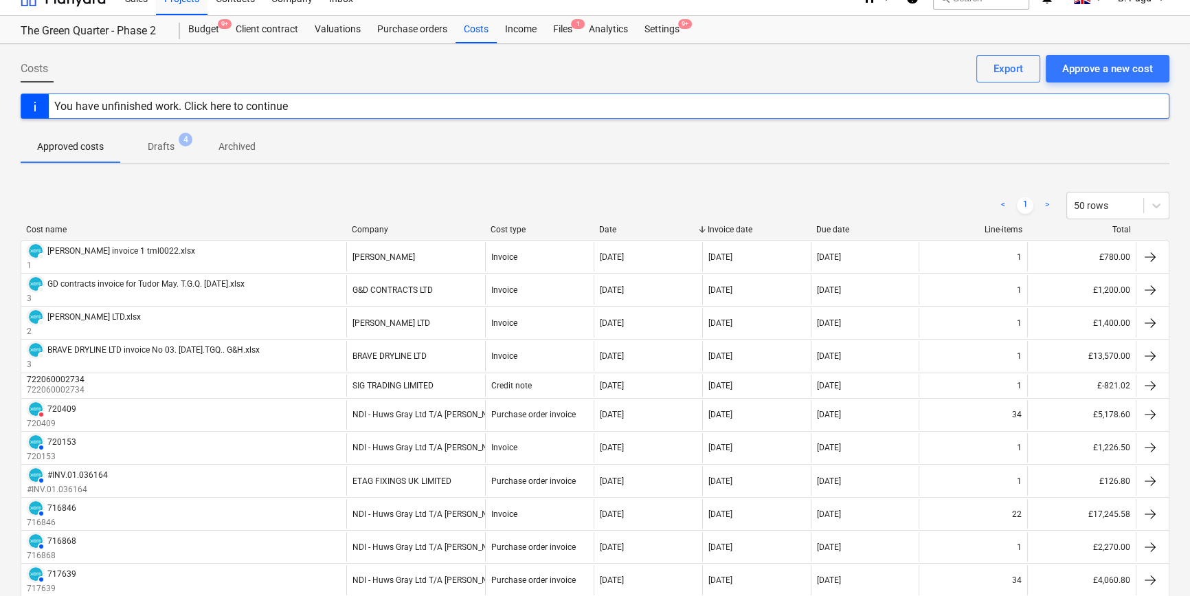
click at [171, 146] on p "Drafts" at bounding box center [161, 146] width 27 height 14
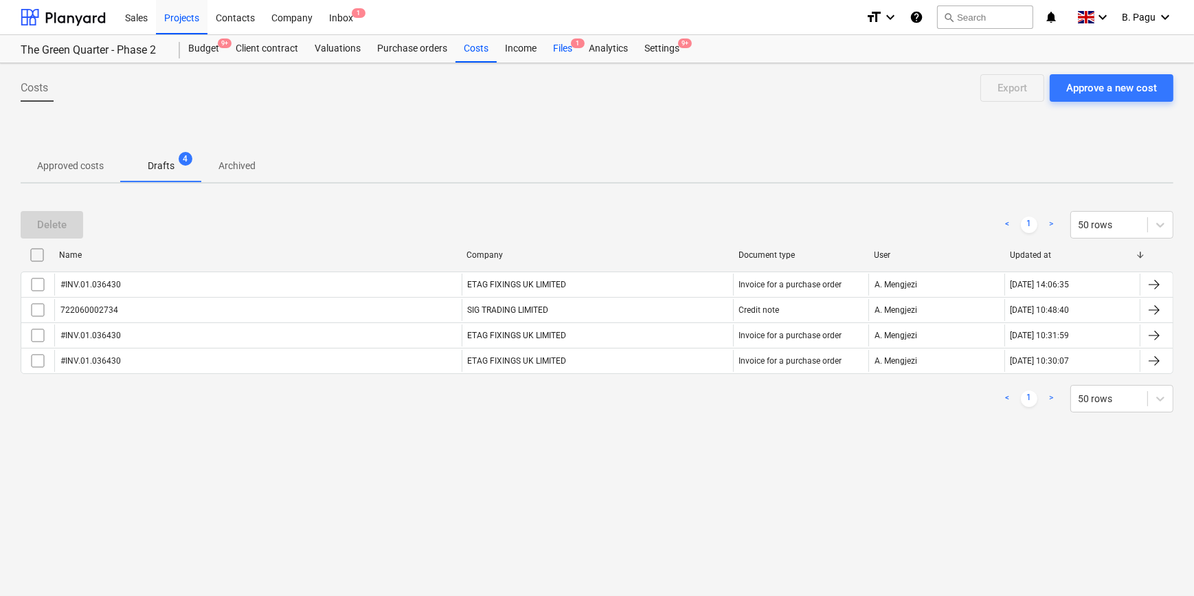
click at [563, 48] on div "Files 1" at bounding box center [563, 48] width 36 height 27
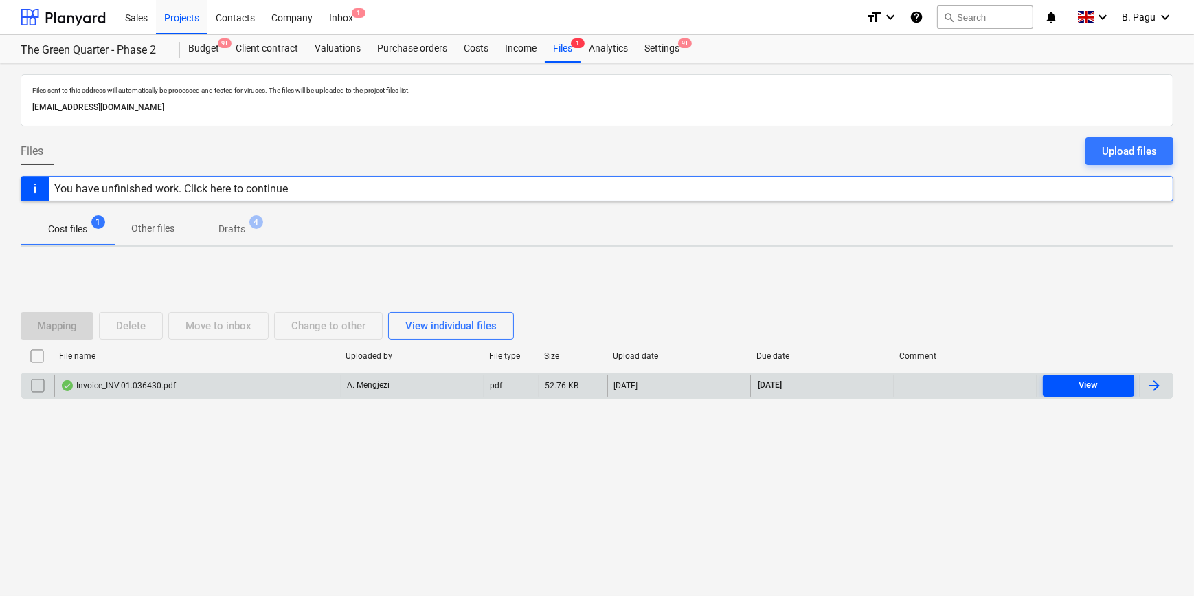
click at [1097, 387] on div "View" at bounding box center [1088, 385] width 19 height 16
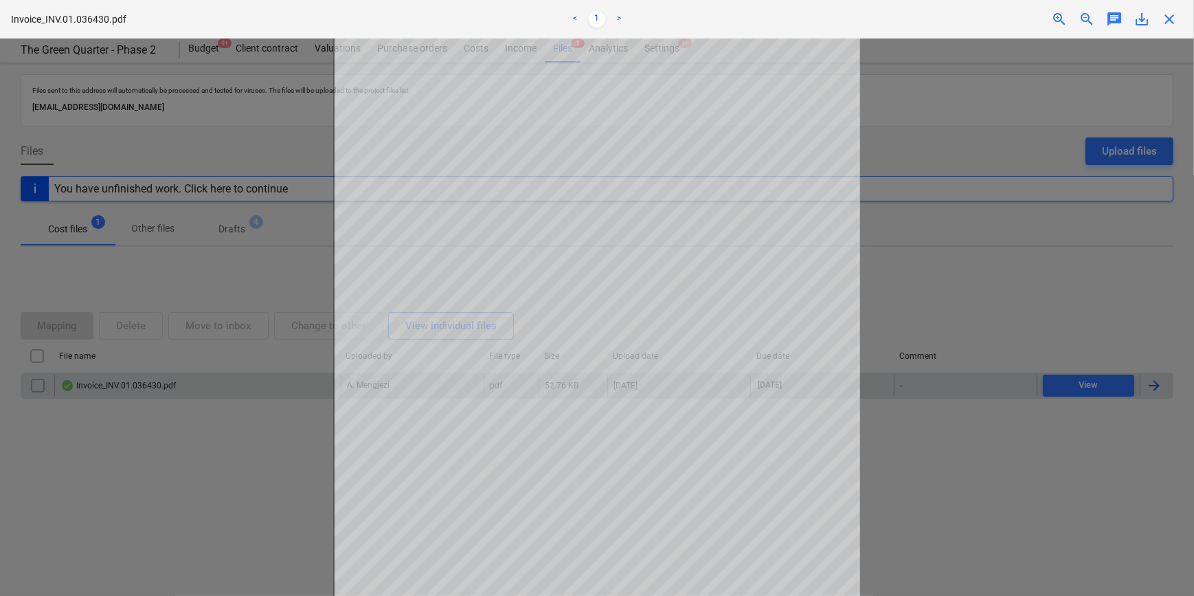
click at [951, 285] on div at bounding box center [597, 316] width 1194 height 557
click at [1170, 24] on span "close" at bounding box center [1169, 19] width 16 height 16
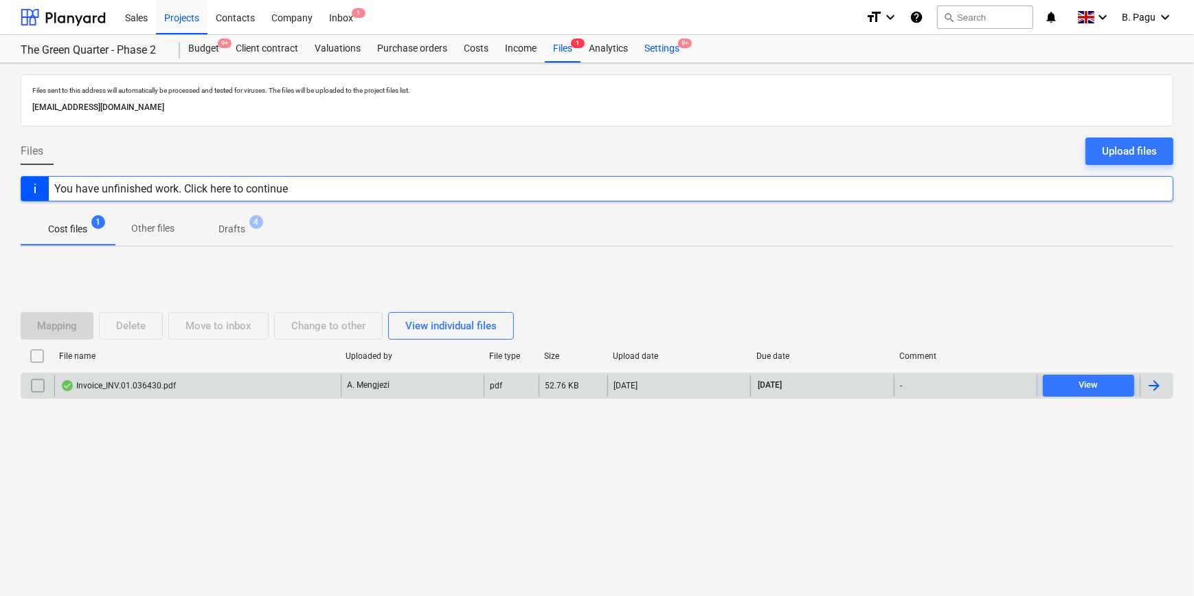
click at [659, 49] on div "Settings 9+" at bounding box center [662, 48] width 52 height 27
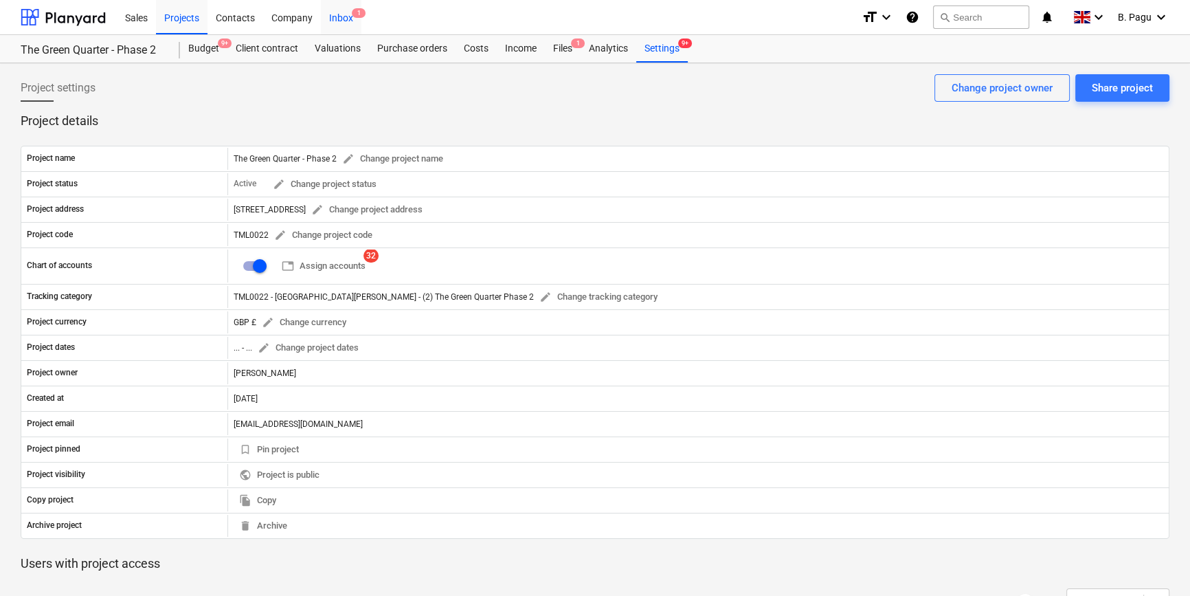
click at [344, 20] on div "Inbox 1" at bounding box center [341, 16] width 41 height 35
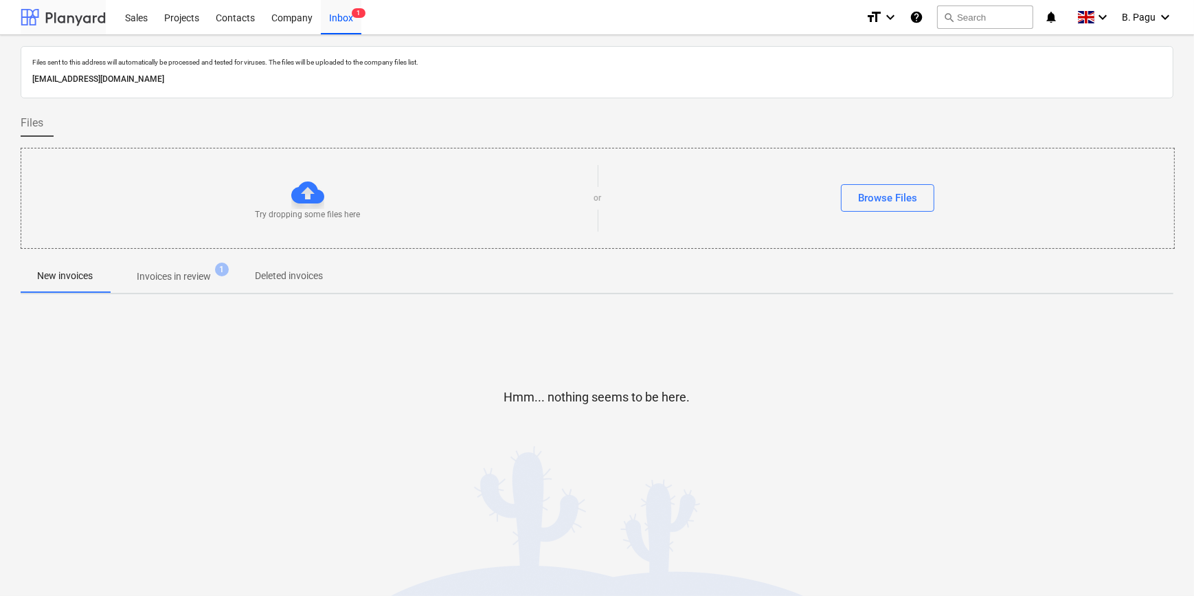
click at [85, 22] on div at bounding box center [63, 17] width 85 height 34
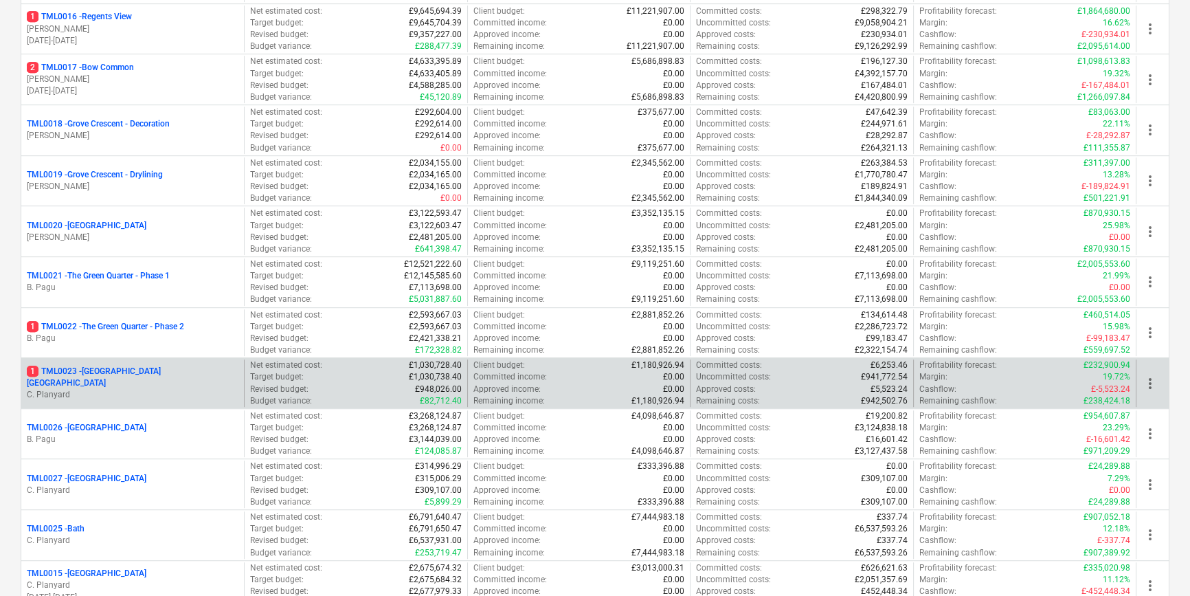
scroll to position [928, 0]
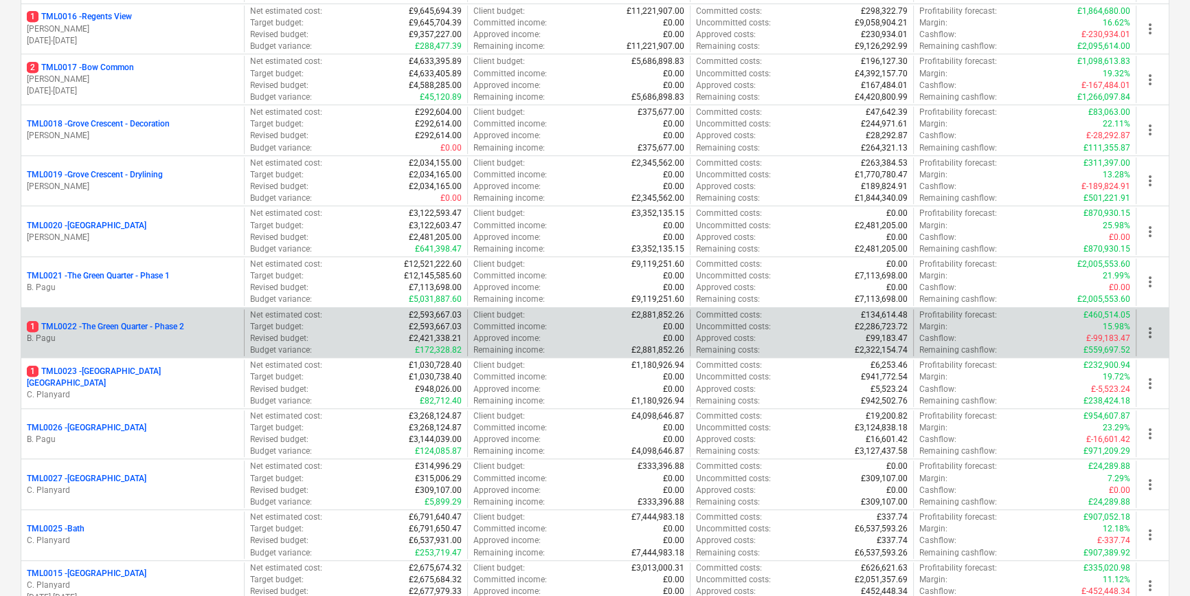
click at [1150, 331] on span "more_vert" at bounding box center [1150, 332] width 16 height 16
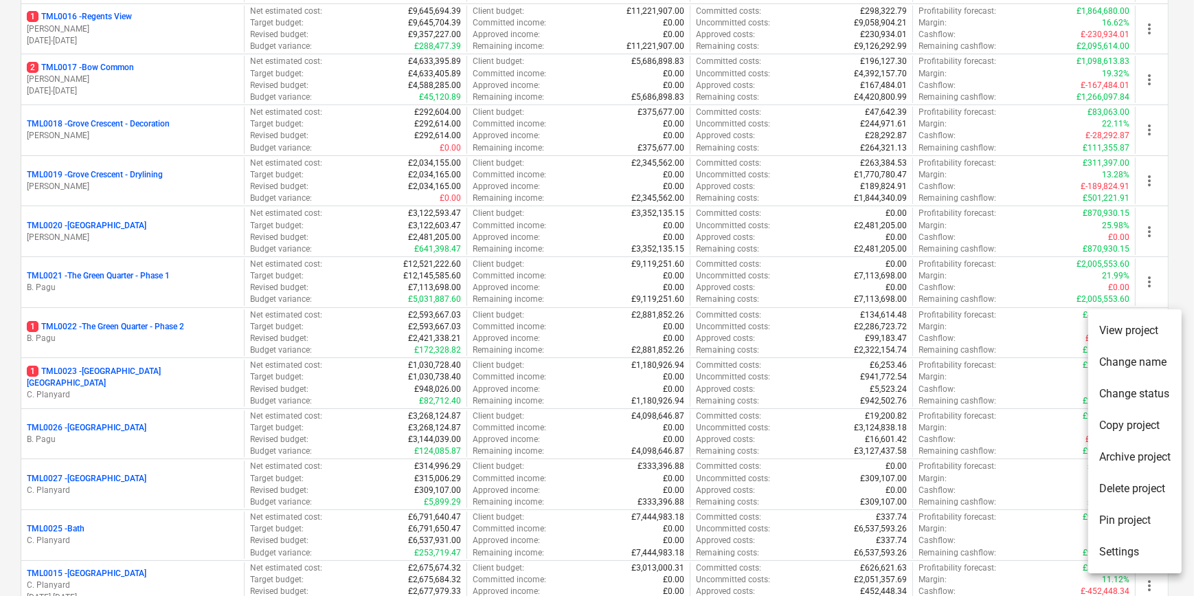
click at [1008, 335] on div at bounding box center [597, 298] width 1194 height 596
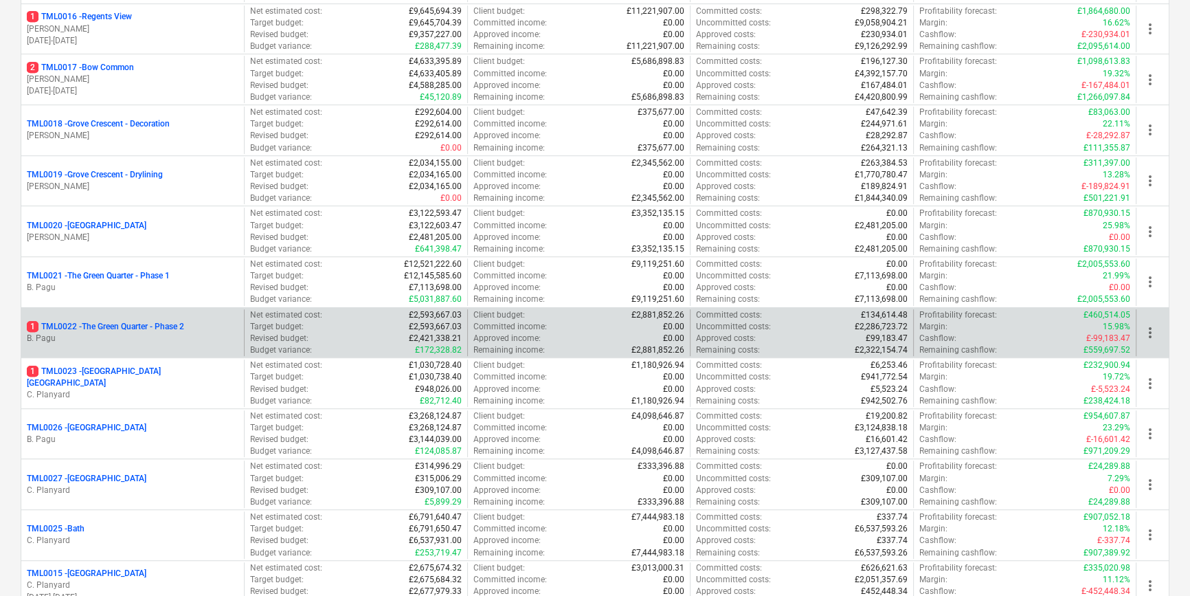
click at [126, 324] on p "1 TML0022 - The Green Quarter - Phase 2" at bounding box center [105, 327] width 157 height 12
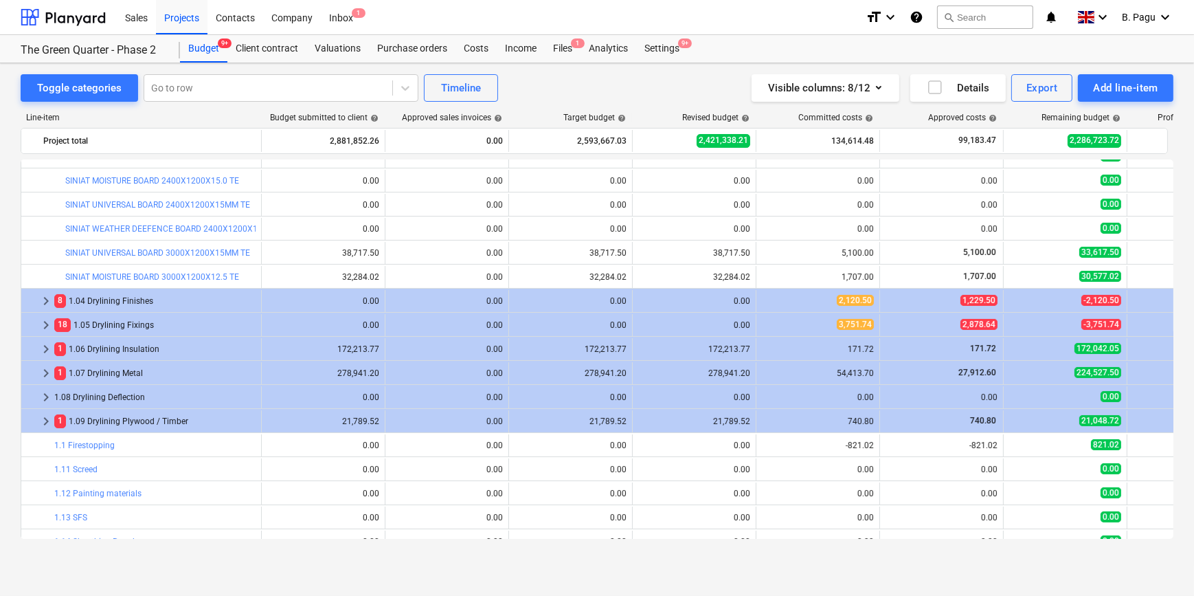
scroll to position [353, 0]
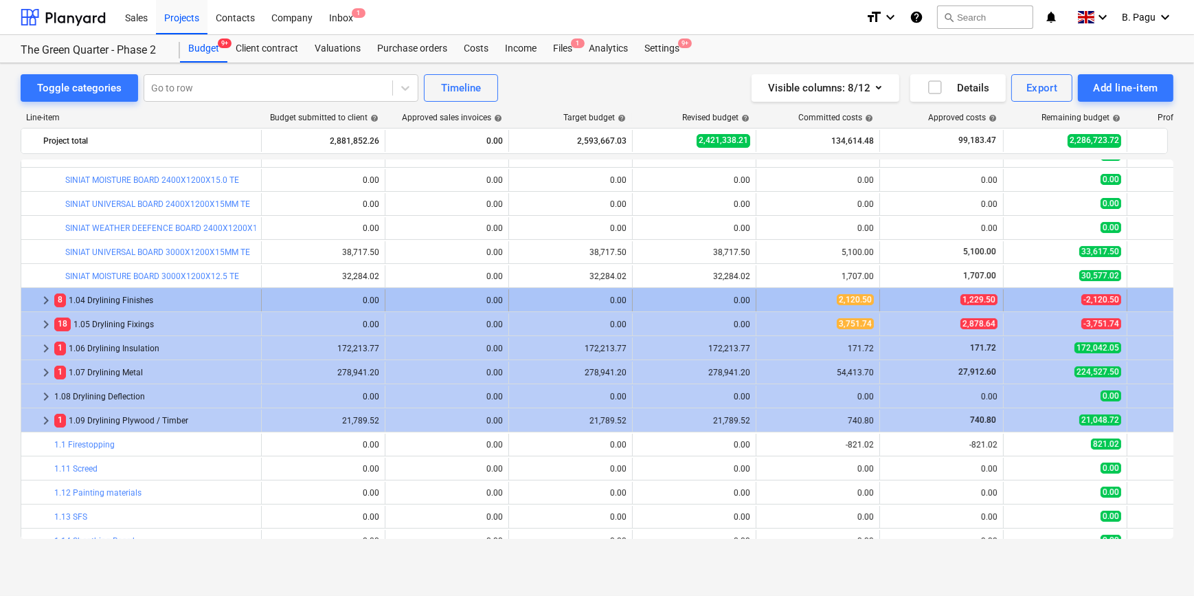
click at [691, 301] on div "0.00" at bounding box center [694, 300] width 112 height 10
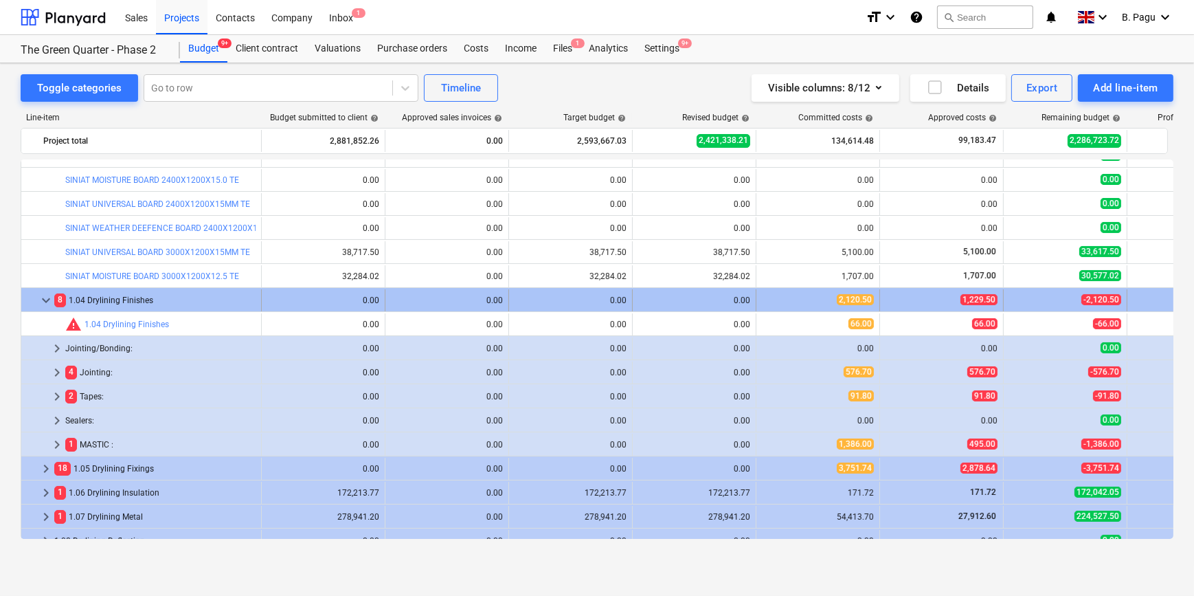
click at [649, 299] on div "0.00" at bounding box center [694, 300] width 112 height 10
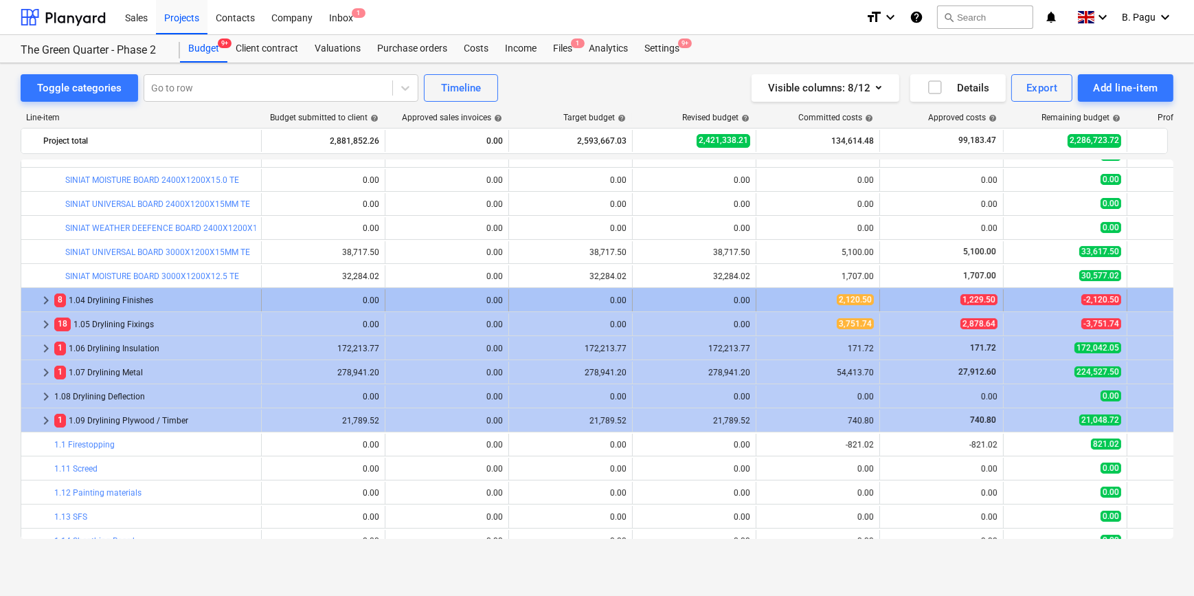
click at [651, 299] on div "0.00" at bounding box center [694, 300] width 112 height 10
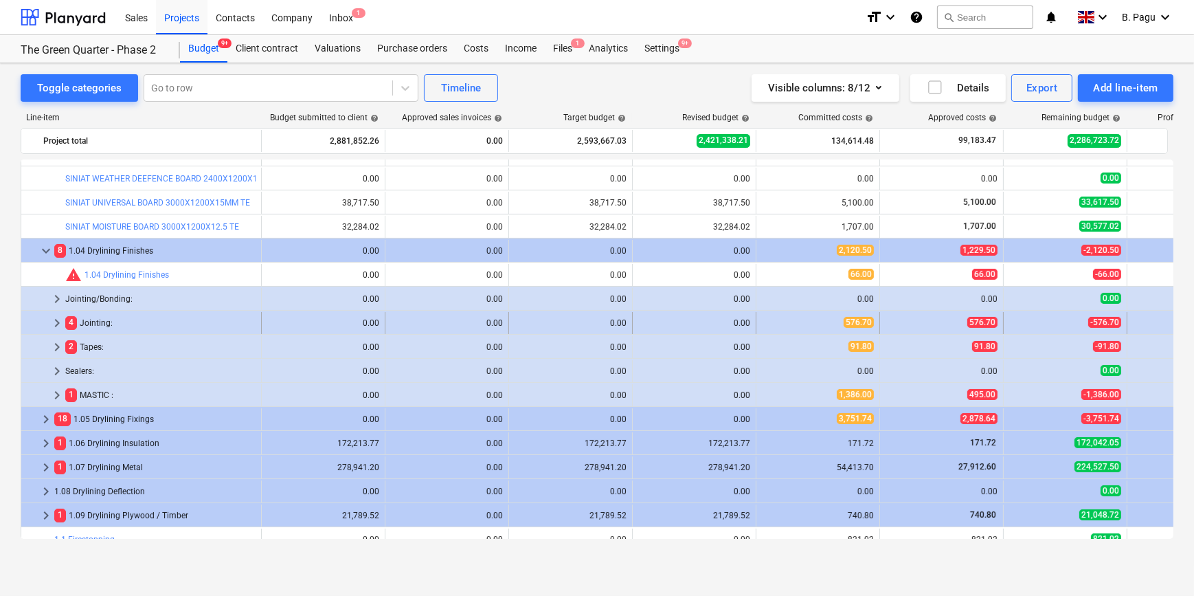
scroll to position [403, 0]
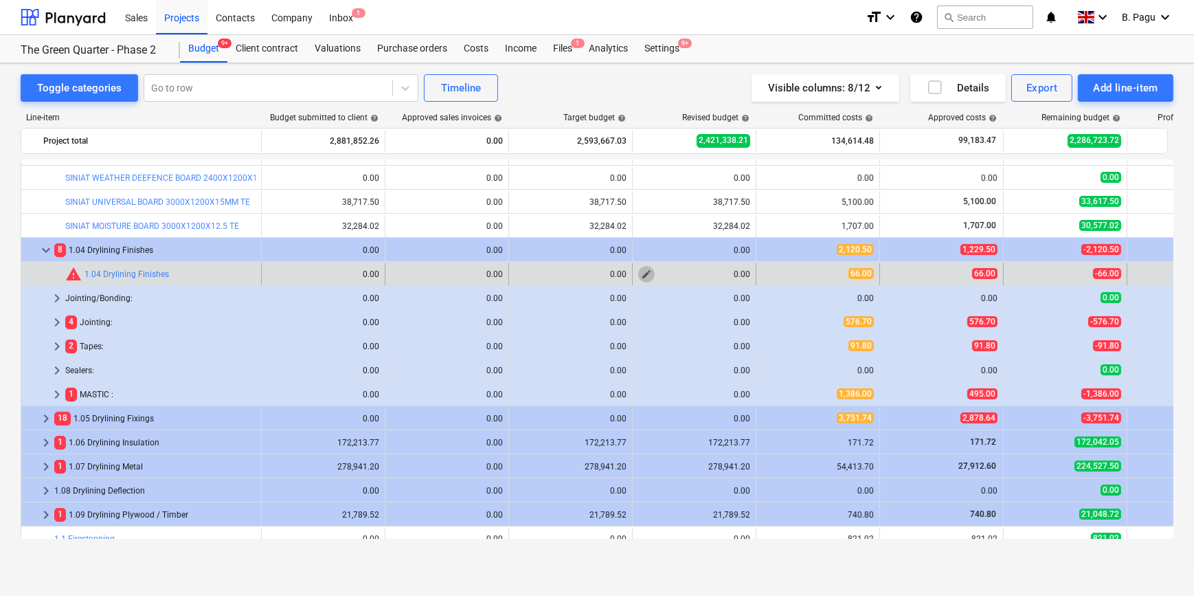
click at [645, 273] on span "edit" at bounding box center [646, 274] width 11 height 11
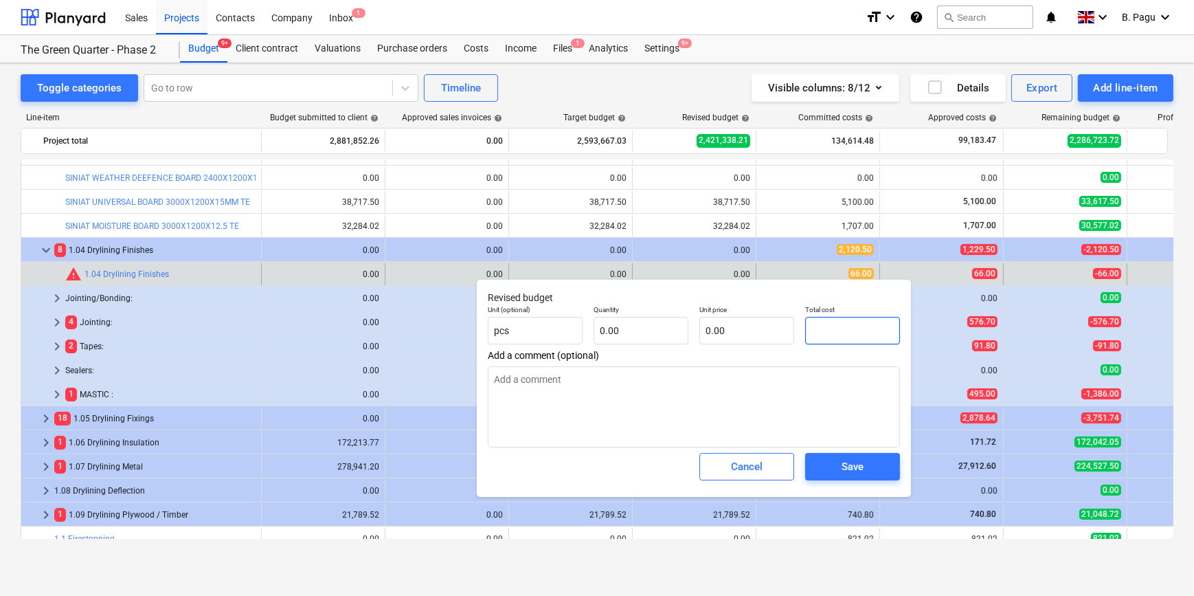
click at [831, 335] on input "text" at bounding box center [852, 330] width 95 height 27
type input "6"
type textarea "x"
type input "66"
type textarea "x"
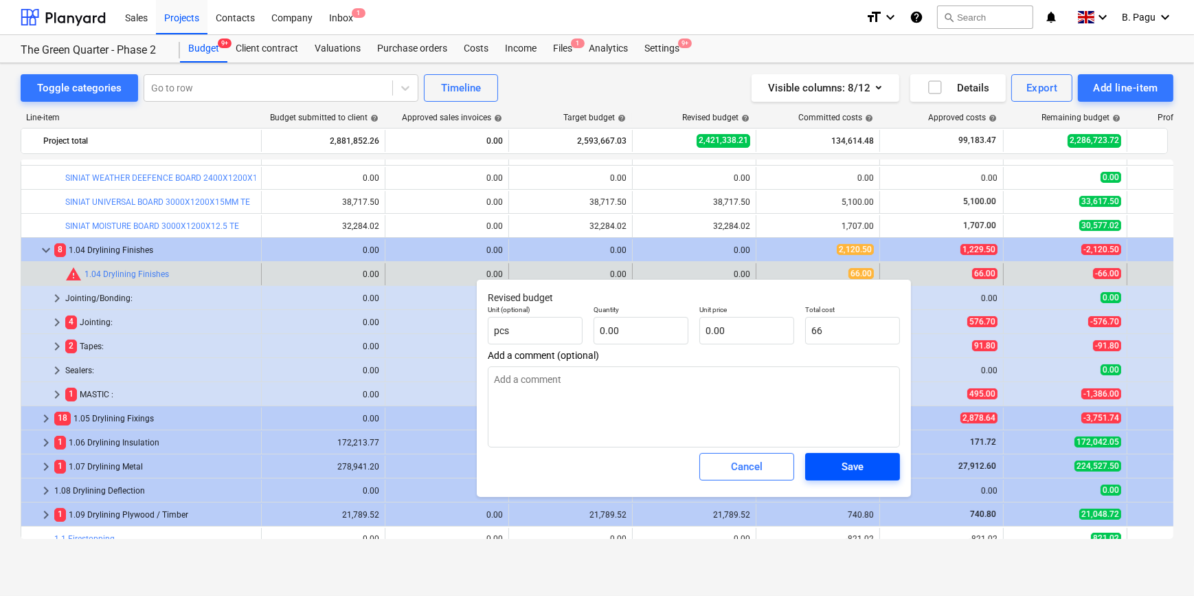
type input "66.00"
click at [875, 467] on span "Save" at bounding box center [853, 467] width 62 height 18
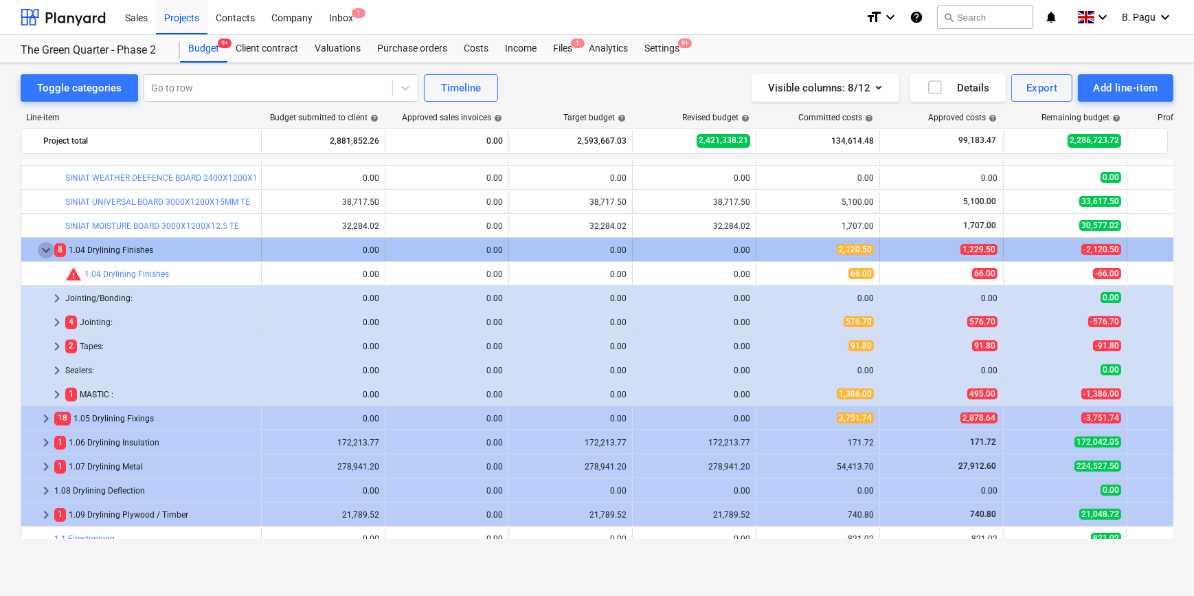
click at [44, 250] on span "keyboard_arrow_down" at bounding box center [46, 250] width 16 height 16
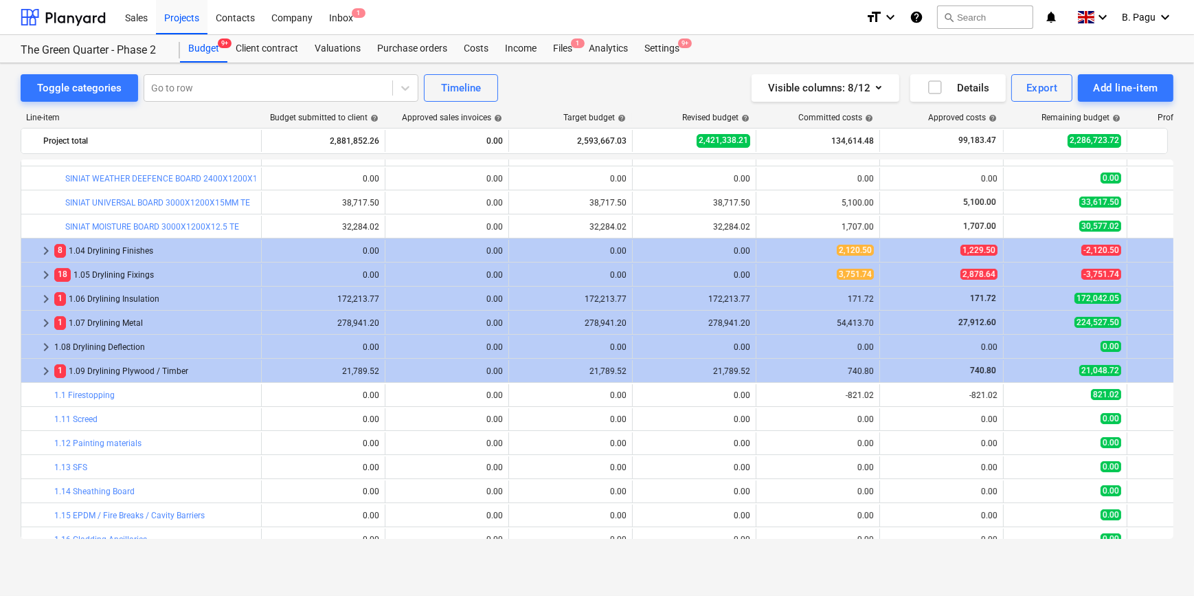
scroll to position [402, 0]
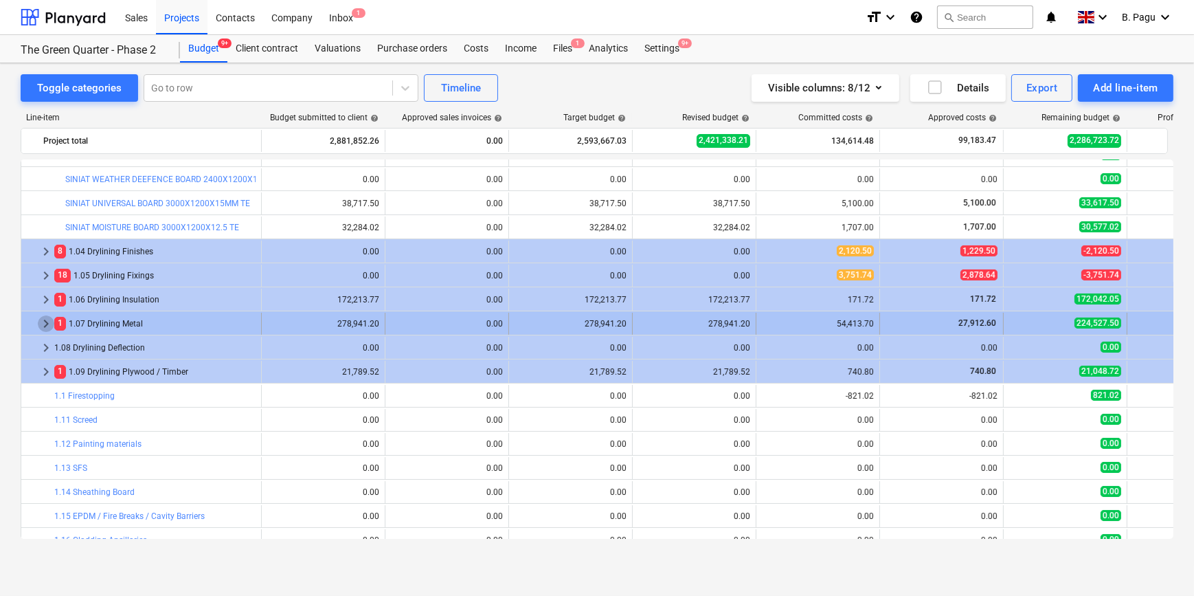
click at [50, 322] on span "keyboard_arrow_right" at bounding box center [46, 323] width 16 height 16
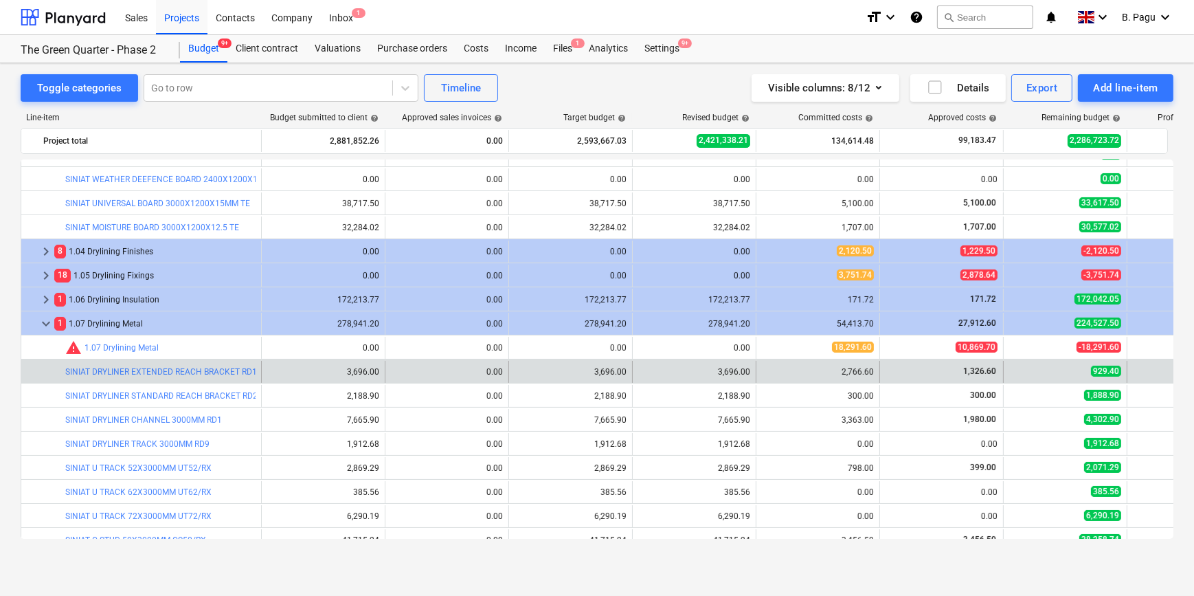
scroll to position [401, 0]
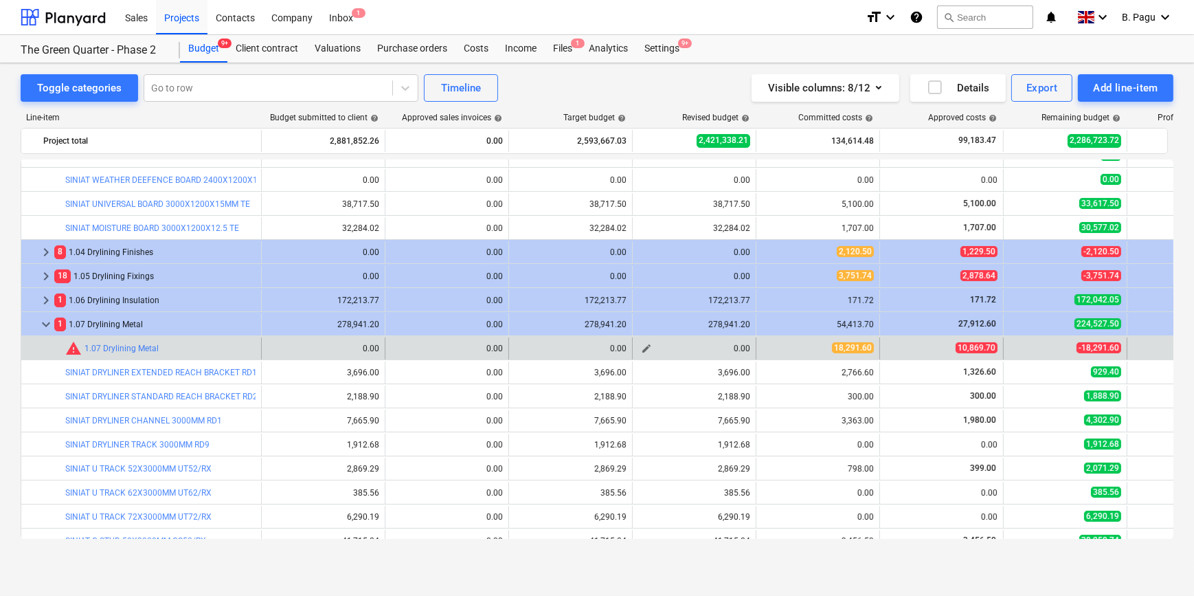
click at [646, 350] on span "edit" at bounding box center [646, 348] width 11 height 11
type textarea "x"
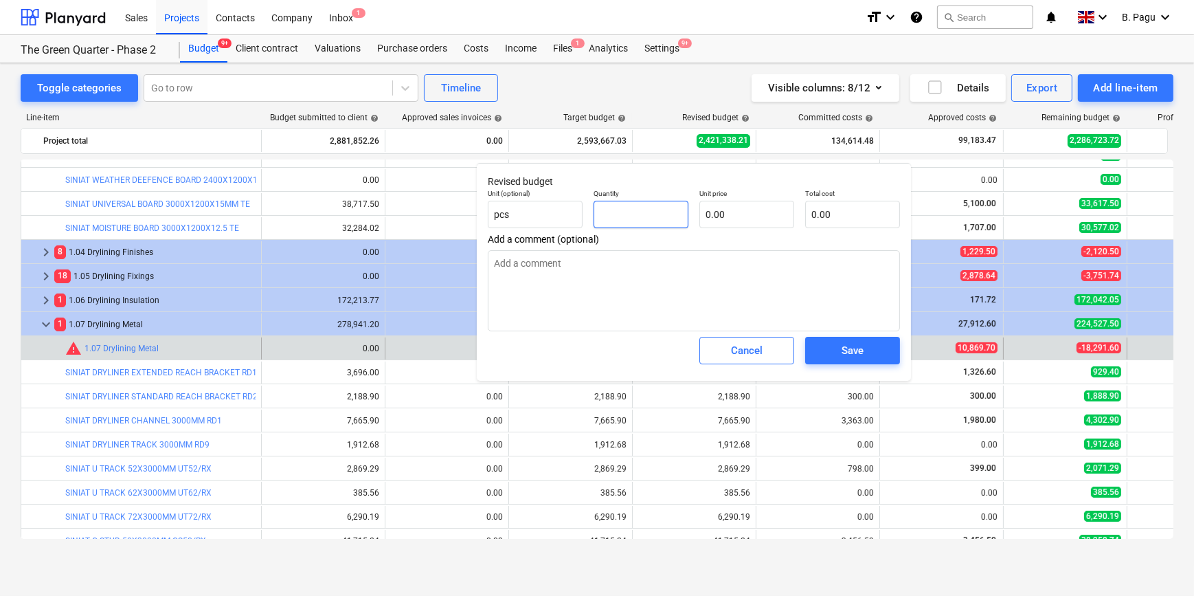
click at [667, 220] on input "text" at bounding box center [641, 214] width 95 height 27
type textarea "x"
type input "1"
type textarea "x"
type input "1.00"
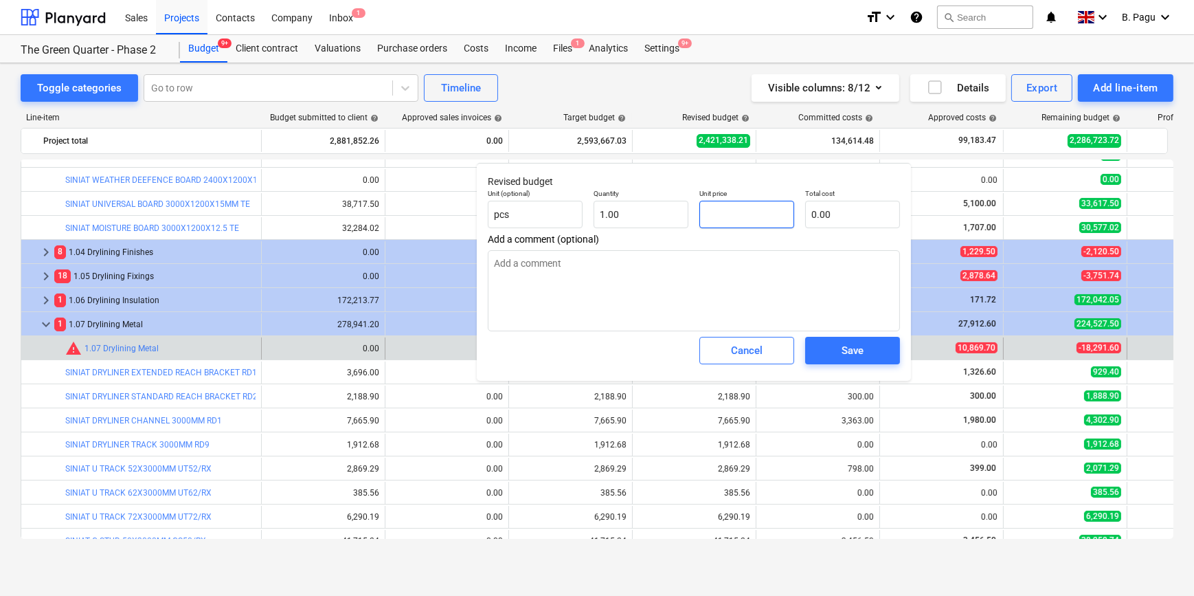
click at [735, 214] on input "text" at bounding box center [747, 214] width 95 height 27
type textarea "x"
type input "1"
type input "1.00"
type textarea "x"
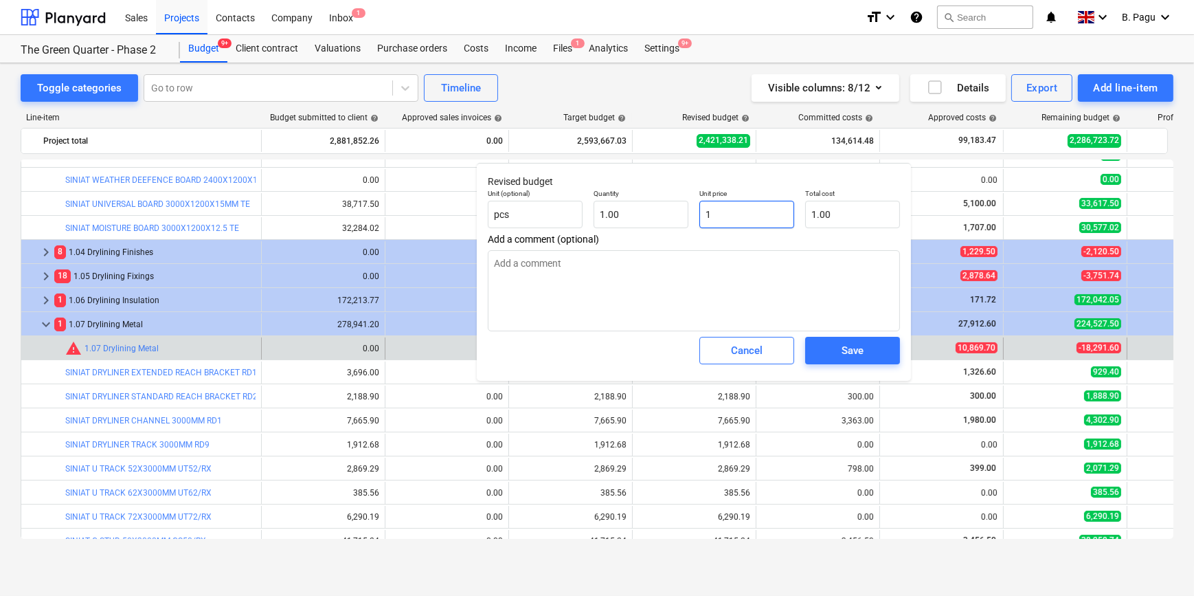
type input "18"
type input "18.00"
type textarea "x"
type input "182"
type input "182.00"
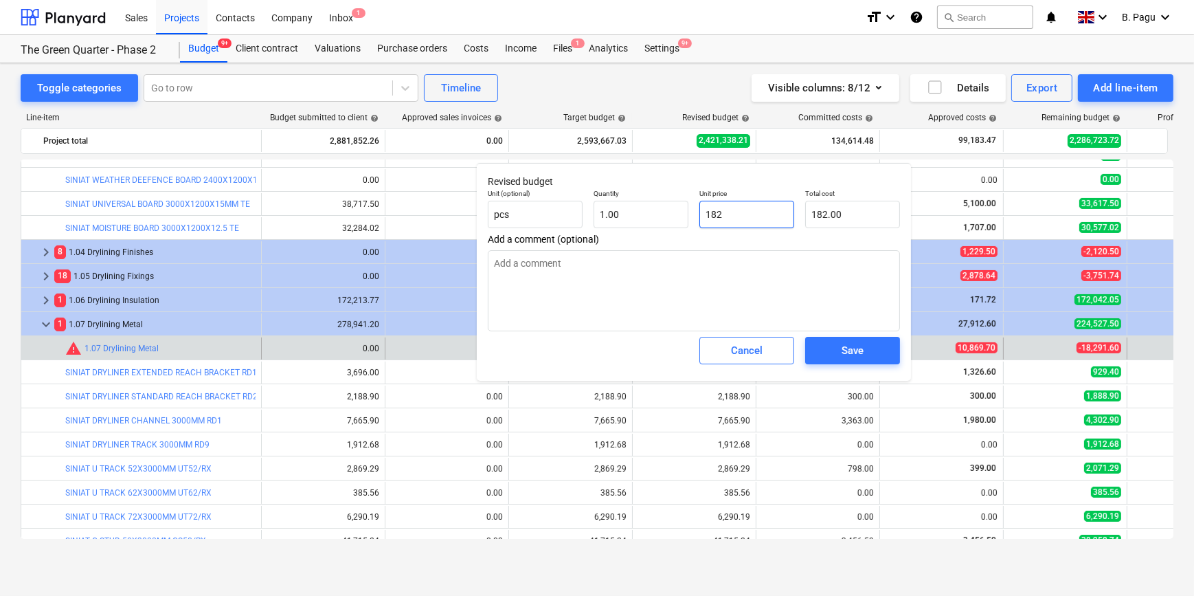
type textarea "x"
type input "1829"
type input "1,829.00"
type textarea "x"
type input "18291"
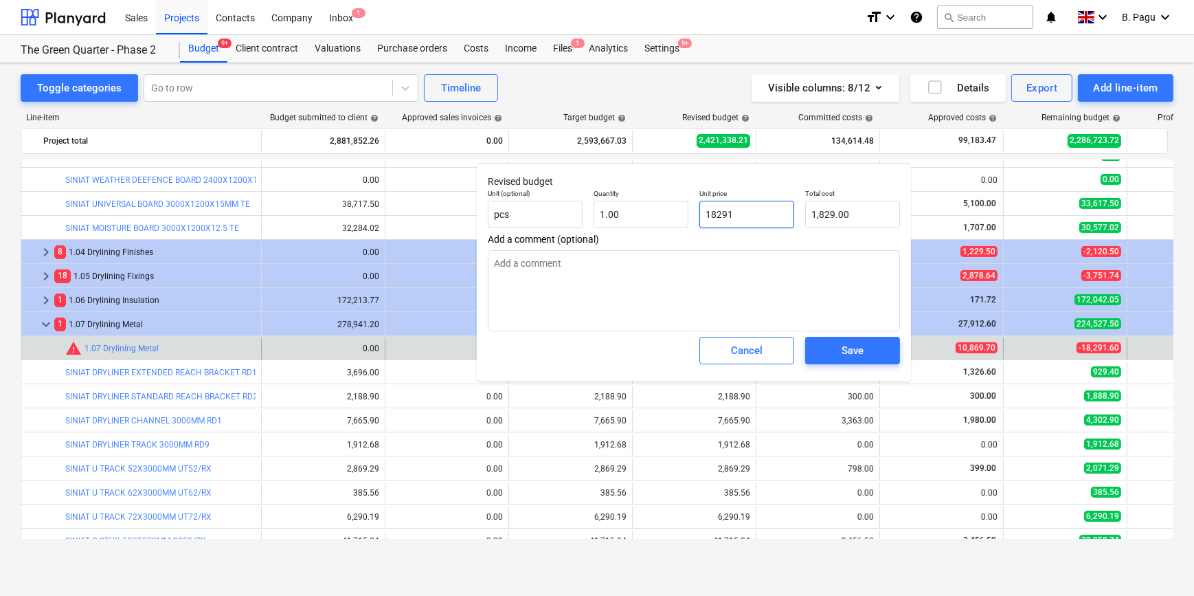
type input "18,291.00"
type textarea "x"
type input "18291."
type textarea "x"
type input "18291.6"
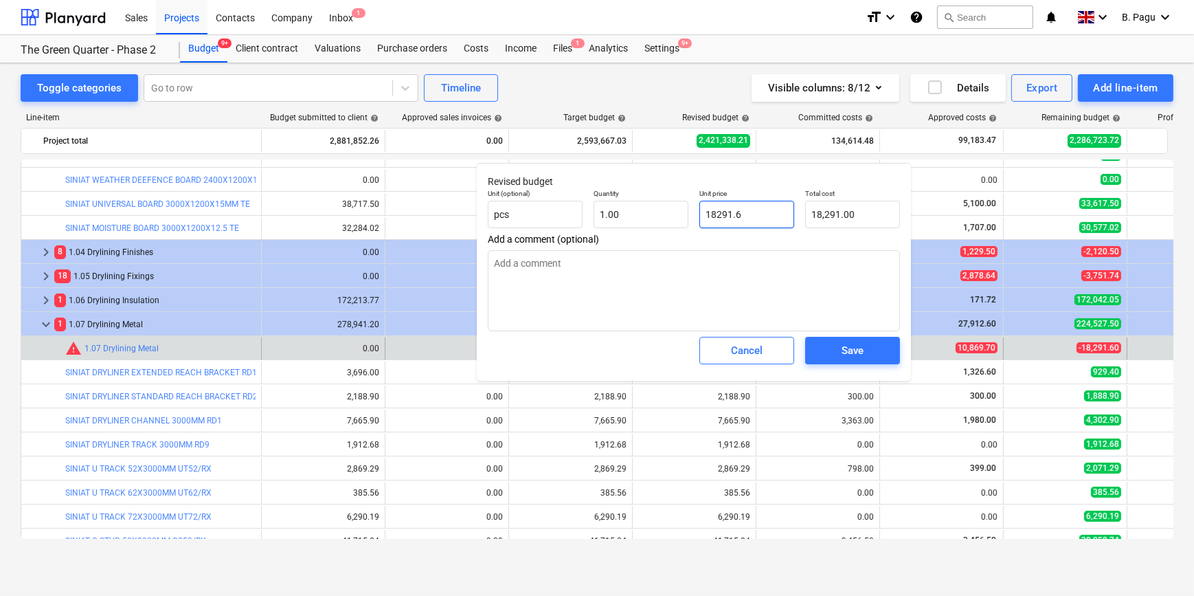
type input "18,291.60"
type input "18291.6"
type textarea "x"
type input "18,291.60"
click at [860, 350] on div "Save" at bounding box center [853, 351] width 22 height 18
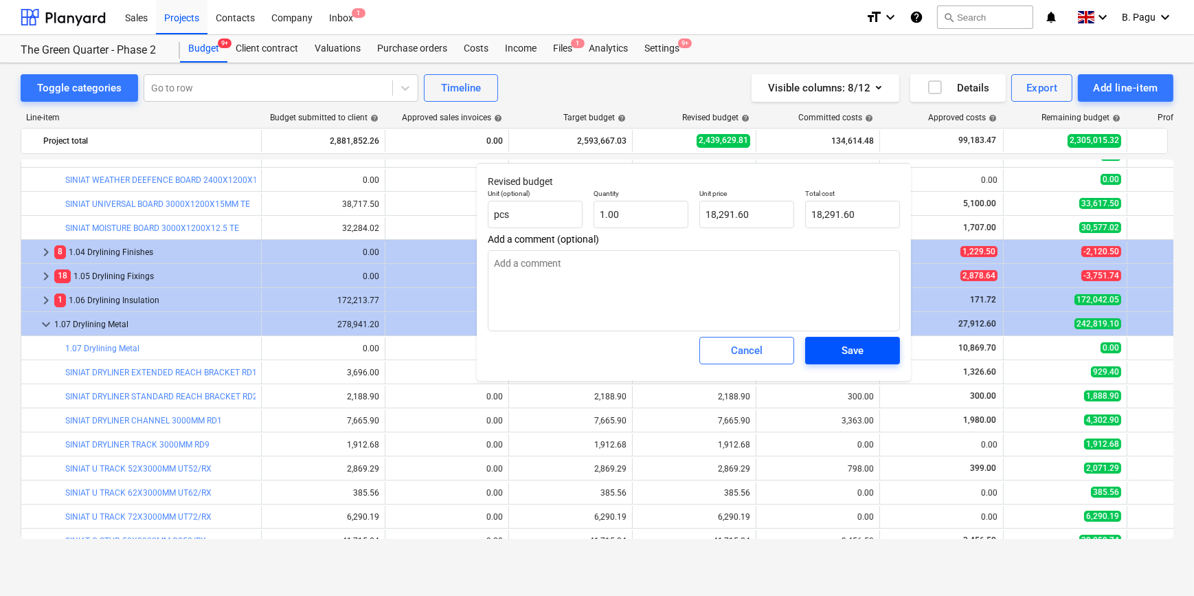
type textarea "x"
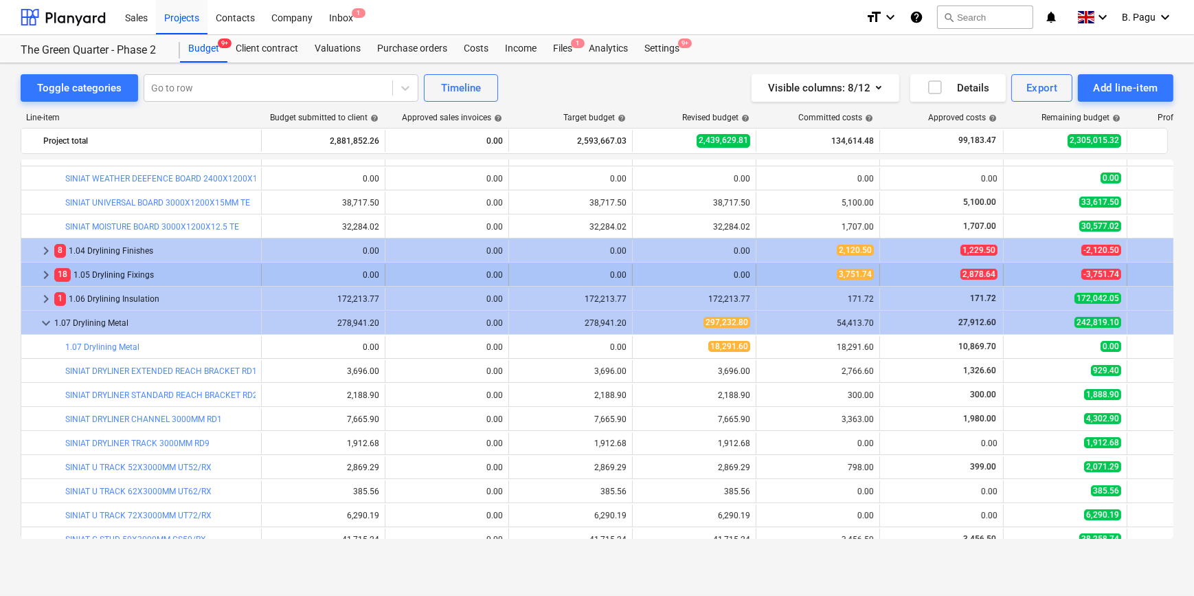
scroll to position [403, 0]
click at [686, 274] on div "0.00" at bounding box center [694, 274] width 112 height 10
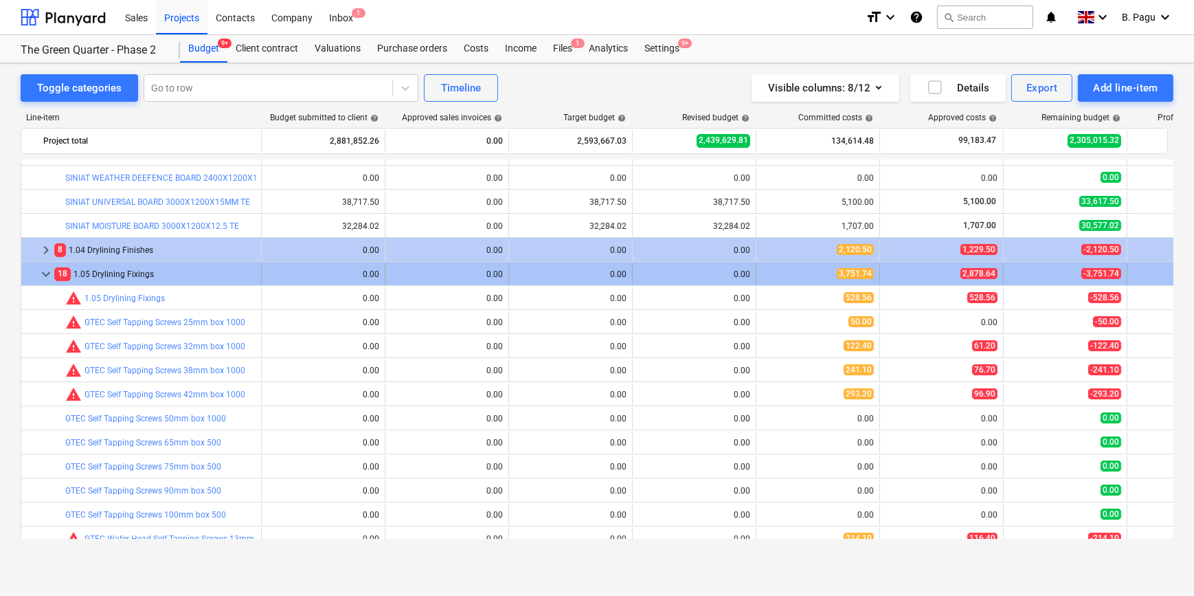
click at [686, 271] on div "0.00" at bounding box center [694, 274] width 112 height 10
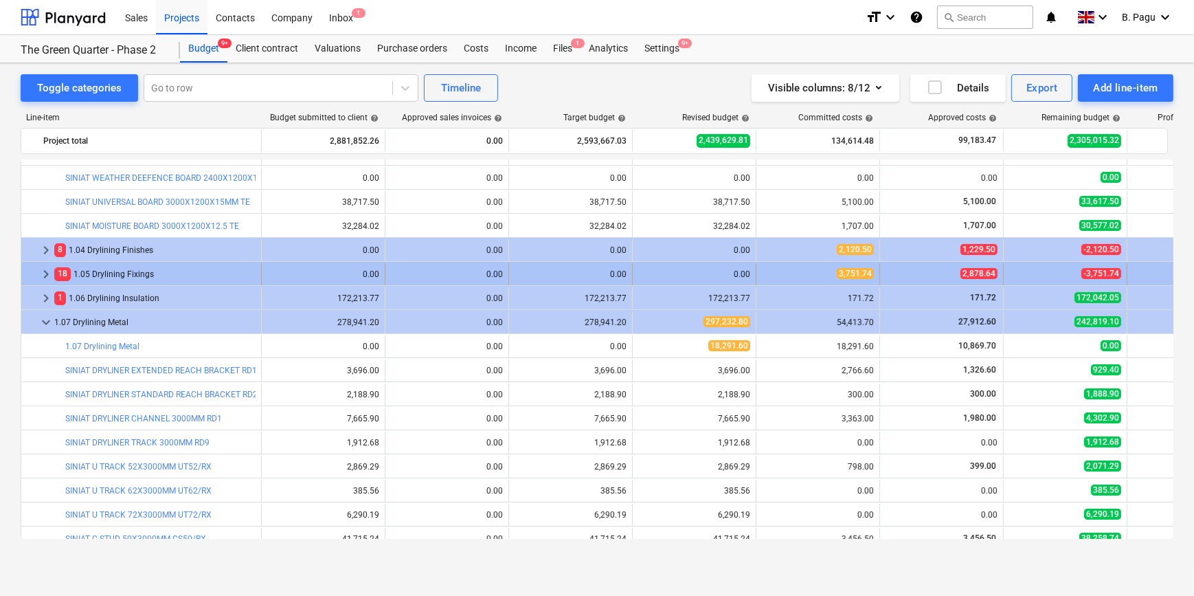
click at [750, 271] on div "0.00" at bounding box center [695, 274] width 124 height 22
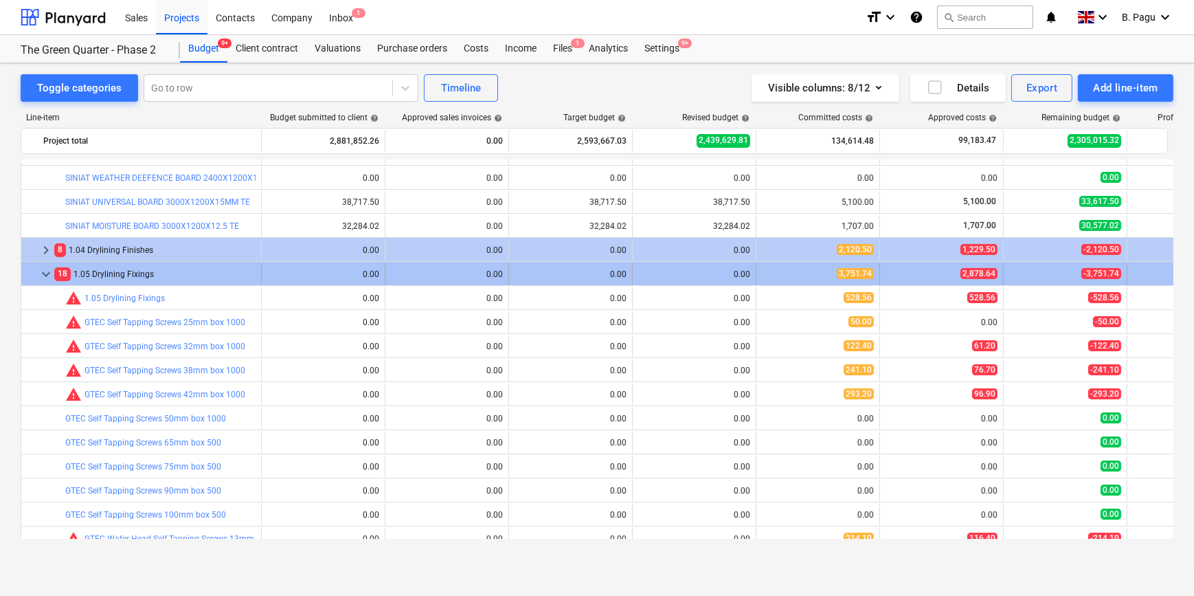
click at [737, 271] on div "0.00" at bounding box center [694, 274] width 112 height 10
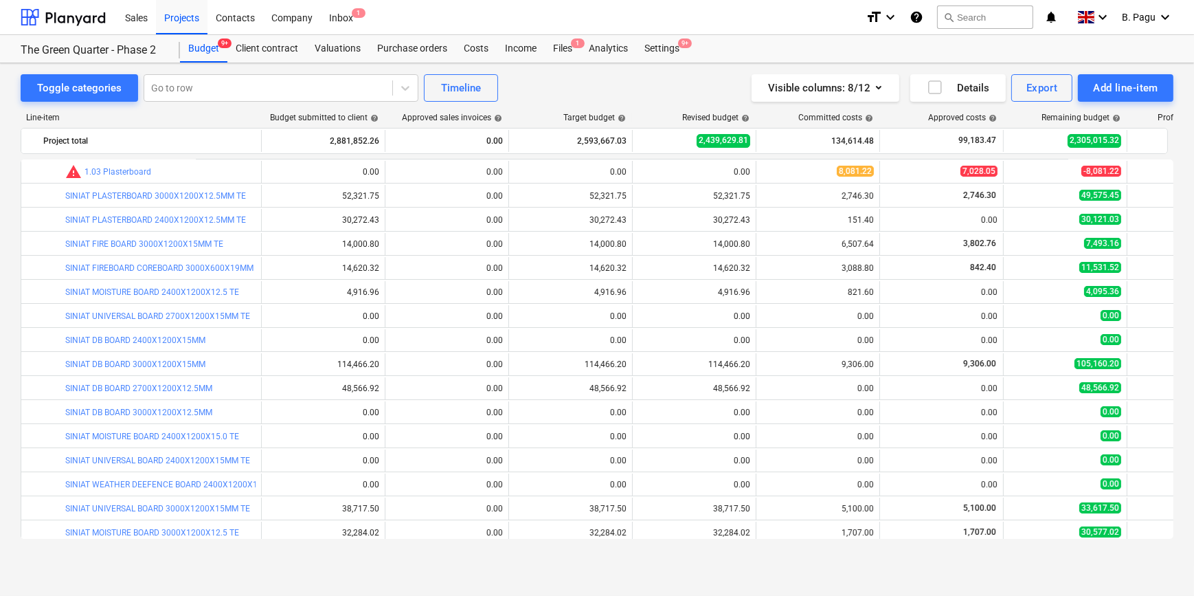
scroll to position [93, 0]
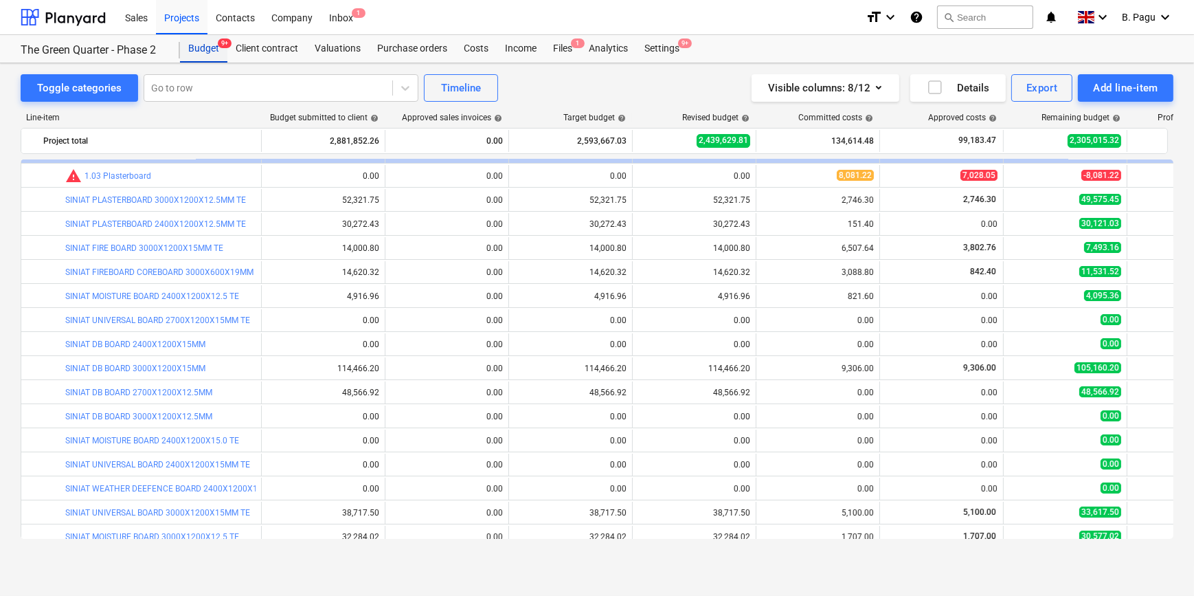
click at [206, 45] on div "Budget 9+" at bounding box center [203, 48] width 47 height 27
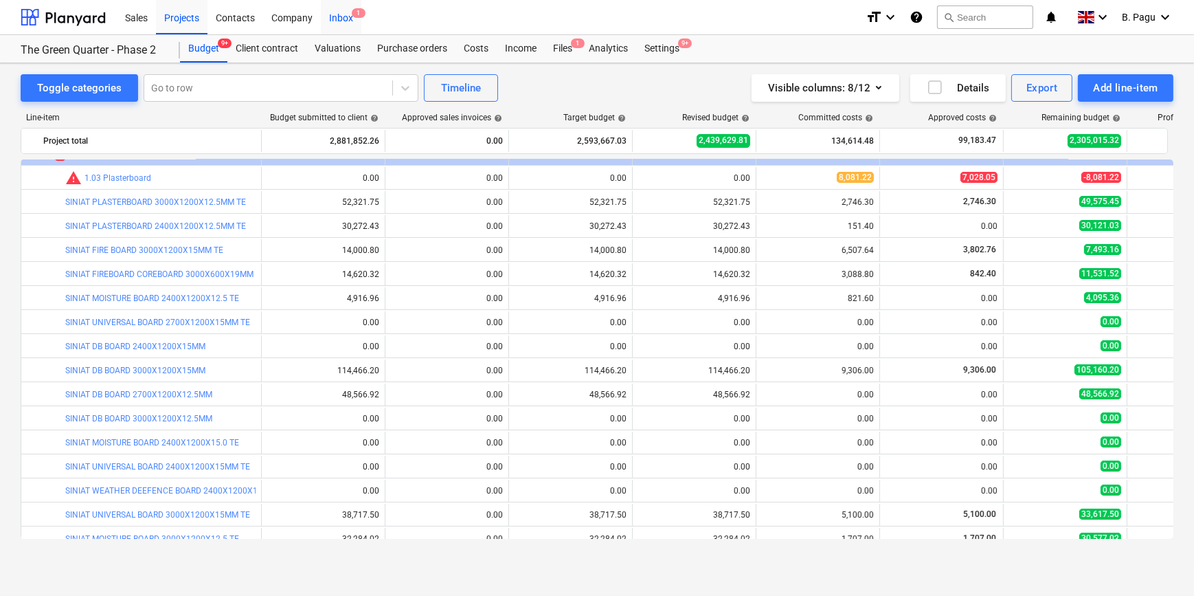
click at [350, 18] on div "Inbox 1" at bounding box center [341, 16] width 41 height 35
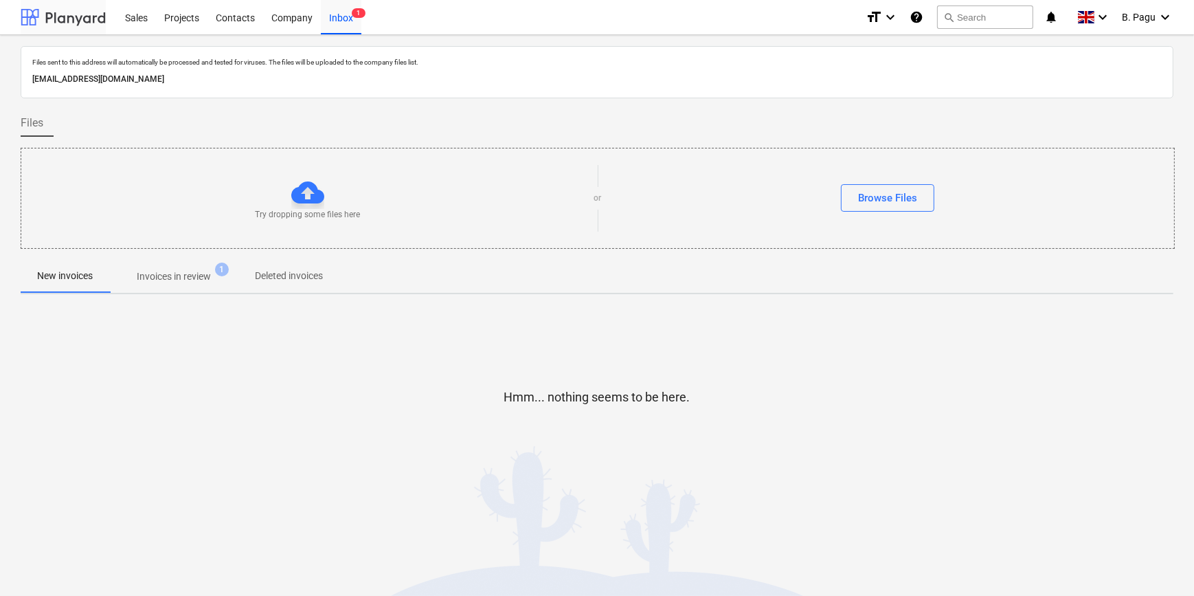
click at [90, 18] on div at bounding box center [63, 17] width 85 height 34
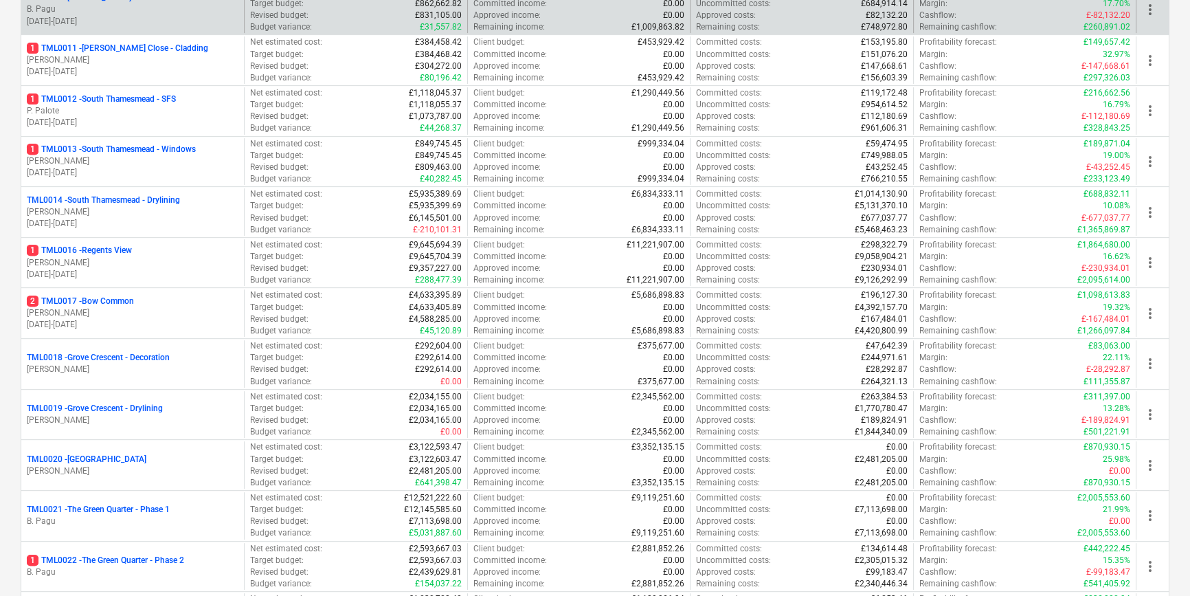
scroll to position [691, 0]
